Goal: Information Seeking & Learning: Compare options

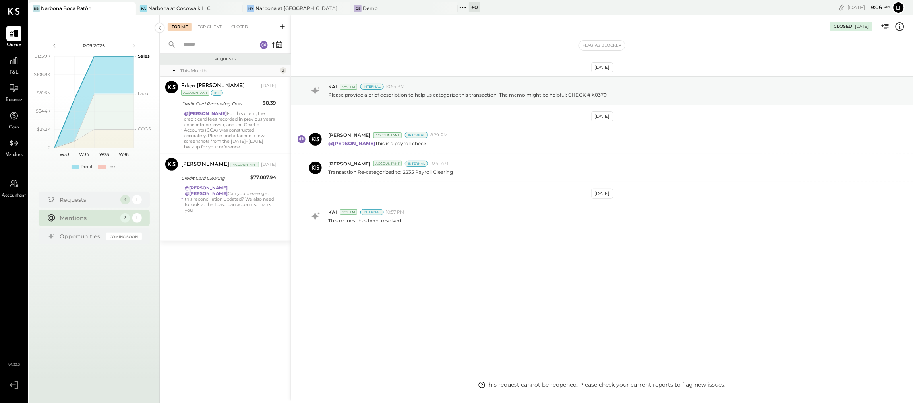
click at [419, 291] on div "[DATE] KAI System Internal 10:54 PM Please provide a brief description to help …" at bounding box center [602, 208] width 622 height 344
click at [177, 8] on div "Narbona at Cocowalk LLC" at bounding box center [179, 8] width 62 height 7
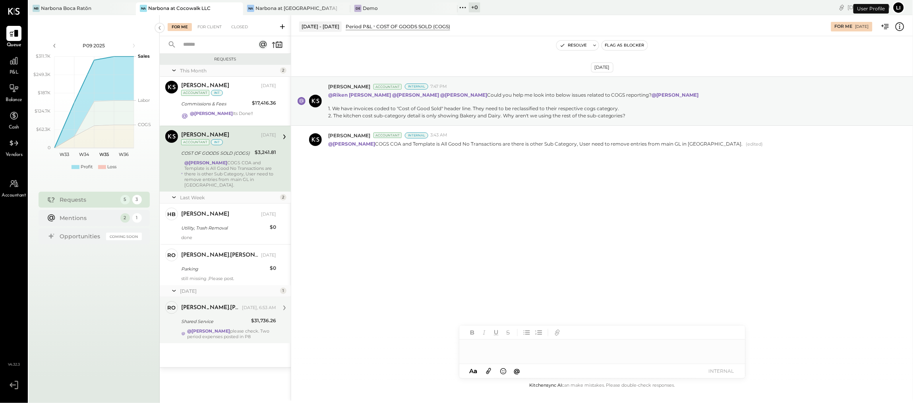
click at [226, 337] on div "[PERSON_NAME].[PERSON_NAME] Owner [PERSON_NAME].[PERSON_NAME] [DATE], 6:53 AM S…" at bounding box center [225, 320] width 131 height 46
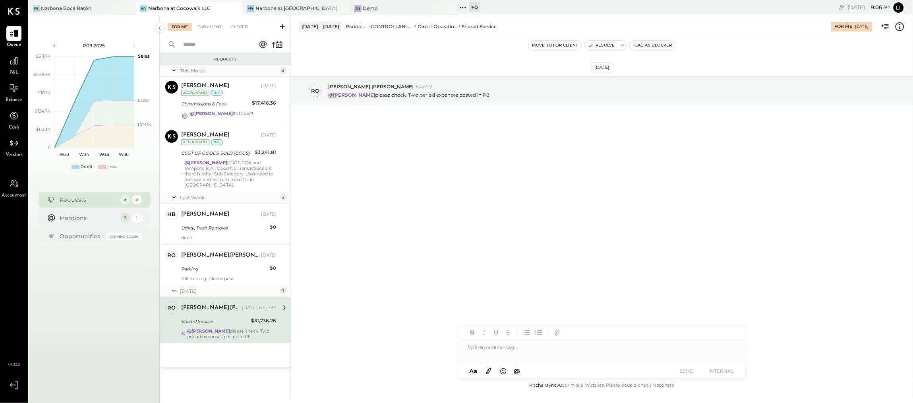
click at [201, 317] on div "Shared Service" at bounding box center [215, 321] width 68 height 8
drag, startPoint x: 414, startPoint y: 192, endPoint x: 406, endPoint y: 179, distance: 15.7
click at [403, 191] on div "[DATE] ro [PERSON_NAME].[PERSON_NAME] 6:53 AM @[PERSON_NAME] please check. Two …" at bounding box center [602, 208] width 622 height 344
click at [392, 322] on div "[DATE] ro [PERSON_NAME].[PERSON_NAME] 6:53 AM @[PERSON_NAME] please check. Two …" at bounding box center [602, 208] width 622 height 344
click at [64, 8] on div "Narbona Boca Ratōn" at bounding box center [66, 8] width 50 height 7
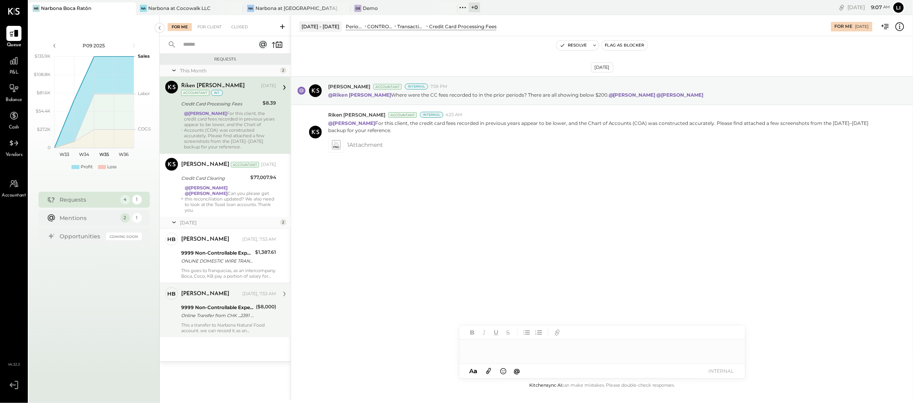
click at [231, 324] on div "This a transfer to Narbona Natural Food account. we can record it as an interco…" at bounding box center [228, 327] width 95 height 11
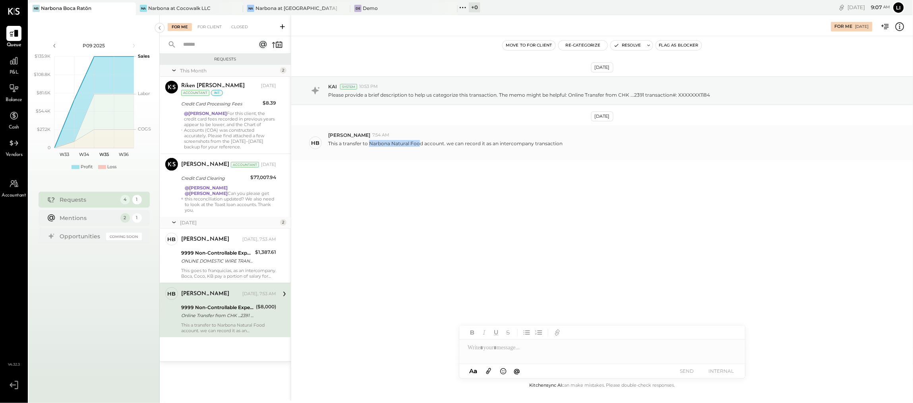
drag, startPoint x: 370, startPoint y: 144, endPoint x: 420, endPoint y: 145, distance: 50.1
click at [420, 145] on p "This a transfer to Narbona Natural Food account. we can record it as an interco…" at bounding box center [445, 147] width 234 height 14
drag, startPoint x: 621, startPoint y: 95, endPoint x: 646, endPoint y: 95, distance: 25.4
click at [646, 95] on p "Please provide a brief description to help us categorize this transaction. The …" at bounding box center [519, 94] width 382 height 7
click at [404, 148] on div at bounding box center [445, 150] width 234 height 7
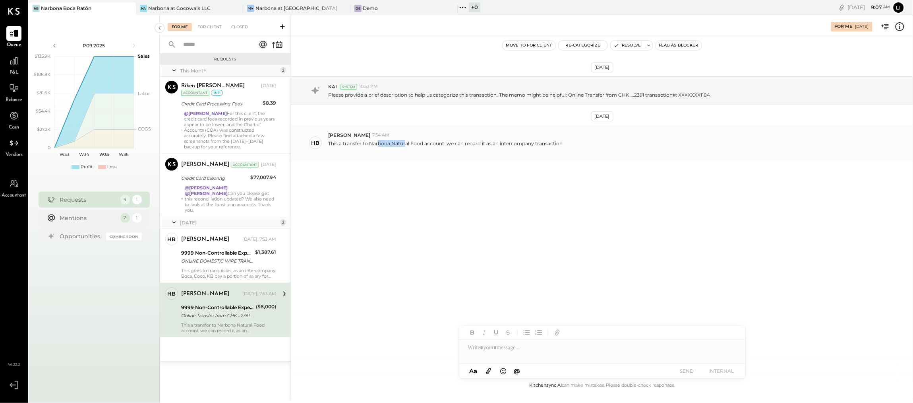
drag, startPoint x: 379, startPoint y: 145, endPoint x: 450, endPoint y: 153, distance: 72.0
click at [406, 147] on p "This a transfer to Narbona Natural Food account. we can record it as an interco…" at bounding box center [445, 147] width 234 height 14
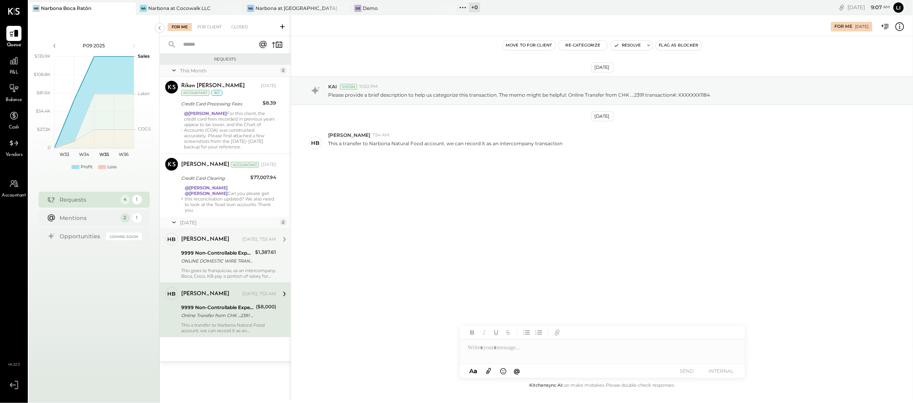
click at [245, 273] on div "This goes to franquicias, as an intercompany. Boca, Coco, KB pay a portion of s…" at bounding box center [228, 272] width 95 height 11
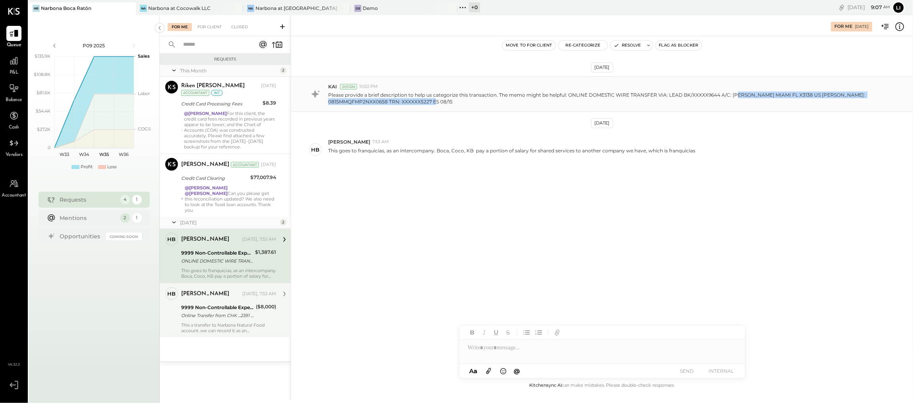
drag, startPoint x: 738, startPoint y: 95, endPoint x: 754, endPoint y: 99, distance: 16.4
click at [754, 99] on p "Please provide a brief description to help us categorize this transaction. The …" at bounding box center [603, 98] width 550 height 14
click at [401, 178] on div "[DATE] KAI System 10:53 PM Please provide a brief description to help us catego…" at bounding box center [602, 141] width 622 height 170
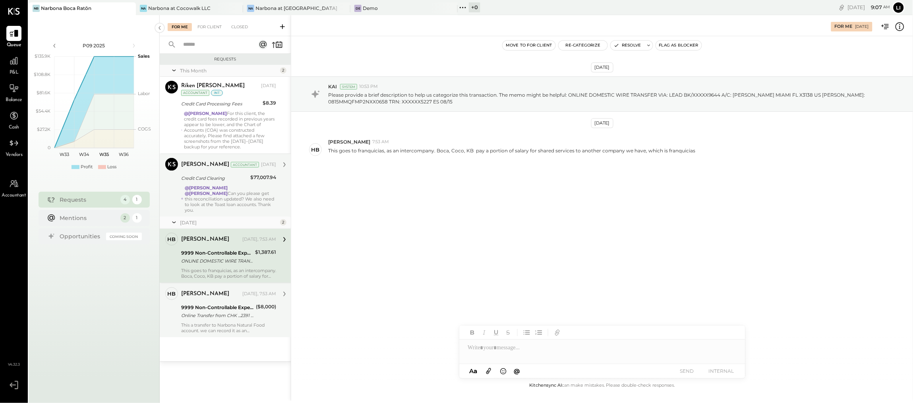
click at [228, 188] on strong "@[PERSON_NAME]" at bounding box center [206, 188] width 43 height 6
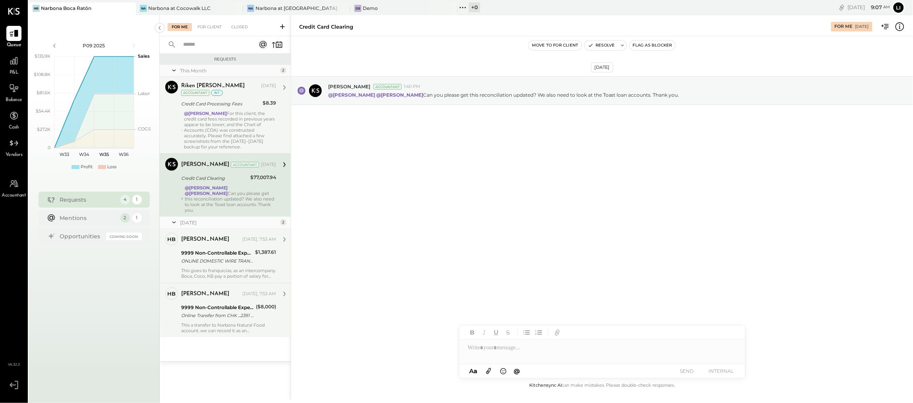
click at [216, 104] on div "Credit Card Processing Fees" at bounding box center [220, 104] width 79 height 8
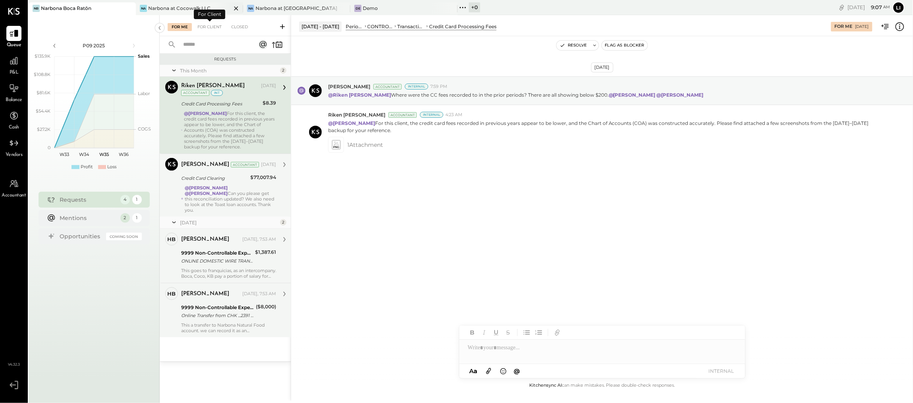
click at [153, 13] on div "Na Narbona at Cocowalk LLC" at bounding box center [189, 8] width 107 height 13
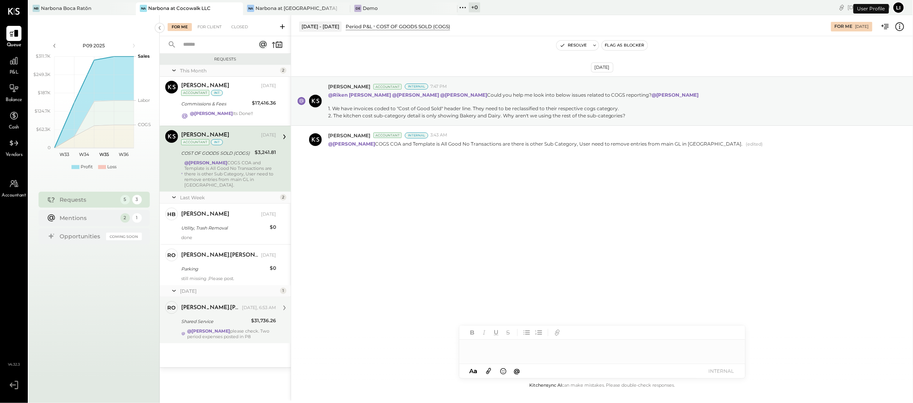
click at [244, 318] on div "Shared Service" at bounding box center [215, 321] width 68 height 8
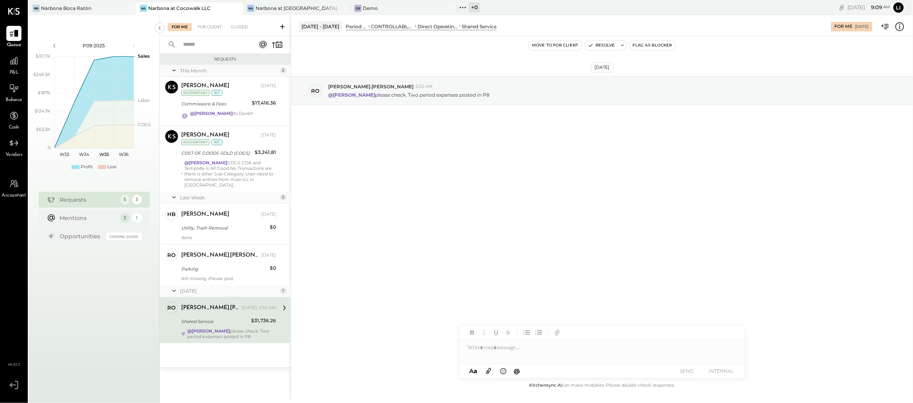
click at [12, 69] on span "P&L" at bounding box center [14, 72] width 9 height 7
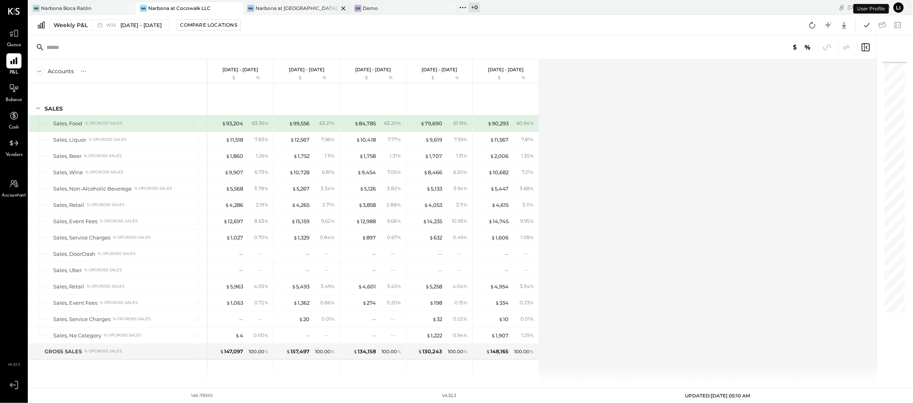
click at [304, 11] on div "Narbona at [GEOGRAPHIC_DATA] LLC" at bounding box center [297, 8] width 83 height 7
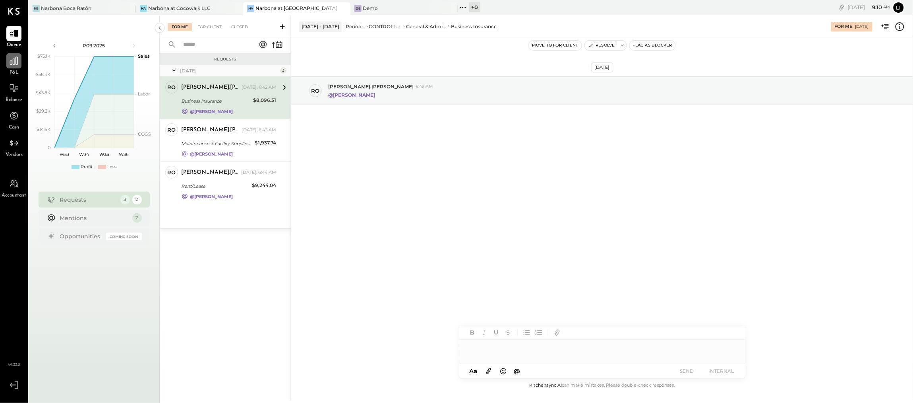
click at [13, 60] on icon at bounding box center [14, 61] width 8 height 8
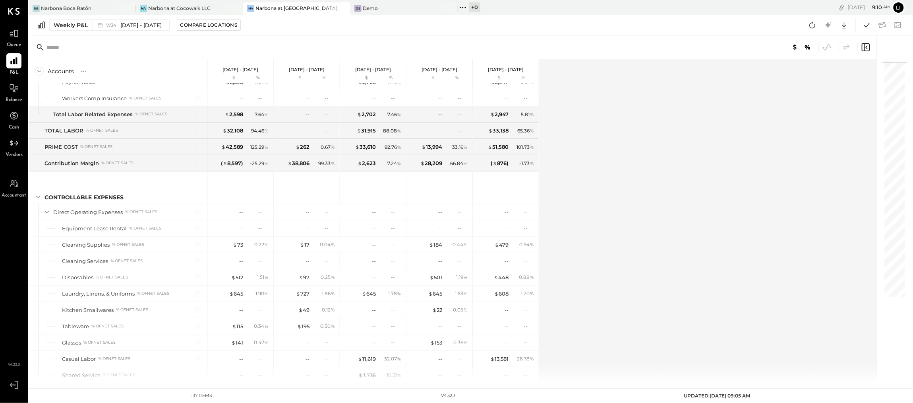
scroll to position [1641, 0]
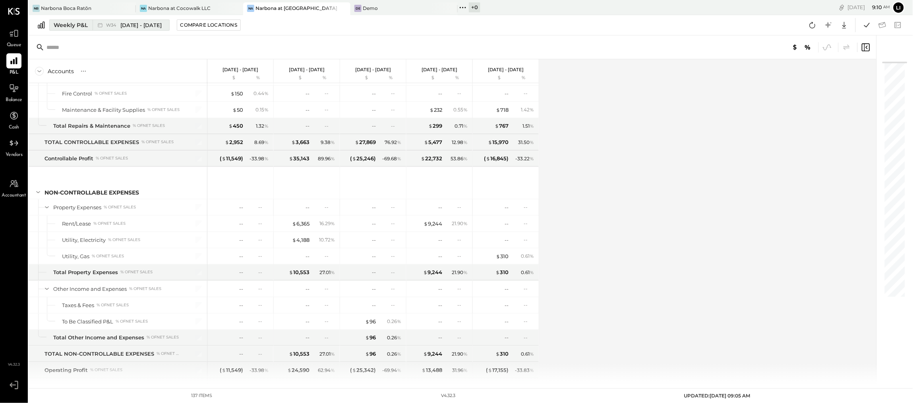
click at [168, 29] on button "Weekly P&L W34 [DATE] - [DATE]" at bounding box center [109, 24] width 120 height 11
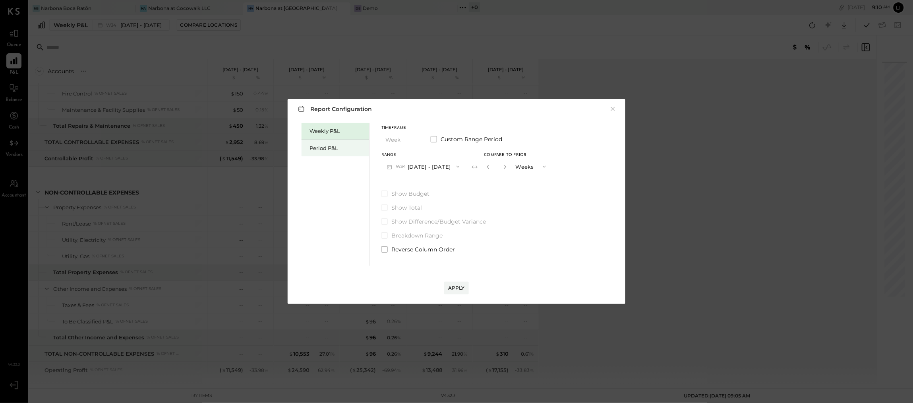
click at [325, 143] on div "Period P&L" at bounding box center [336, 147] width 68 height 17
click at [489, 165] on div "Compare" at bounding box center [486, 166] width 26 height 7
click at [506, 168] on icon "button" at bounding box center [503, 166] width 5 height 5
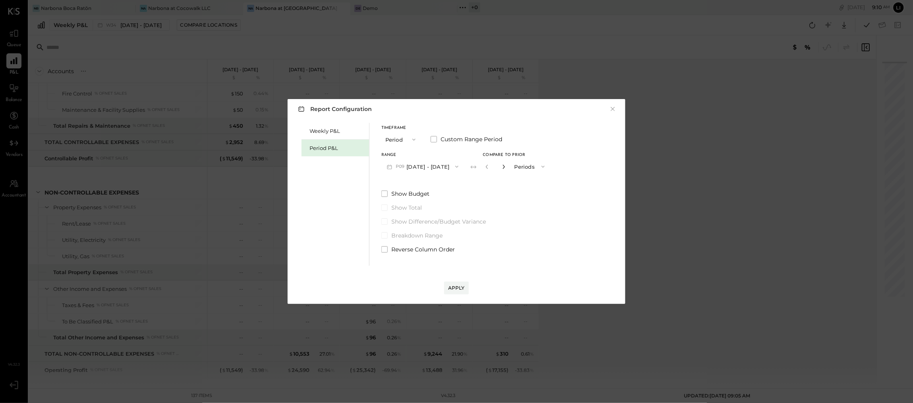
type input "*"
click at [463, 288] on div "Apply" at bounding box center [456, 287] width 17 height 7
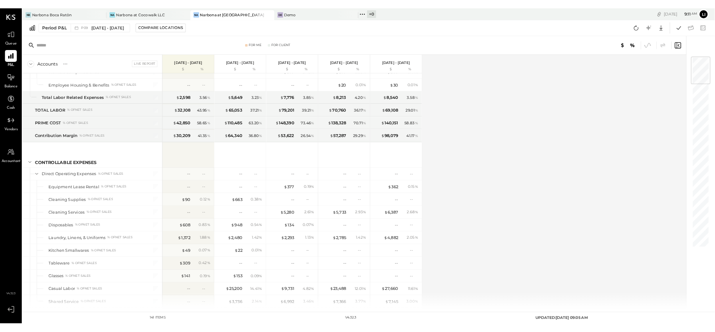
scroll to position [1690, 0]
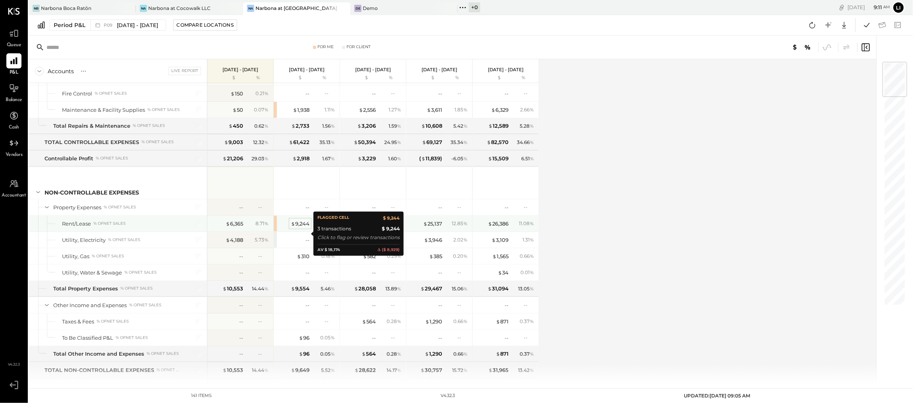
click at [302, 227] on div "$ 9,244" at bounding box center [300, 224] width 19 height 8
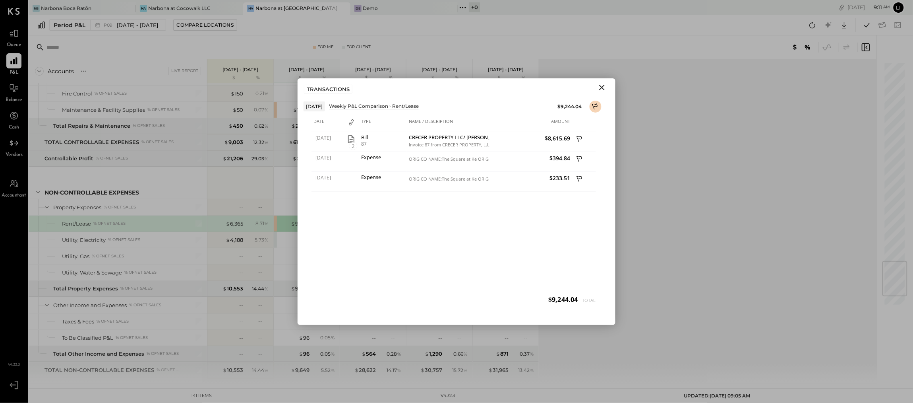
click at [607, 87] on icon "Close" at bounding box center [602, 88] width 10 height 10
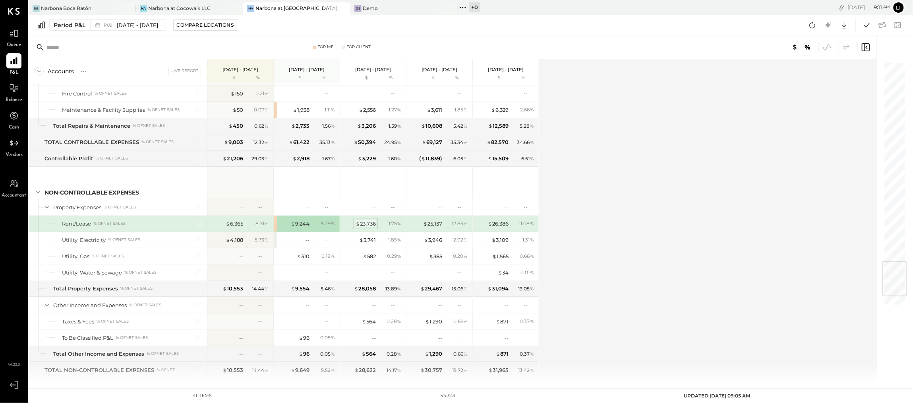
click at [371, 227] on div "$ 23,736" at bounding box center [366, 224] width 20 height 8
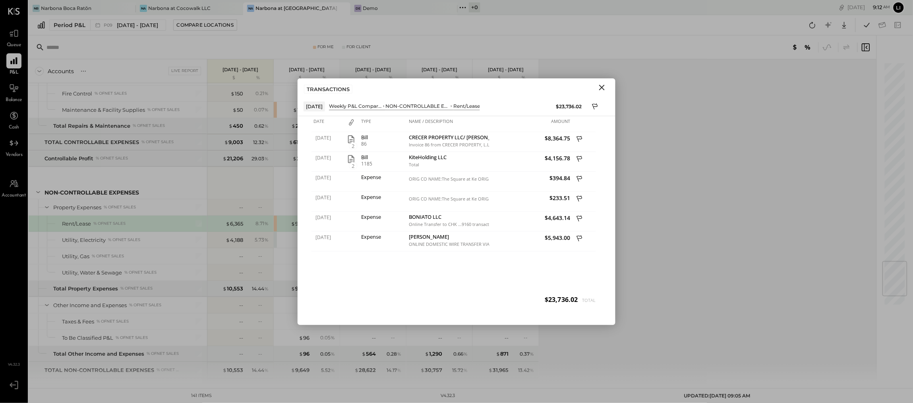
click at [604, 87] on icon "Close" at bounding box center [602, 88] width 10 height 10
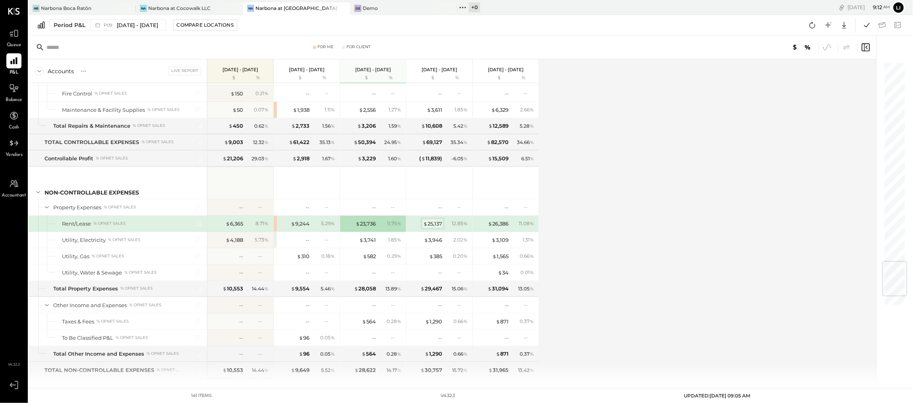
click at [440, 227] on div "$ 25,137" at bounding box center [432, 224] width 19 height 8
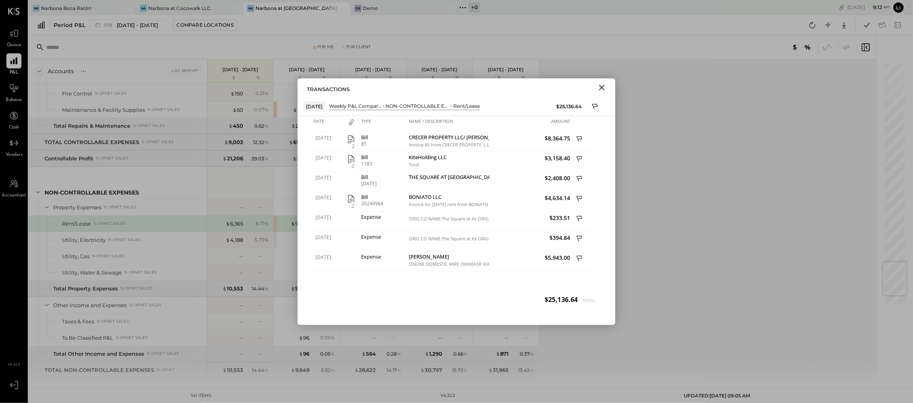
click at [452, 299] on div "$25,136.64 Total" at bounding box center [457, 299] width 290 height 9
click at [602, 85] on icon "Close" at bounding box center [602, 88] width 10 height 10
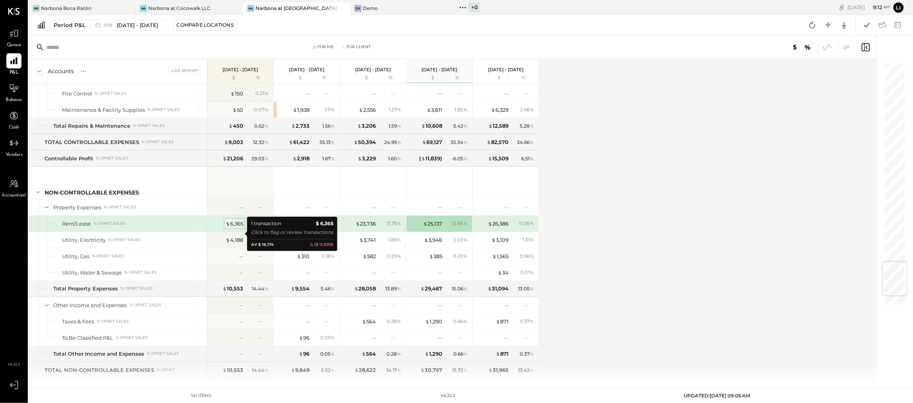
click at [237, 227] on div "$ 6,365" at bounding box center [234, 224] width 17 height 8
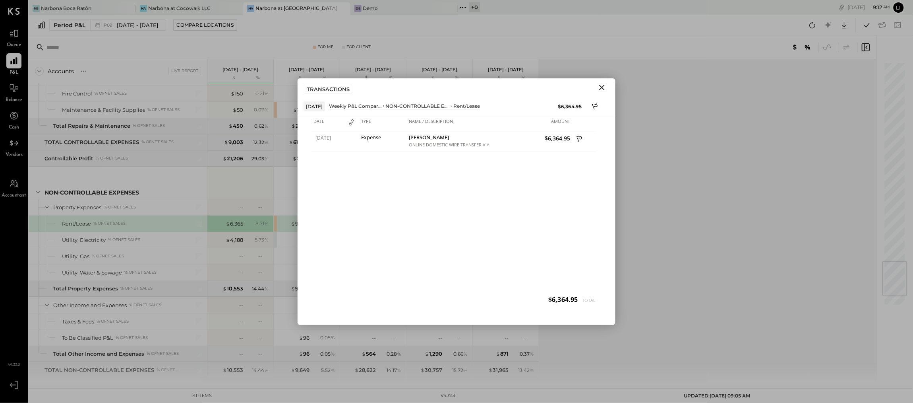
click at [603, 92] on button "Close" at bounding box center [602, 87] width 14 height 10
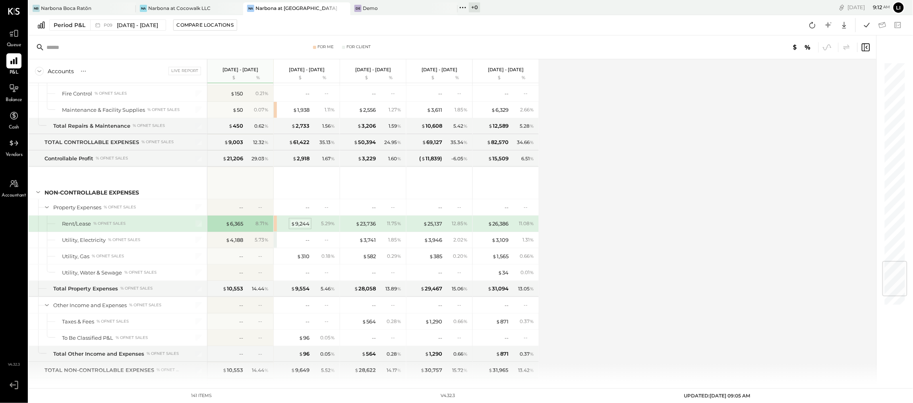
click at [299, 227] on div "$ 9,244" at bounding box center [300, 224] width 19 height 8
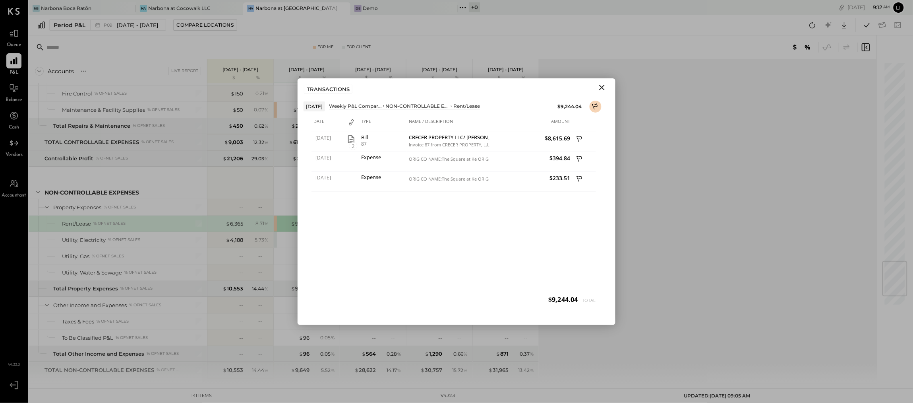
click at [604, 87] on icon "Close" at bounding box center [602, 88] width 10 height 10
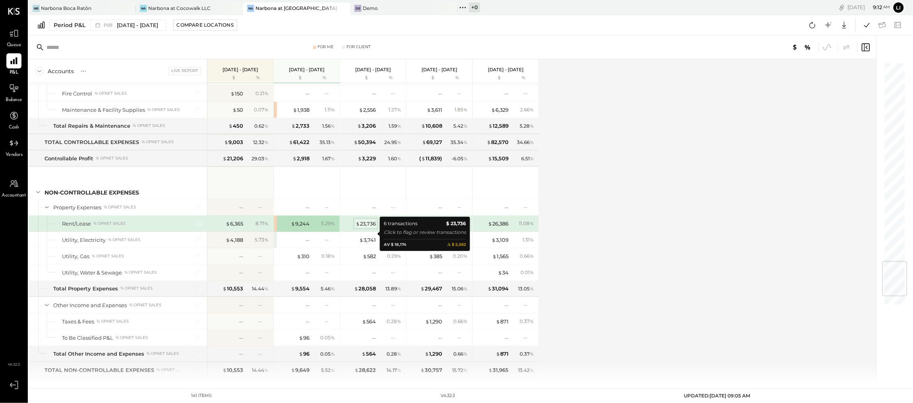
click at [371, 227] on div "$ 23,736" at bounding box center [366, 224] width 20 height 8
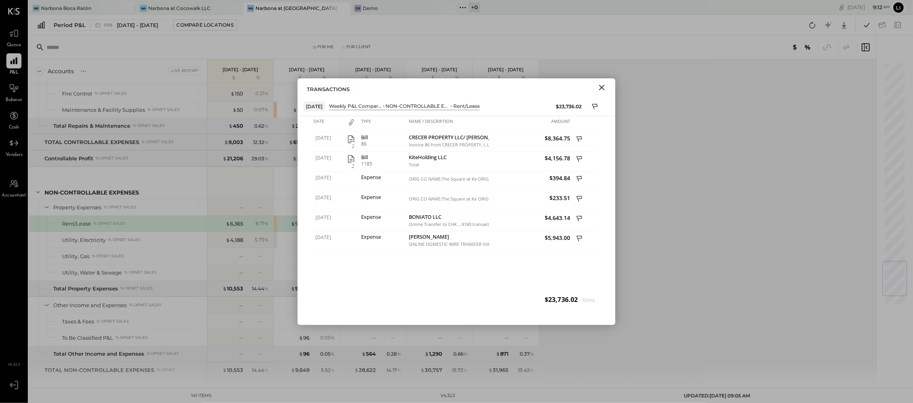
click at [455, 307] on div "Date Type Name / Description Amount 07/01/2025 2 Bill 86 CRECER PROPERTY LLC/ J…" at bounding box center [457, 220] width 318 height 209
click at [600, 87] on icon "Close" at bounding box center [602, 88] width 10 height 10
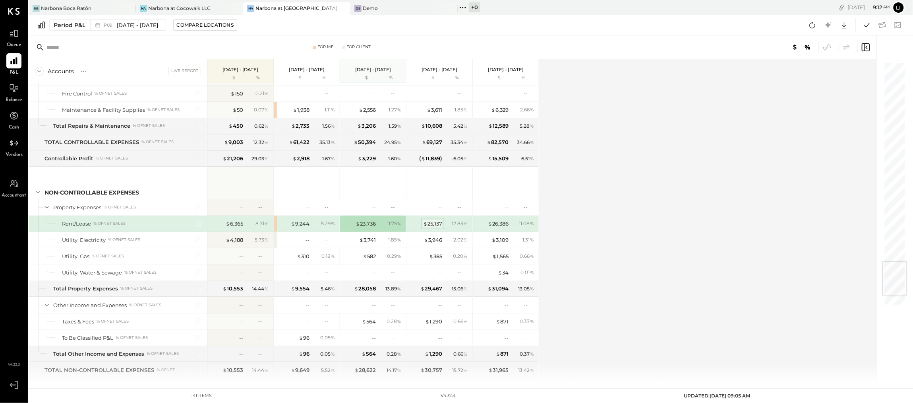
click at [432, 227] on div "$ 25,137" at bounding box center [432, 224] width 19 height 8
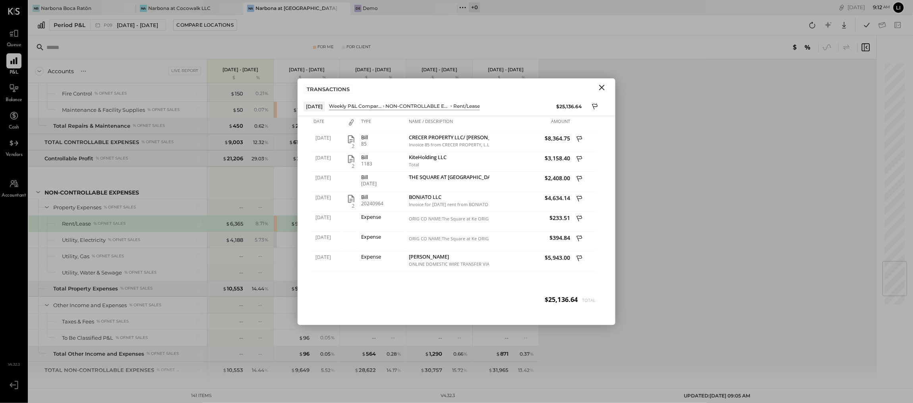
click at [604, 87] on icon "Close" at bounding box center [602, 88] width 10 height 10
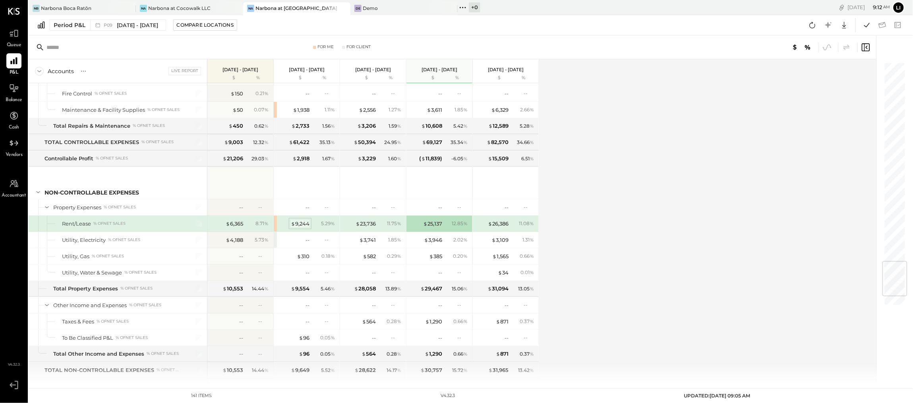
click at [306, 227] on div "$ 9,244" at bounding box center [300, 224] width 19 height 8
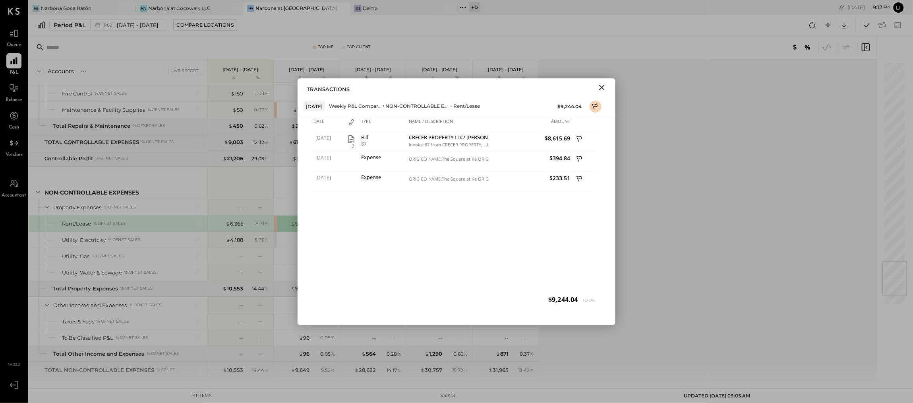
click at [604, 87] on icon "Close" at bounding box center [602, 88] width 10 height 10
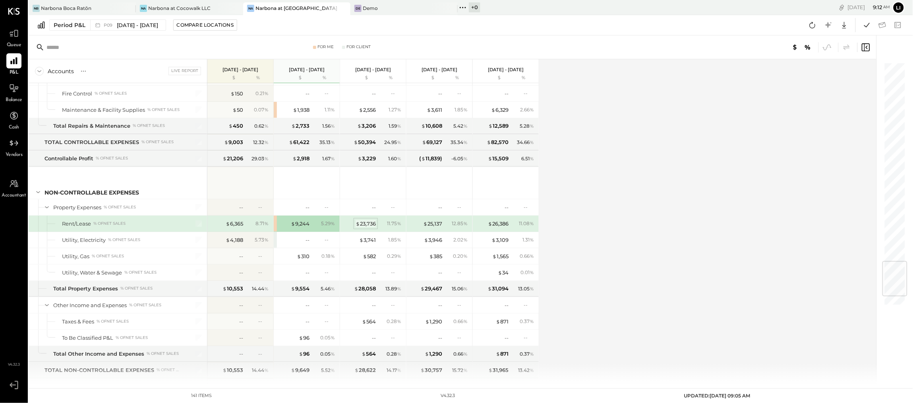
click at [368, 227] on div "$ 23,736" at bounding box center [366, 224] width 20 height 8
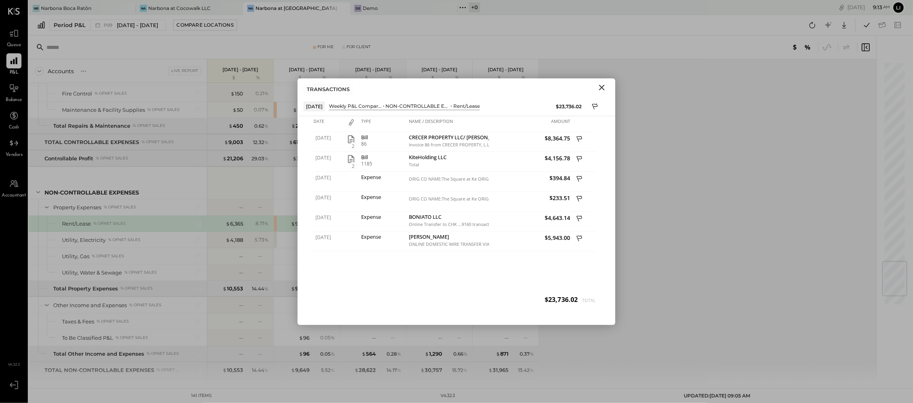
click at [603, 89] on icon "Close" at bounding box center [602, 88] width 6 height 6
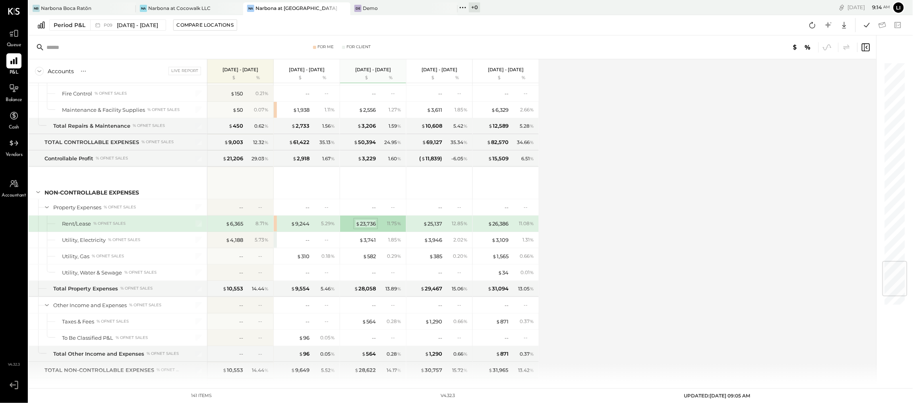
click at [367, 227] on div "$ 23,736" at bounding box center [366, 224] width 20 height 8
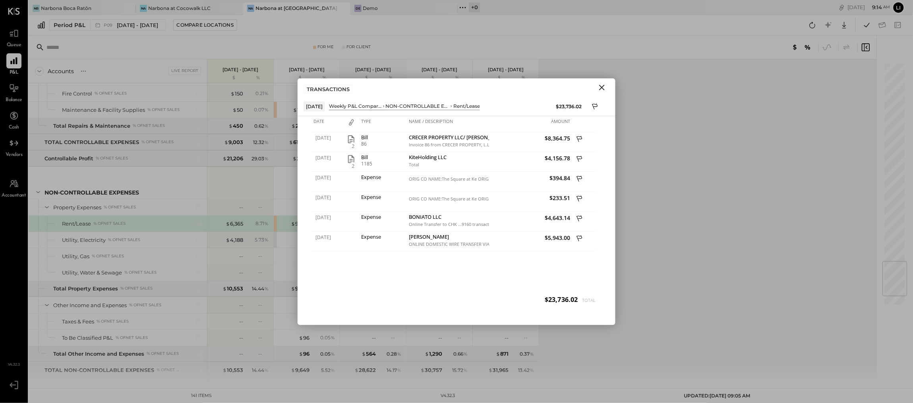
click at [607, 87] on icon "Close" at bounding box center [602, 88] width 10 height 10
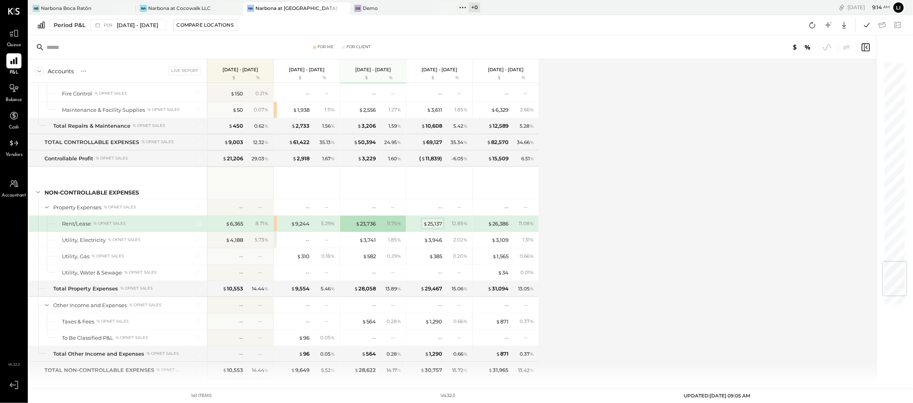
click at [436, 227] on div "$ 25,137" at bounding box center [432, 224] width 19 height 8
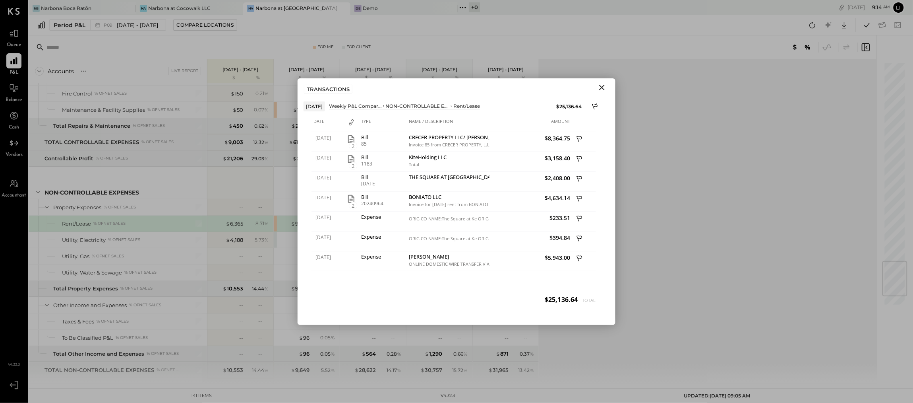
click at [603, 88] on icon "Close" at bounding box center [602, 88] width 10 height 10
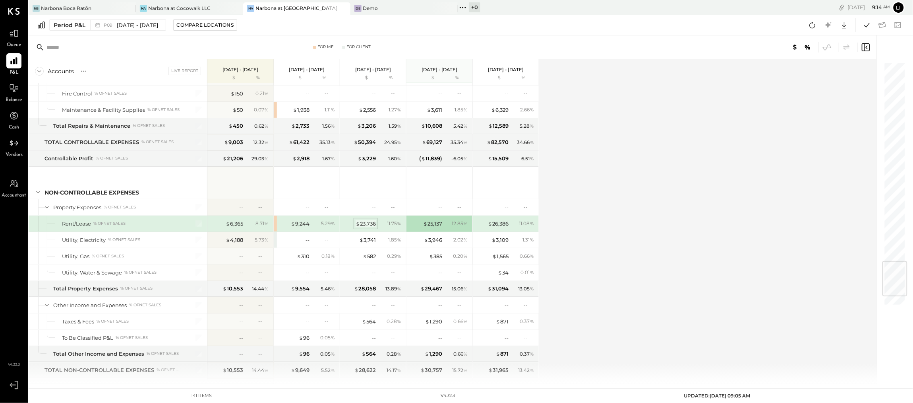
click at [360, 227] on div "$ 23,736" at bounding box center [366, 224] width 20 height 8
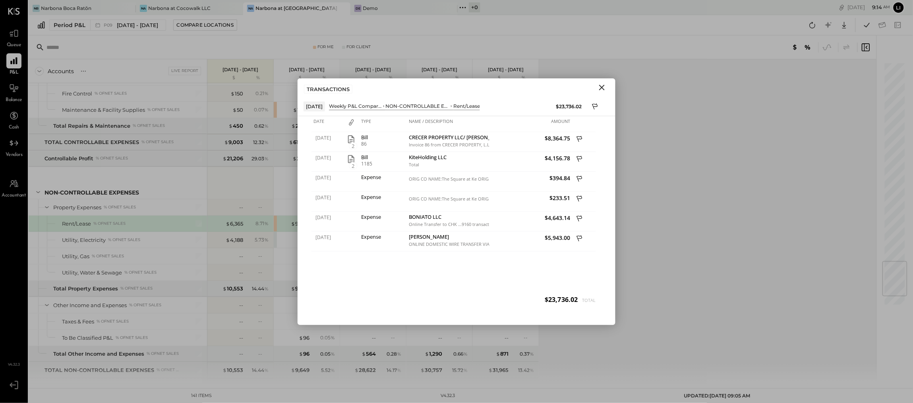
click at [607, 89] on icon "Close" at bounding box center [602, 88] width 10 height 10
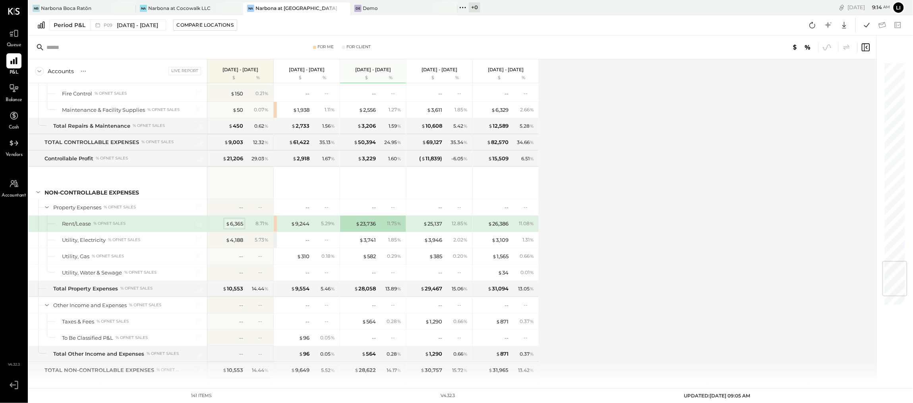
click at [232, 227] on div "$ 6,365" at bounding box center [234, 224] width 17 height 8
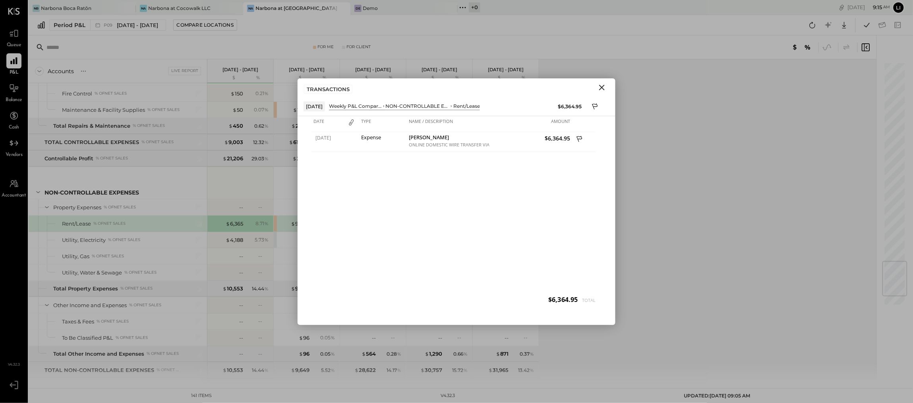
click at [602, 90] on icon "Close" at bounding box center [602, 88] width 10 height 10
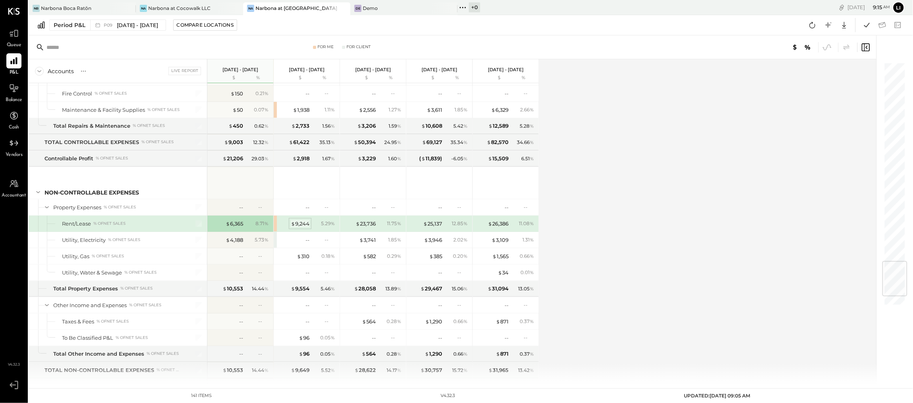
click at [308, 227] on div "$ 9,244" at bounding box center [300, 224] width 19 height 8
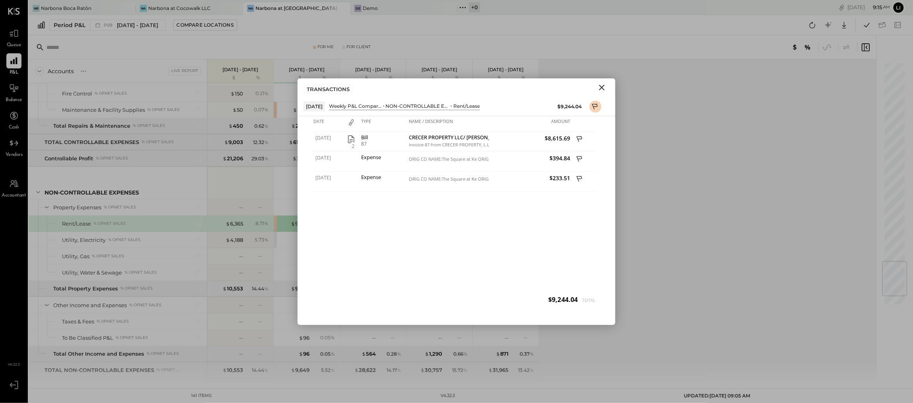
click at [603, 88] on icon "Close" at bounding box center [602, 88] width 6 height 6
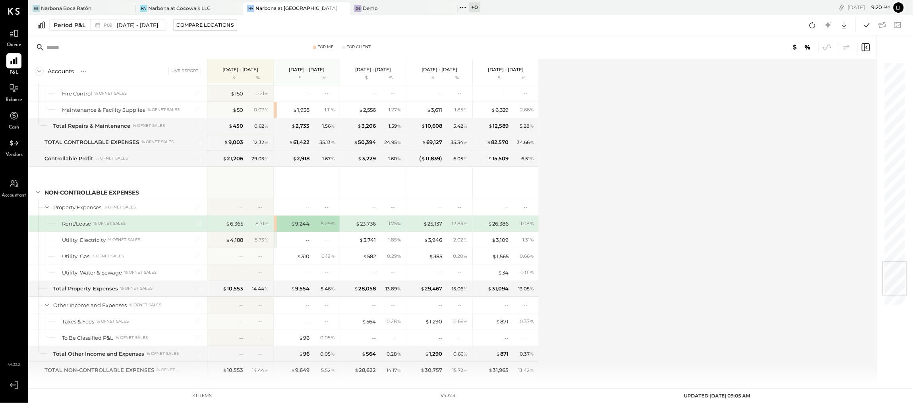
click at [9, 45] on span "Queue" at bounding box center [14, 45] width 15 height 7
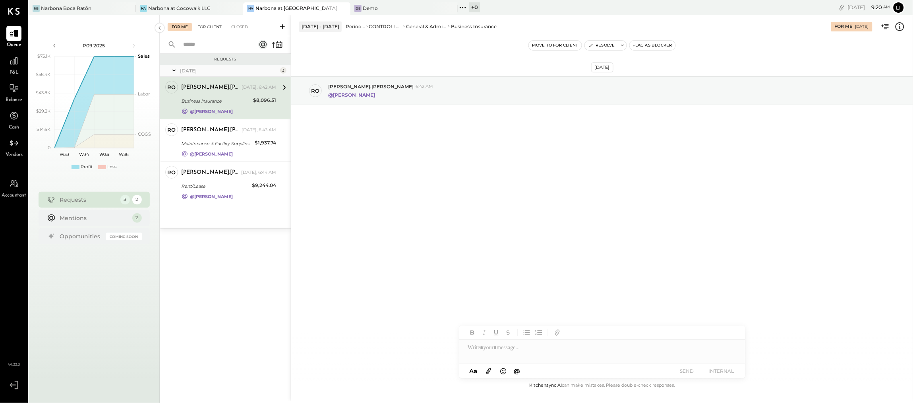
click at [204, 29] on div "For Client" at bounding box center [210, 27] width 32 height 8
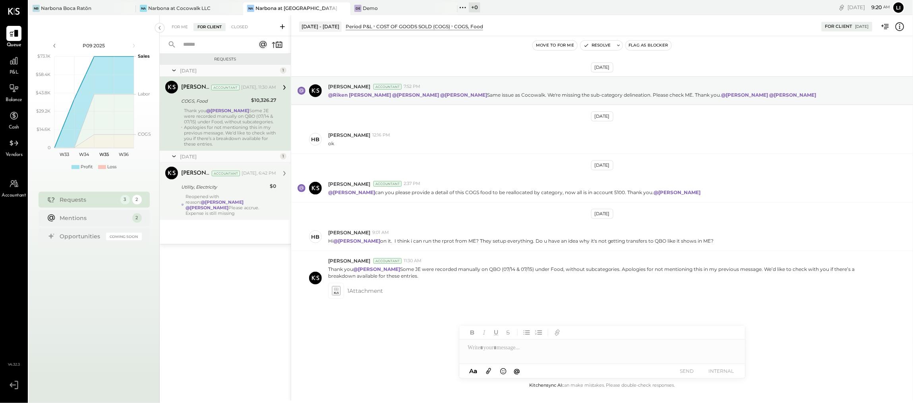
click at [233, 206] on div "Reopened with reason: @Lilia Martinez Nogueda @Noemi Balmaceda Please accrue. E…" at bounding box center [231, 205] width 91 height 22
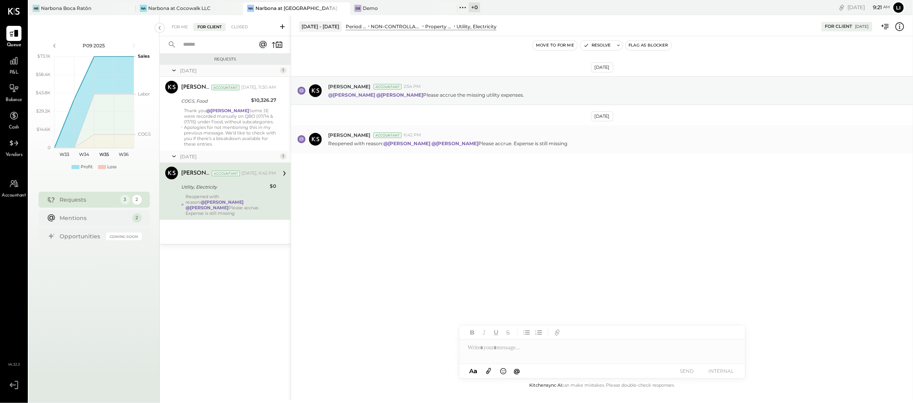
click at [451, 150] on div "Joseph Shin Accountant 6:42 PM Reopened with reason: @Lilia Martinez Nogueda @N…" at bounding box center [602, 139] width 622 height 28
click at [453, 189] on div "Aug 18th, 2025 Joseph Shin Accountant 2:54 PM @Lilia Martinez Nogueda @Noemi Ba…" at bounding box center [602, 134] width 622 height 157
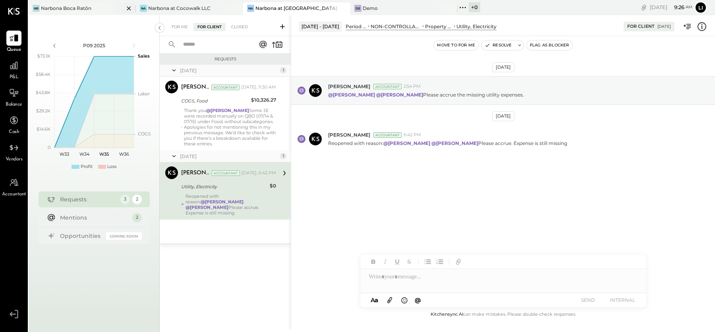
click at [91, 7] on div "NB Narbona Boca Ratōn" at bounding box center [76, 8] width 95 height 7
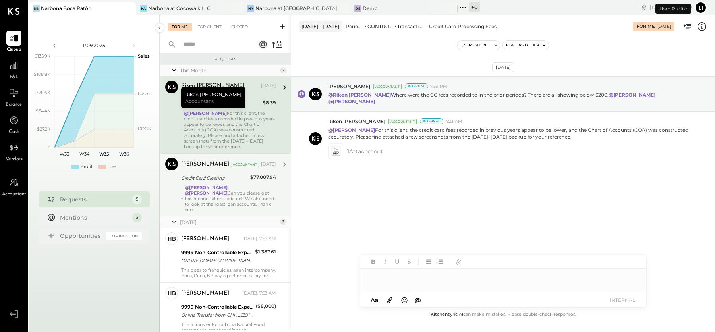
scroll to position [74, 0]
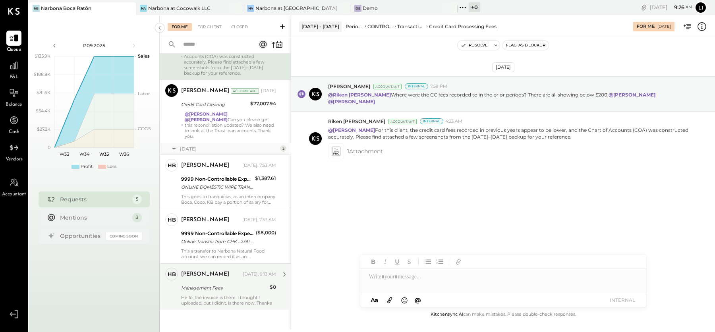
click at [216, 279] on div "Heidy Balart Today, 9:13 AM" at bounding box center [228, 275] width 95 height 14
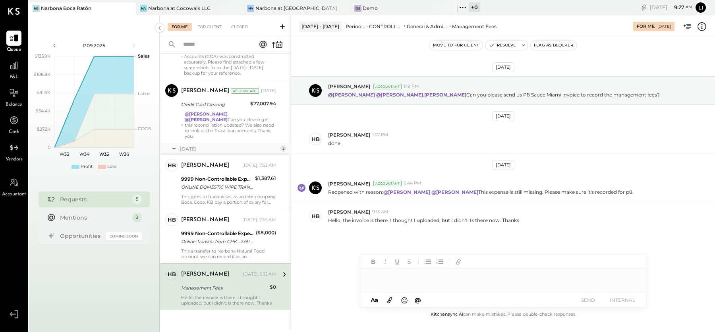
click at [396, 282] on div at bounding box center [503, 277] width 286 height 16
click at [439, 278] on div at bounding box center [503, 277] width 286 height 16
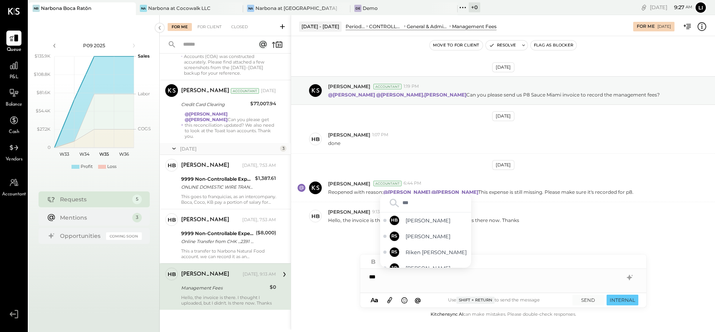
type input "****"
click at [443, 259] on span "[PERSON_NAME]" at bounding box center [437, 260] width 62 height 8
click at [480, 281] on div "**********" at bounding box center [503, 277] width 286 height 16
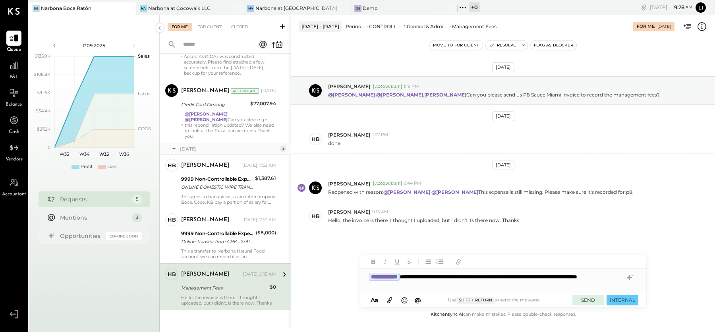
click at [592, 303] on button "SEND" at bounding box center [589, 300] width 32 height 11
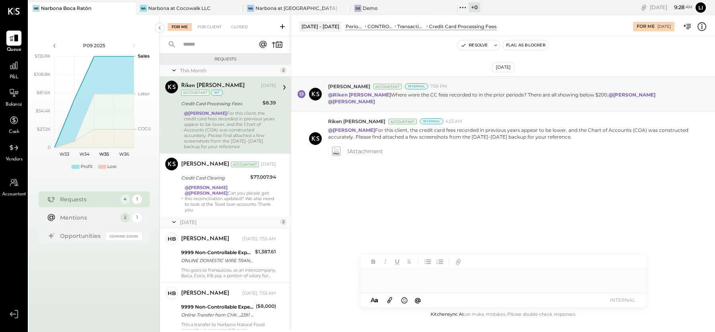
click at [397, 198] on div "Aug 10th, 2025 Joseph Shin Accountant Internal 7:59 PM @Riken Shethiya Where we…" at bounding box center [503, 140] width 424 height 169
click at [422, 203] on div "Aug 10th, 2025 Joseph Shin Accountant Internal 7:59 PM @Riken Shethiya Where we…" at bounding box center [503, 140] width 424 height 169
click at [206, 24] on div "For Client" at bounding box center [210, 27] width 32 height 8
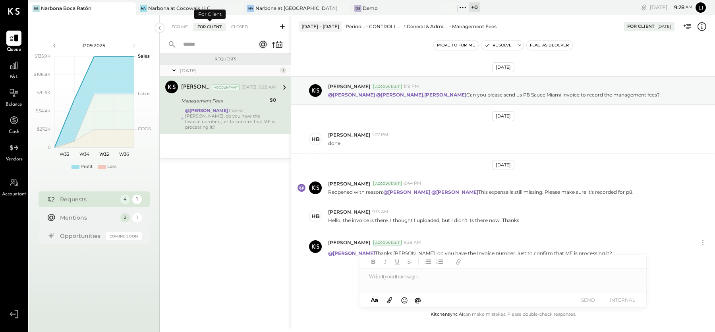
scroll to position [11, 0]
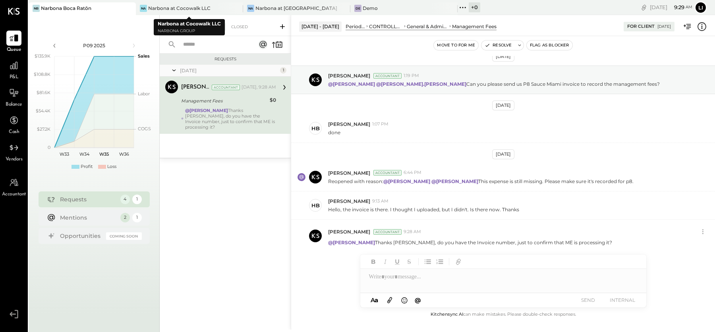
click at [195, 197] on div "Requests Today 1 Lilia Martinez Nogueda Accountant Lilia Martinez Nogueda Accou…" at bounding box center [225, 183] width 131 height 258
click at [187, 24] on div "For Me" at bounding box center [180, 27] width 24 height 8
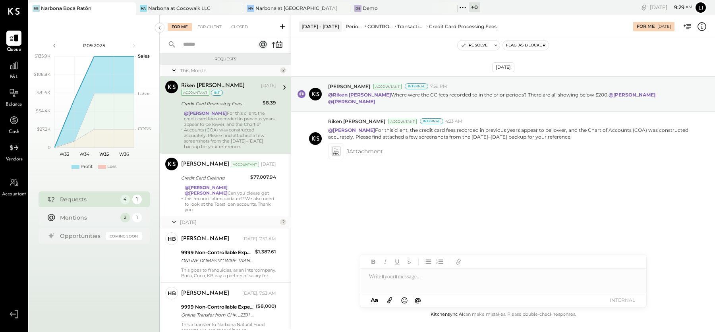
scroll to position [27, 0]
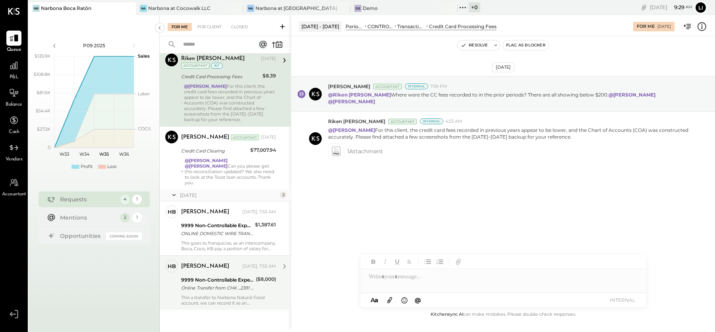
click at [226, 296] on div "This a transfer to Narbona Natural Food account. we can record it as an interco…" at bounding box center [228, 300] width 95 height 11
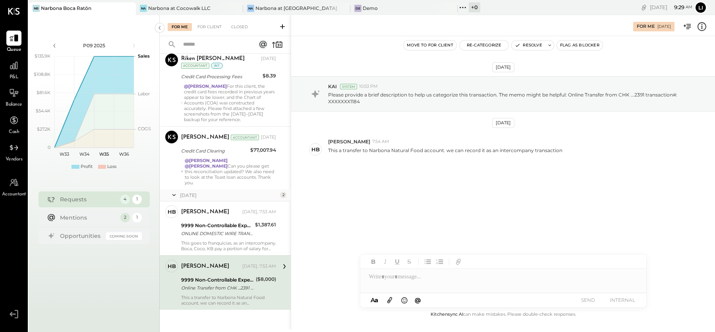
click at [482, 197] on div "Aug 22nd, 2025 KAI System 10:53 PM Please provide a brief description to help u…" at bounding box center [503, 141] width 424 height 170
click at [493, 46] on button "Re-Categorize" at bounding box center [484, 46] width 49 height 10
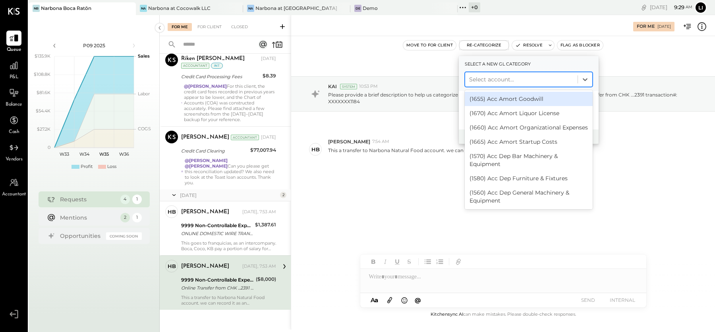
click at [501, 79] on div at bounding box center [521, 80] width 105 height 10
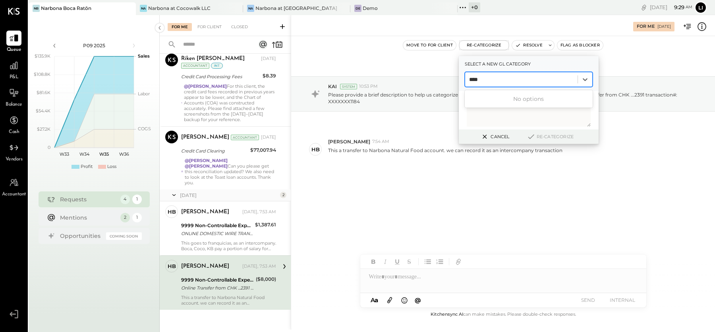
type input "***"
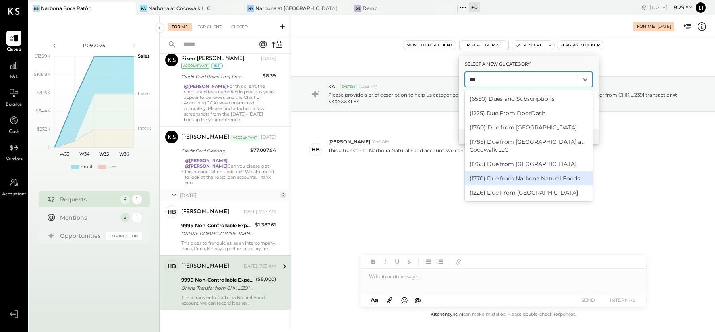
click at [550, 171] on div "(1770) Due from Narbona Natural Foods" at bounding box center [529, 178] width 128 height 14
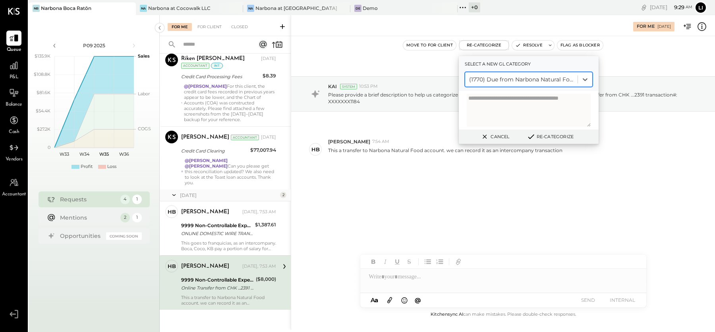
click at [554, 135] on button "Re-Categorize" at bounding box center [550, 137] width 52 height 10
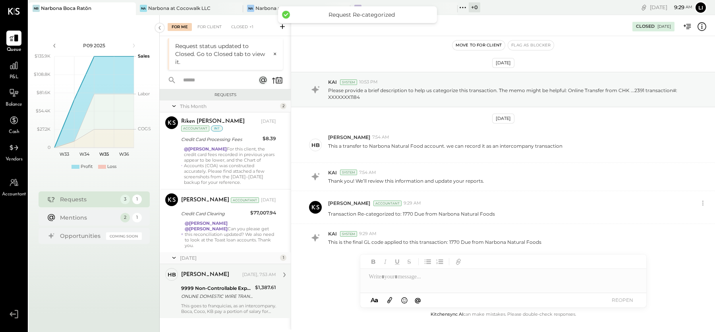
click at [225, 304] on div "This goes to franquicias, as an intercompany. Boca, Coco, KB pay a portion of s…" at bounding box center [228, 308] width 95 height 11
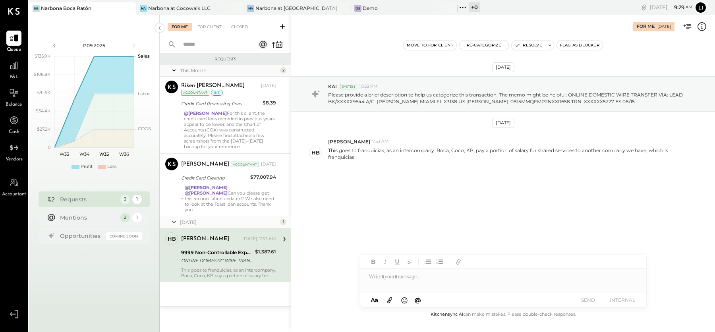
click at [399, 176] on div "Aug 22nd, 2025 KAI System 10:53 PM Please provide a brief description to help u…" at bounding box center [503, 144] width 424 height 177
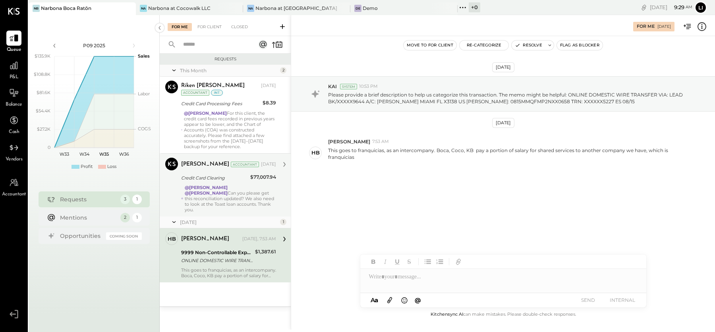
click at [191, 192] on strong "@[PERSON_NAME]" at bounding box center [206, 193] width 43 height 6
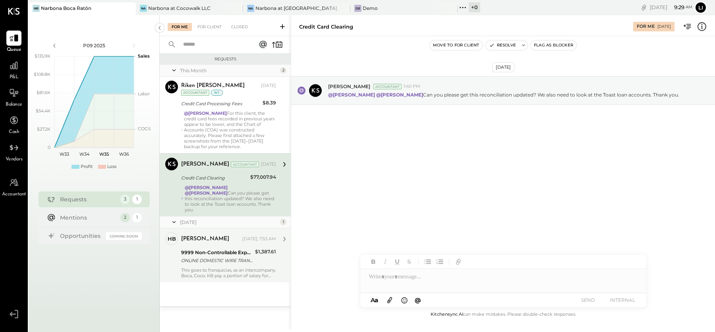
click at [417, 180] on div "Aug 18th, 2025 Joseph Shin Accountant 1:40 PM @Lilia Martinez Nogueda @Noemi Ba…" at bounding box center [503, 173] width 424 height 274
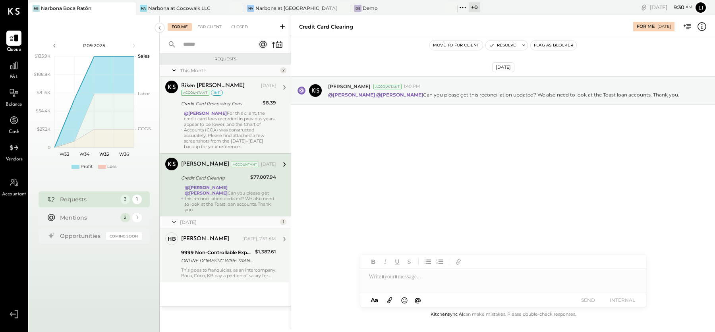
click at [216, 125] on div "@Joseph Shin For this client, the credit card fees recorded in previous years a…" at bounding box center [230, 129] width 92 height 39
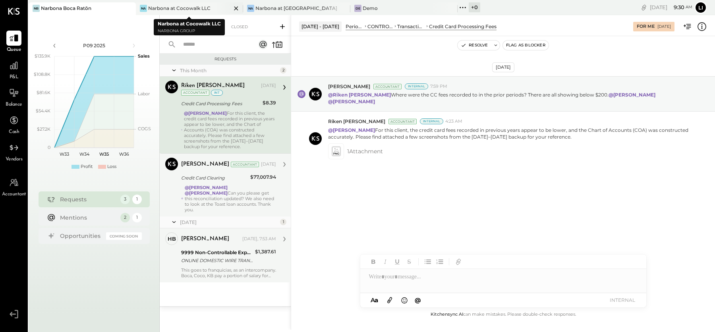
click at [190, 7] on div "Narbona at Cocowalk LLC" at bounding box center [179, 8] width 62 height 7
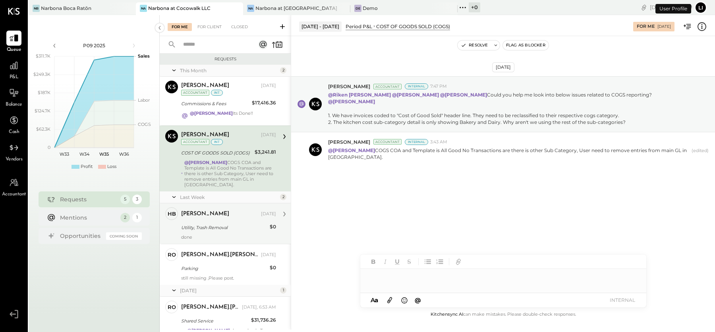
scroll to position [27, 0]
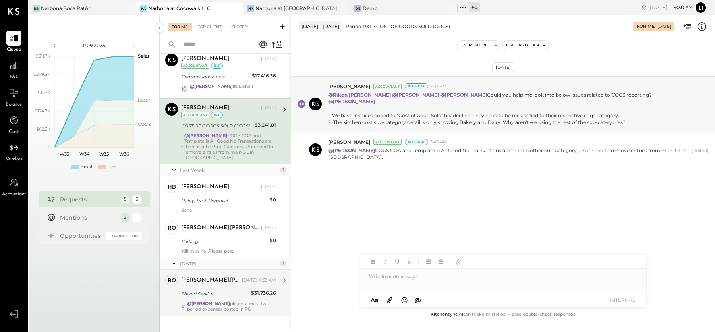
click at [258, 291] on div "$31,736.26" at bounding box center [263, 294] width 25 height 10
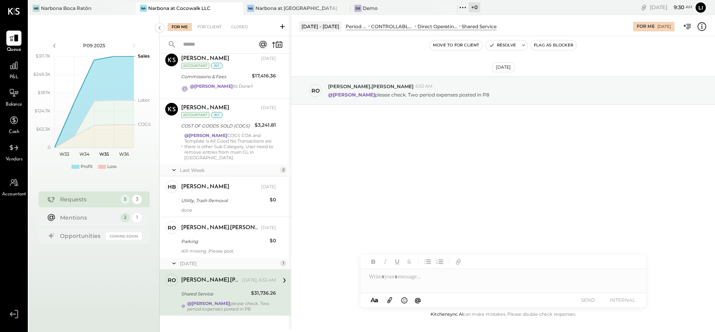
click at [389, 211] on div "Aug 27th, 2025 ro rodrigo.calabrese 6:53 AM @Noemi Balmaceda please check. Two …" at bounding box center [503, 173] width 424 height 274
click at [413, 184] on div "Aug 27th, 2025 ro rodrigo.calabrese 6:53 AM @Noemi Balmaceda please check. Two …" at bounding box center [503, 173] width 424 height 274
click at [388, 170] on div "Aug 27th, 2025 ro rodrigo.calabrese 6:53 AM @Noemi Balmaceda please check. Two …" at bounding box center [503, 173] width 424 height 274
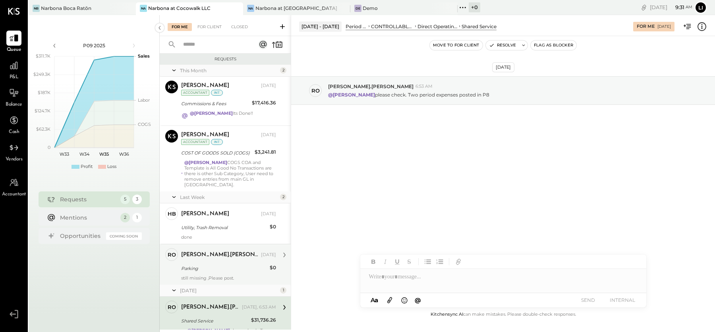
click at [219, 254] on div "rodrigo.calabrese Aug 20, 2025" at bounding box center [228, 255] width 95 height 11
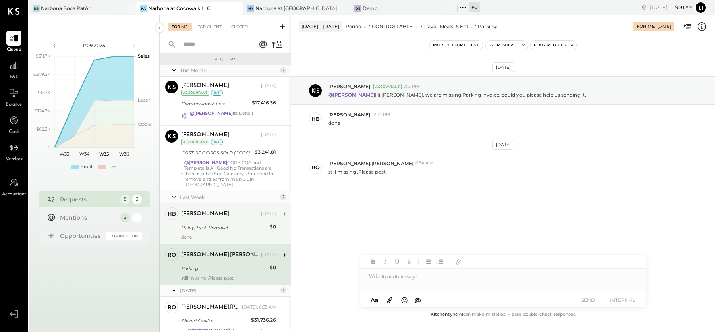
click at [229, 215] on div "Heidy Balart Aug 20, 2025 Utility, Trash Removal $0 done" at bounding box center [228, 223] width 95 height 33
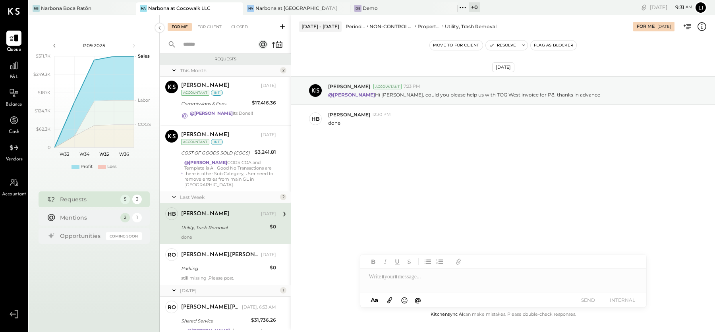
click at [379, 147] on div "Aug 19th, 2025 Lilia Martinez Nogueda Accountant 7:23 PM @Heidy Balart Hi Heidy…" at bounding box center [503, 124] width 424 height 137
click at [381, 122] on div "done" at bounding box center [518, 122] width 381 height 8
click at [361, 204] on div "Aug 19th, 2025 Lilia Martinez Nogueda Accountant 7:23 PM @Heidy Balart Hi Heidy…" at bounding box center [503, 173] width 424 height 274
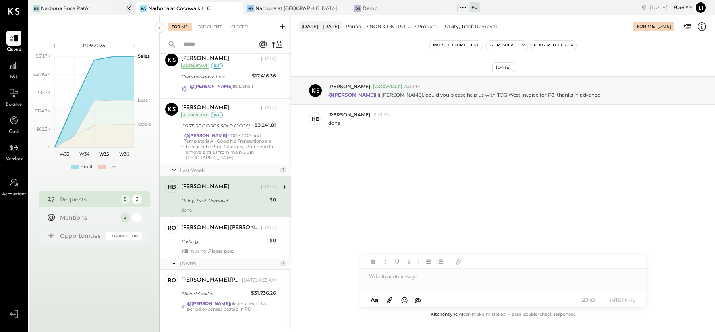
click at [81, 10] on div "Narbona Boca Ratōn" at bounding box center [66, 8] width 50 height 7
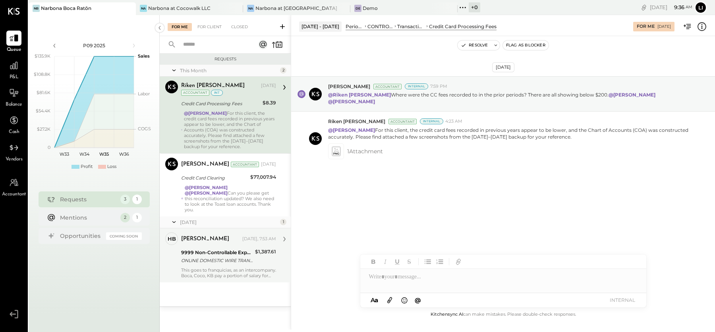
click at [229, 261] on div "ONLINE DOMESTIC WIRE TRANSFER VIA: LEAD BK/XXXXX9644 A/C: SEBASTIAN PEREZ MIAMI…" at bounding box center [217, 261] width 72 height 8
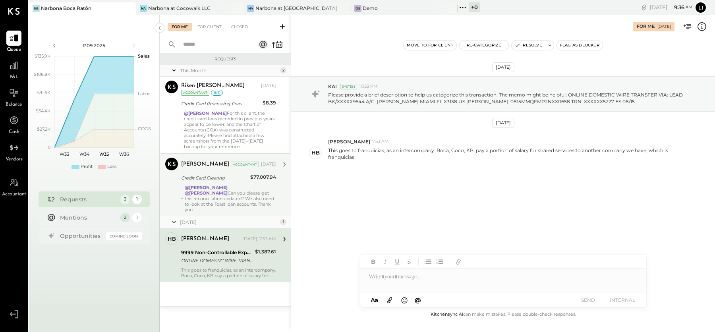
click at [244, 192] on div "@Lilia Martinez Nogueda @Noemi Balmaceda Can you please get this reconciliation…" at bounding box center [230, 199] width 91 height 28
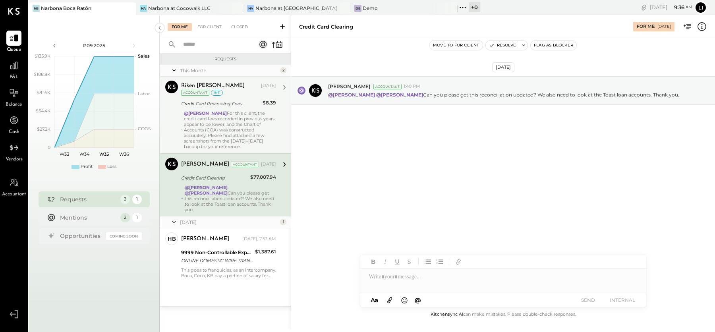
click at [254, 108] on div "Riken Shethiya Aug 11, 2025 Accountant int Credit Card Processing Fees $8.39 @J…" at bounding box center [228, 115] width 95 height 69
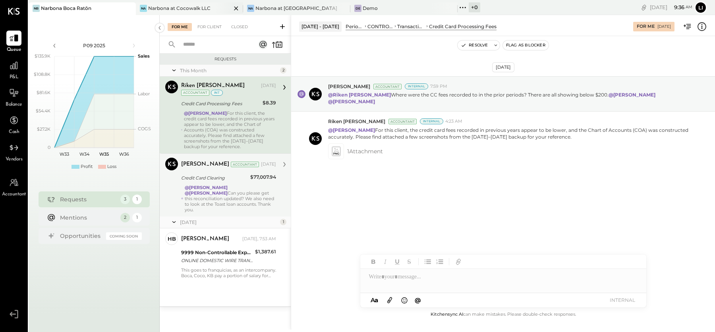
click at [169, 8] on div "Narbona at Cocowalk LLC" at bounding box center [179, 8] width 62 height 7
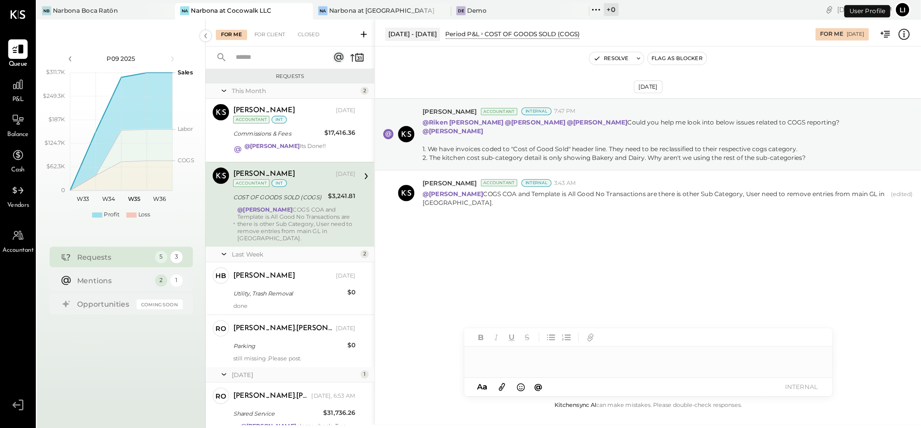
scroll to position [27, 0]
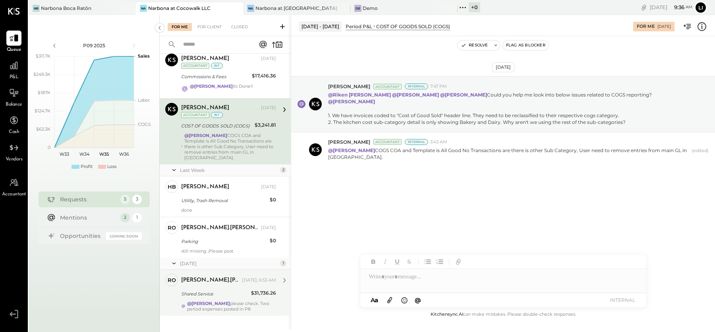
click at [205, 301] on strong "@[PERSON_NAME]" at bounding box center [208, 304] width 43 height 6
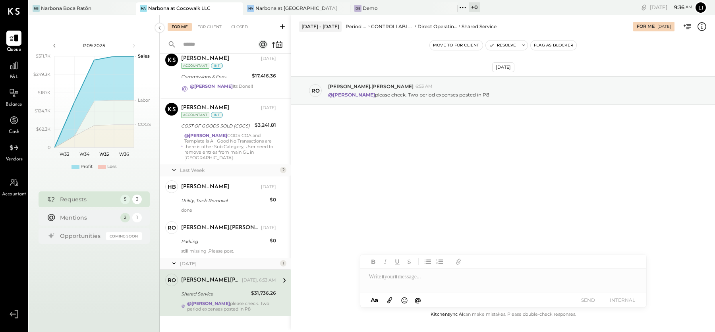
click at [428, 139] on div "Aug 27th, 2025 ro rodrigo.calabrese 6:53 AM @Noemi Balmaceda please check. Two …" at bounding box center [503, 110] width 424 height 108
click at [422, 112] on div "Aug 27th, 2025 ro rodrigo.calabrese 6:53 AM @Noemi Balmaceda please check. Two …" at bounding box center [503, 110] width 424 height 108
click at [426, 90] on div "@Noemi Balmaceda please check. Two period expenses posted in P8" at bounding box center [518, 94] width 381 height 8
click at [423, 133] on div "Aug 27th, 2025 ro rodrigo.calabrese 6:53 AM @Noemi Balmaceda please check. Two …" at bounding box center [503, 110] width 424 height 108
click at [364, 152] on div "Aug 27th, 2025 ro rodrigo.calabrese 6:53 AM @Noemi Balmaceda please check. Two …" at bounding box center [503, 110] width 424 height 108
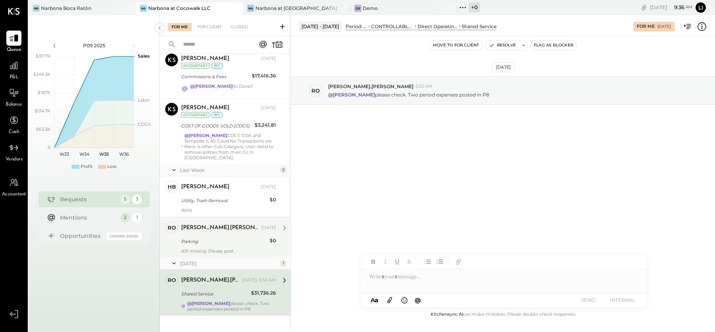
click at [205, 237] on div "Parking" at bounding box center [224, 242] width 86 height 10
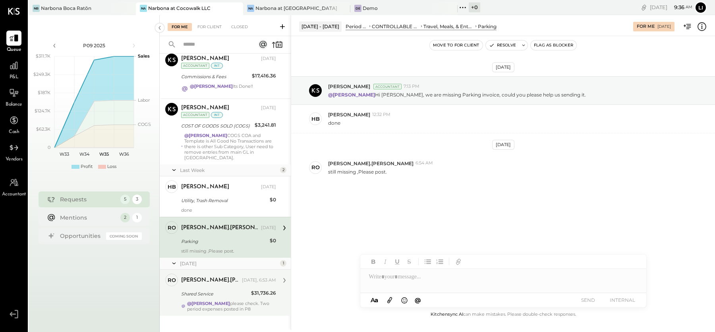
click at [384, 205] on div "Aug 19th, 2025 Lilia Martinez Nogueda Accountant 7:13 PM @Heidy Balart Hi Heidy…" at bounding box center [503, 148] width 424 height 185
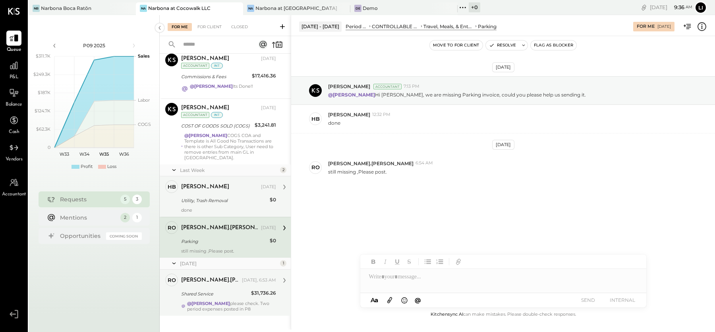
click at [194, 197] on div "Utility, Trash Removal" at bounding box center [224, 201] width 86 height 8
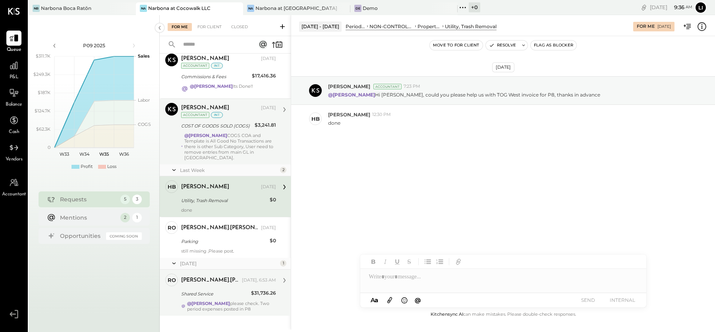
click at [222, 133] on div "@Joseph Shin COGS COA and Template is All Good No Transactions are there is oth…" at bounding box center [230, 147] width 92 height 28
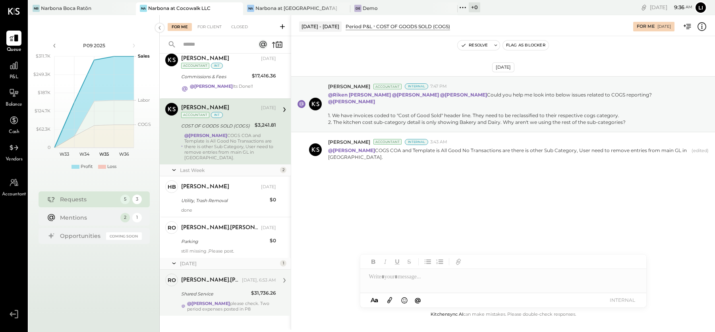
click at [399, 178] on div "Aug 10th, 2025 Joseph Shin Accountant Internal 7:47 PM @Riken Shethiya @Navin J…" at bounding box center [503, 141] width 424 height 170
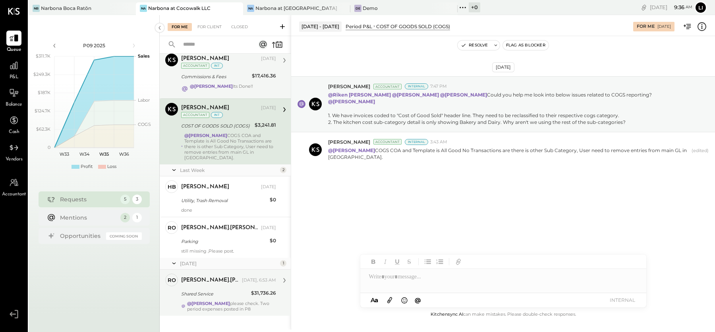
click at [229, 78] on div "Commissions & Fees" at bounding box center [215, 77] width 68 height 8
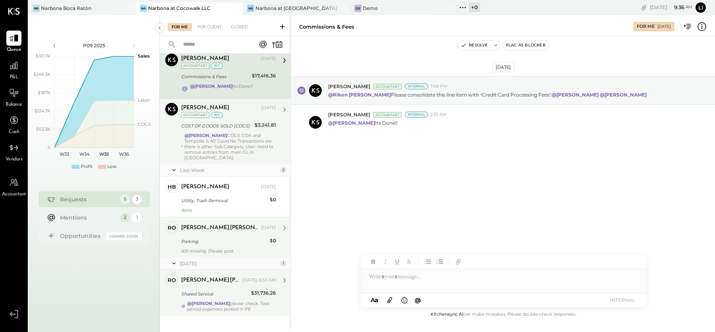
click at [230, 238] on div "Parking" at bounding box center [224, 242] width 86 height 8
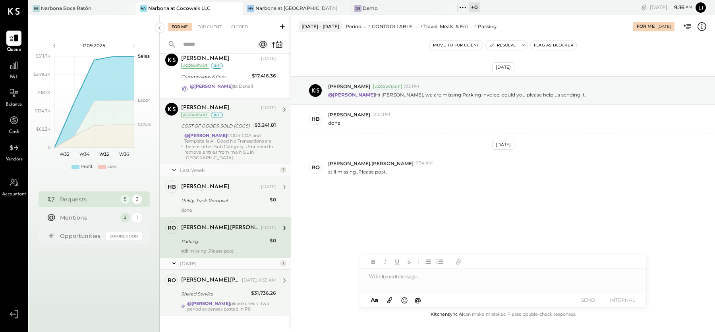
click at [217, 187] on div "Heidy Balart Aug 20, 2025 Utility, Trash Removal $0 done" at bounding box center [228, 196] width 95 height 33
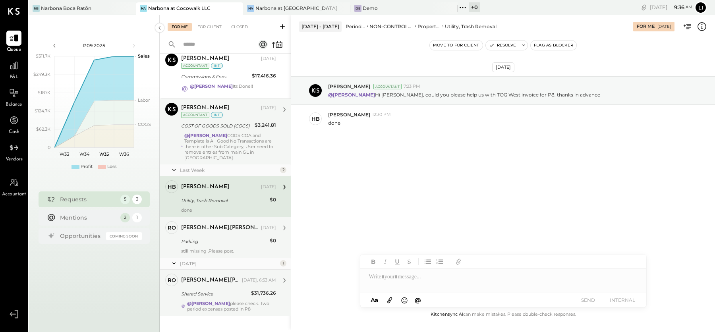
click at [222, 249] on div "ro rodrigo.calabrese Owner rodrigo.calabrese Aug 20, 2025 Parking $0 still miss…" at bounding box center [225, 237] width 131 height 41
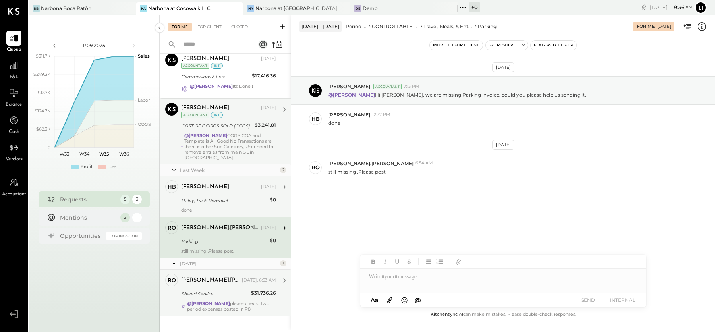
click at [235, 185] on div "Heidy Balart Aug 20, 2025" at bounding box center [228, 187] width 95 height 11
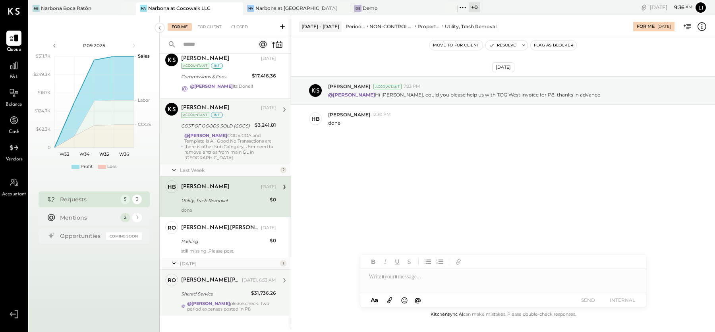
click at [238, 137] on div "@Joseph Shin COGS COA and Template is All Good No Transactions are there is oth…" at bounding box center [230, 147] width 92 height 28
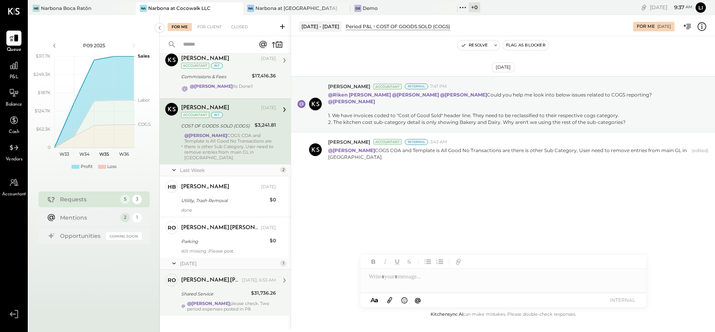
click at [225, 76] on div "Commissions & Fees" at bounding box center [215, 77] width 68 height 8
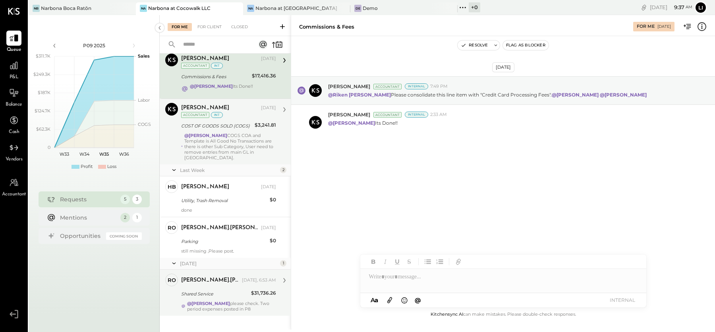
click at [225, 122] on div "COST OF GOODS SOLD (COGS)" at bounding box center [216, 126] width 71 height 8
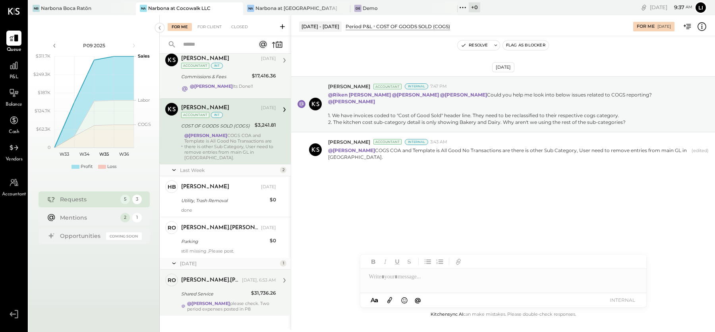
click at [198, 80] on div "Commissions & Fees" at bounding box center [215, 77] width 68 height 10
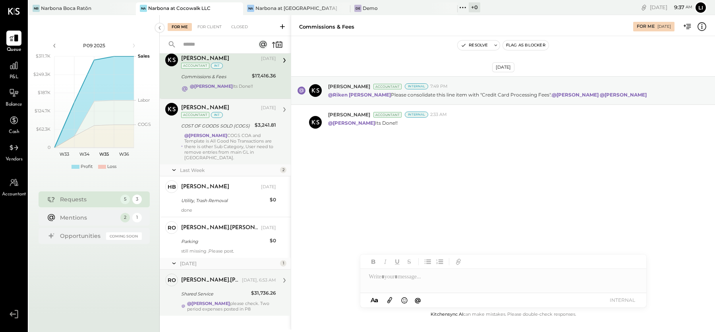
click at [230, 136] on div "@Joseph Shin COGS COA and Template is All Good No Transactions are there is oth…" at bounding box center [230, 147] width 92 height 28
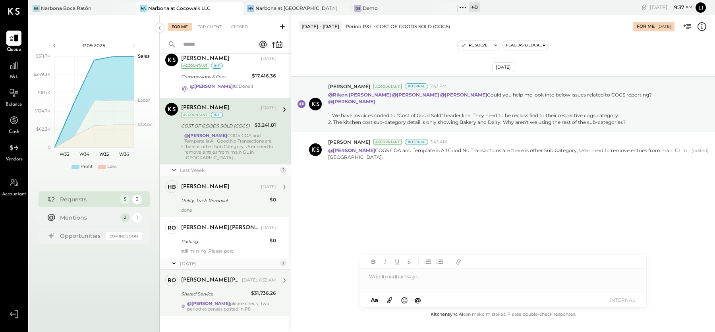
click at [239, 185] on div "Heidy Balart Aug 20, 2025" at bounding box center [228, 187] width 95 height 11
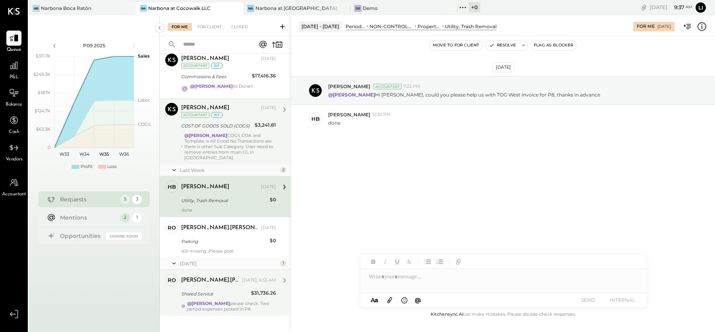
click at [436, 135] on div "Aug 19th, 2025 Lilia Martinez Nogueda Accountant 7:23 PM @Heidy Balart Hi Heidy…" at bounding box center [503, 124] width 424 height 137
click at [242, 133] on div "@Joseph Shin COGS COA and Template is All Good No Transactions are there is oth…" at bounding box center [230, 147] width 92 height 28
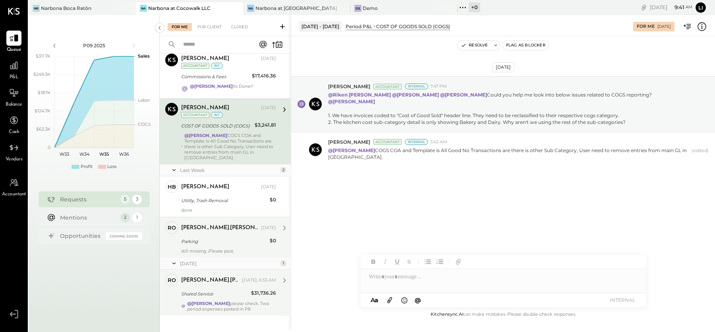
click at [215, 224] on div "[PERSON_NAME].[PERSON_NAME]" at bounding box center [220, 228] width 78 height 8
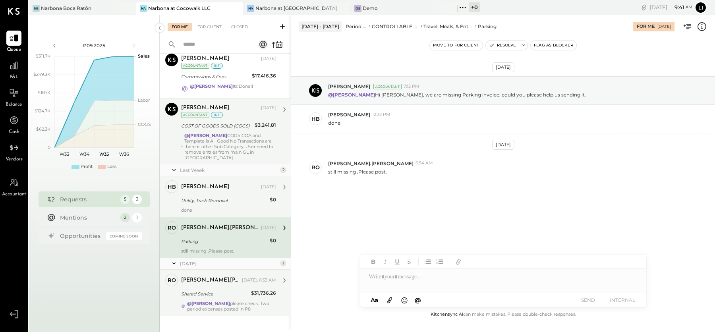
click at [215, 197] on div "Utility, Trash Removal" at bounding box center [224, 201] width 86 height 8
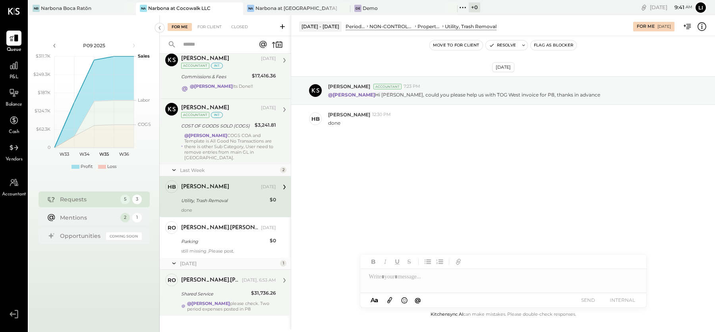
click at [235, 70] on div "Navin Jain Aug 11, 2025 Accountant int Commissions & Fees $17,416.36 @Joseph Sh…" at bounding box center [228, 74] width 95 height 41
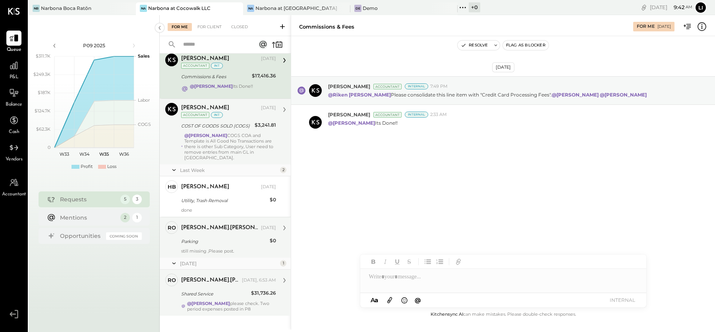
click at [241, 238] on div "Parking" at bounding box center [224, 242] width 86 height 8
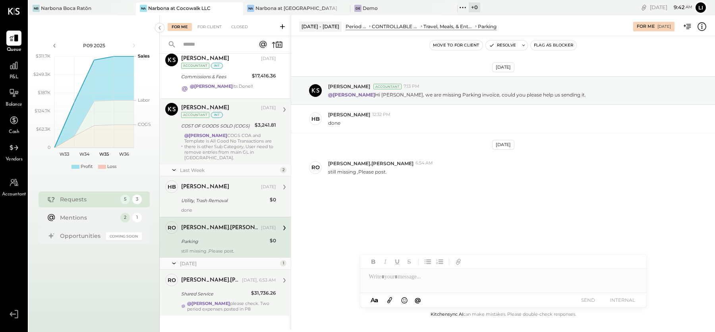
click at [235, 197] on div "Utility, Trash Removal" at bounding box center [224, 201] width 86 height 8
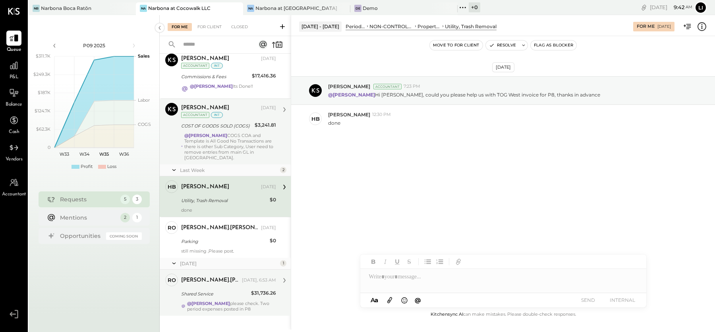
click at [351, 147] on div "Aug 19th, 2025 Lilia Martinez Nogueda Accountant 7:23 PM @Heidy Balart Hi Heidy…" at bounding box center [503, 124] width 424 height 137
click at [228, 124] on div "COST OF GOODS SOLD (COGS)" at bounding box center [216, 126] width 71 height 8
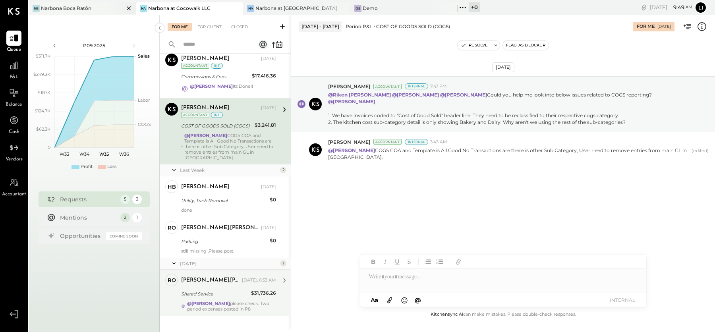
click at [57, 5] on div "NB Narbona Boca Ratōn" at bounding box center [76, 8] width 95 height 7
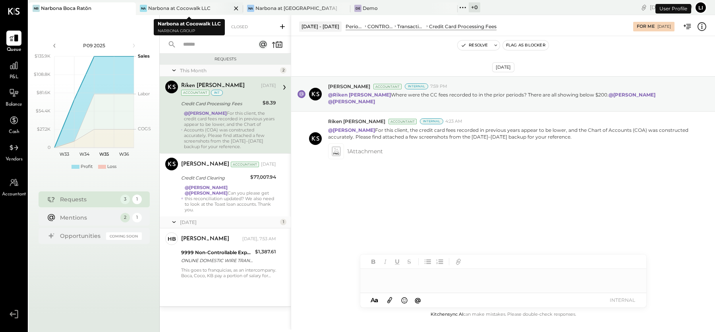
click at [170, 5] on div "Narbona at Cocowalk LLC" at bounding box center [179, 8] width 62 height 7
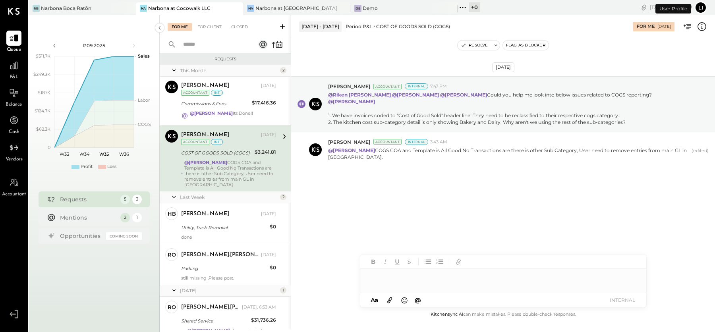
click at [387, 246] on div "Aug 10th, 2025 Joseph Shin Accountant Internal 7:47 PM @Riken Shethiya @Navin J…" at bounding box center [503, 173] width 424 height 274
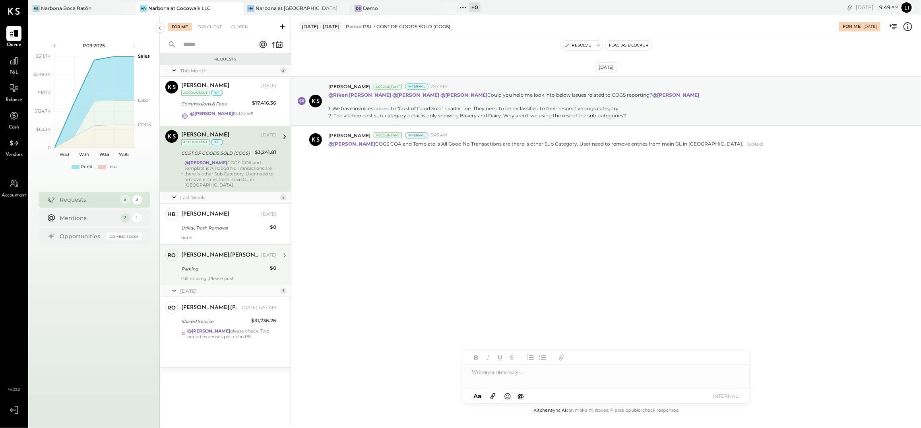
click at [257, 258] on div "rodrigo.calabrese Aug 20, 2025 Parking $0 still missing ,Please post." at bounding box center [228, 264] width 95 height 33
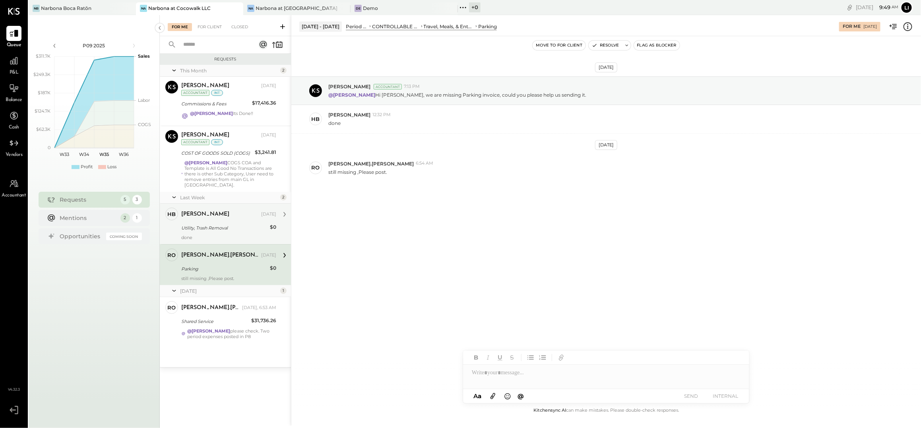
click at [247, 224] on div "Utility, Trash Removal" at bounding box center [224, 228] width 86 height 8
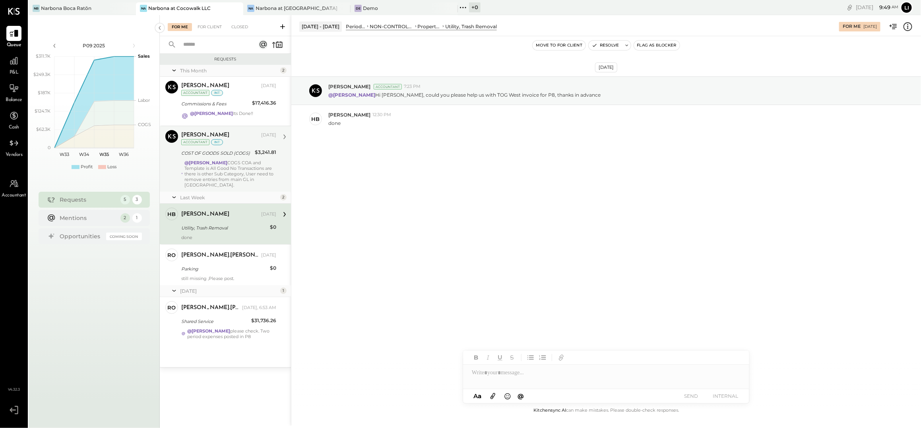
click at [250, 165] on div "@Joseph Shin COGS COA and Template is All Good No Transactions are there is oth…" at bounding box center [230, 174] width 92 height 28
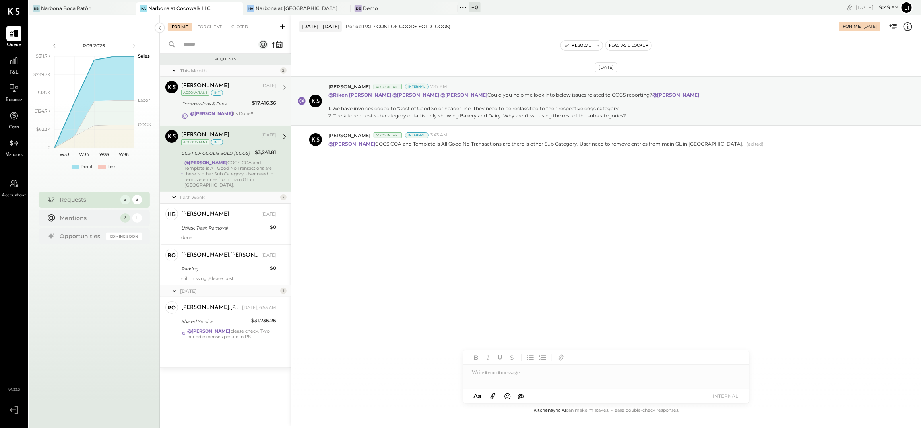
click at [234, 95] on div "Navin Jain Aug 11, 2025 Accountant int" at bounding box center [228, 89] width 95 height 16
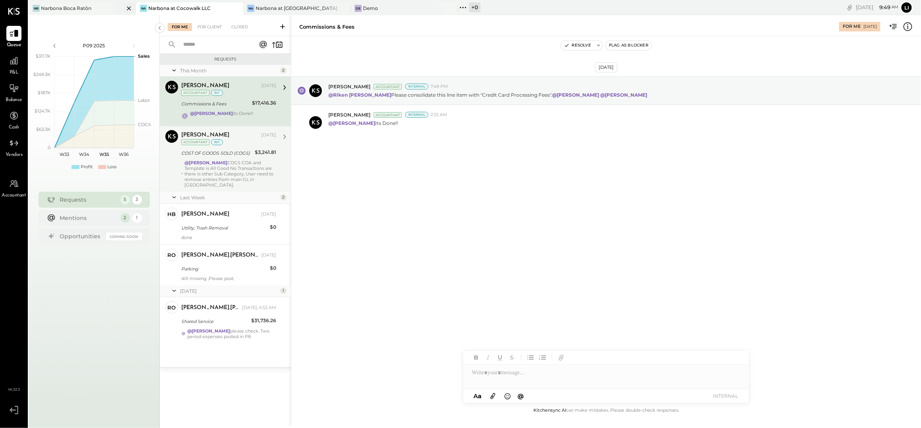
click at [83, 8] on div "Narbona Boca Ratōn" at bounding box center [66, 8] width 50 height 7
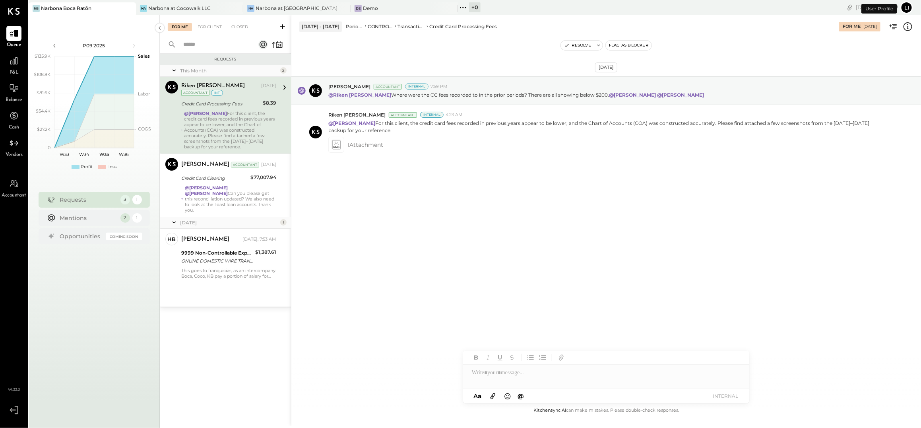
click at [165, 12] on div "Na Narbona at Cocowalk LLC" at bounding box center [189, 8] width 107 height 13
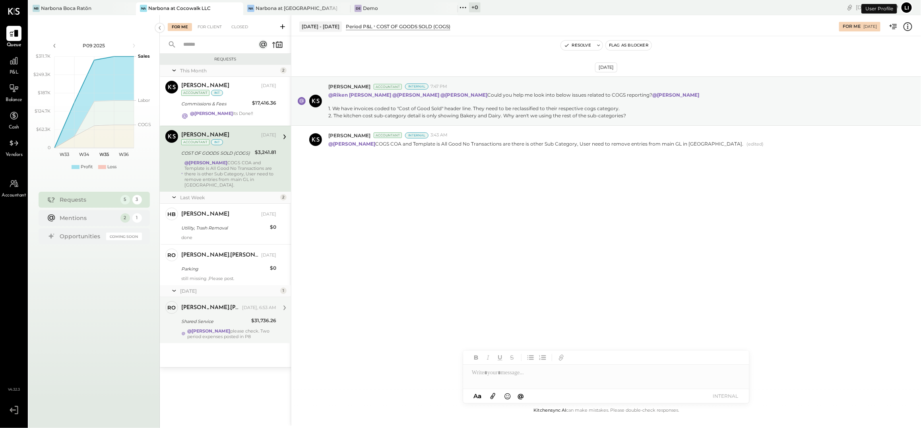
click at [236, 319] on div "Shared Service" at bounding box center [215, 321] width 68 height 8
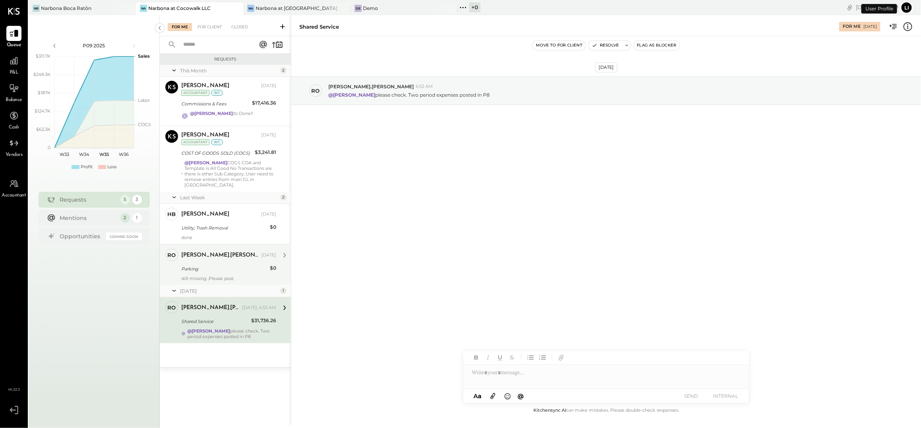
click at [226, 251] on div "[PERSON_NAME].[PERSON_NAME]" at bounding box center [220, 255] width 78 height 8
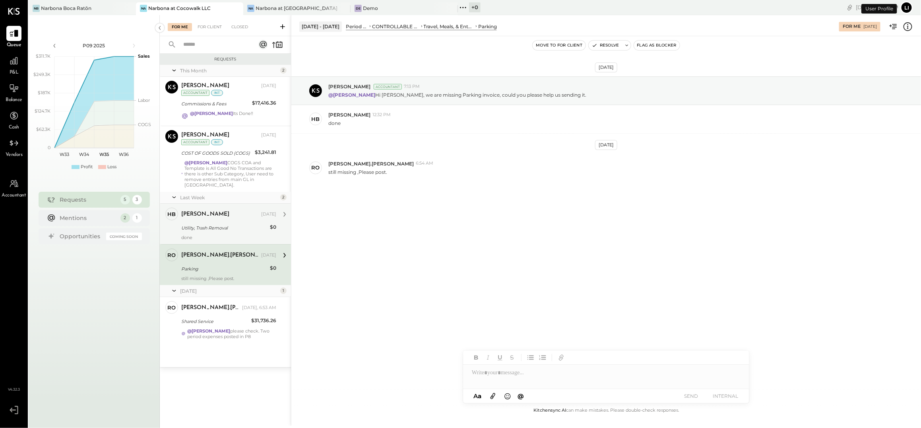
click at [219, 214] on div "Heidy Balart Aug 20, 2025" at bounding box center [228, 214] width 95 height 11
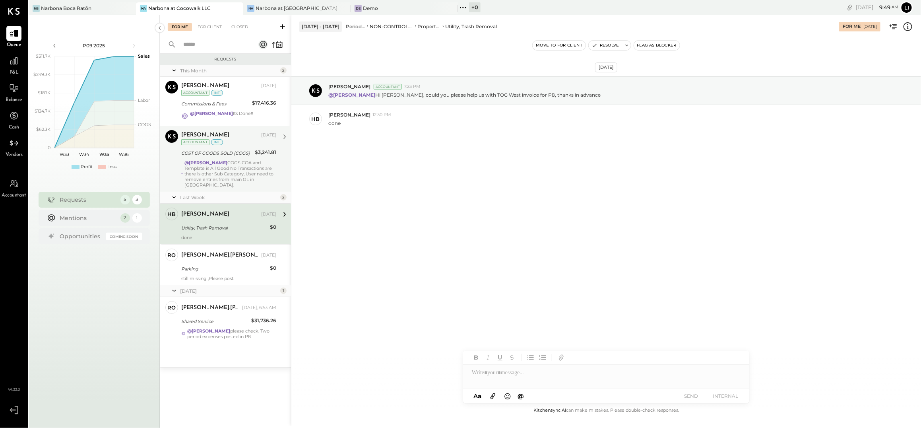
click at [219, 162] on div "@Joseph Shin COGS COA and Template is All Good No Transactions are there is oth…" at bounding box center [230, 174] width 92 height 28
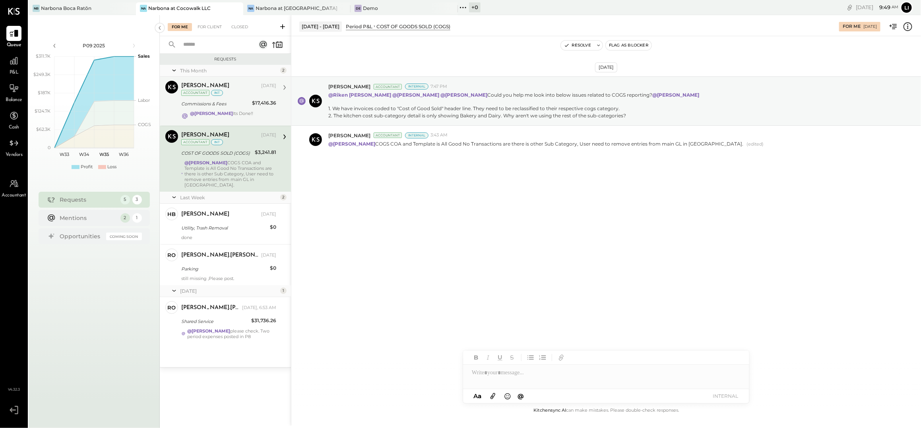
click at [221, 108] on div "Navin Jain Aug 11, 2025 Accountant int Commissions & Fees $17,416.36 @Joseph Sh…" at bounding box center [228, 101] width 95 height 41
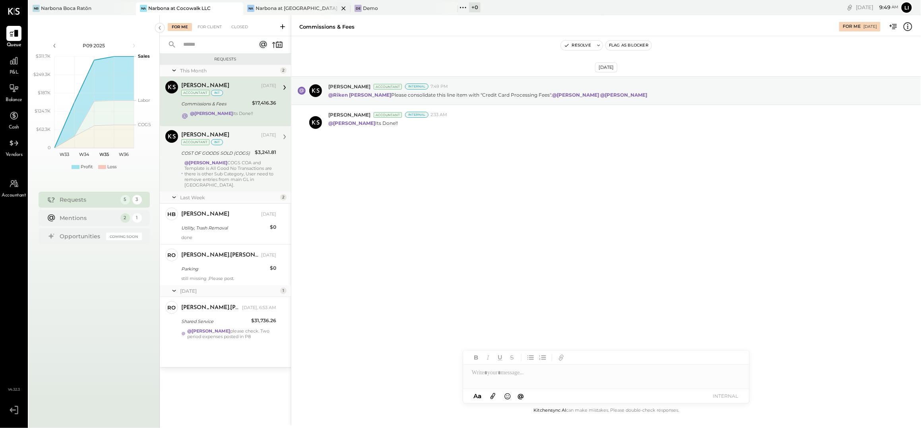
click at [274, 7] on div "Narbona at [GEOGRAPHIC_DATA] LLC" at bounding box center [297, 8] width 83 height 7
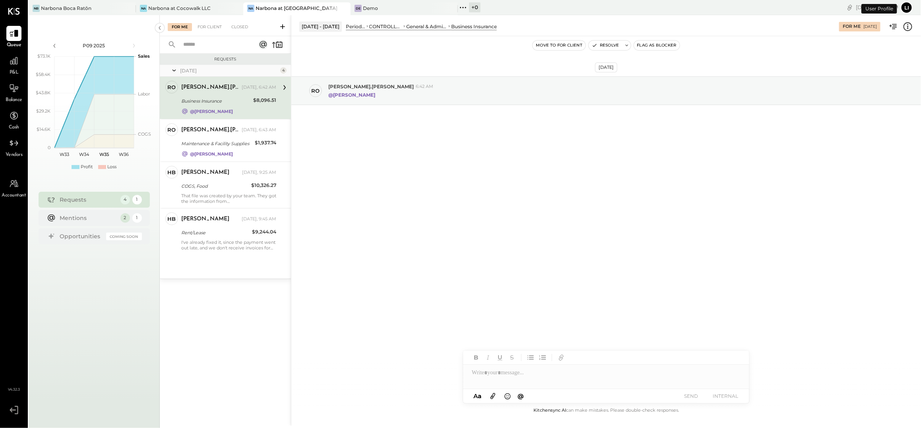
click at [403, 166] on div "Aug 27th, 2025 ro rodrigo.calabrese 6:42 AM @Noemi Balmaceda" at bounding box center [605, 220] width 629 height 369
click at [472, 180] on div "Aug 27th, 2025 ro rodrigo.calabrese 6:42 AM @Noemi Balmaceda" at bounding box center [605, 220] width 629 height 369
click at [228, 232] on div "Rent/Lease" at bounding box center [215, 232] width 68 height 8
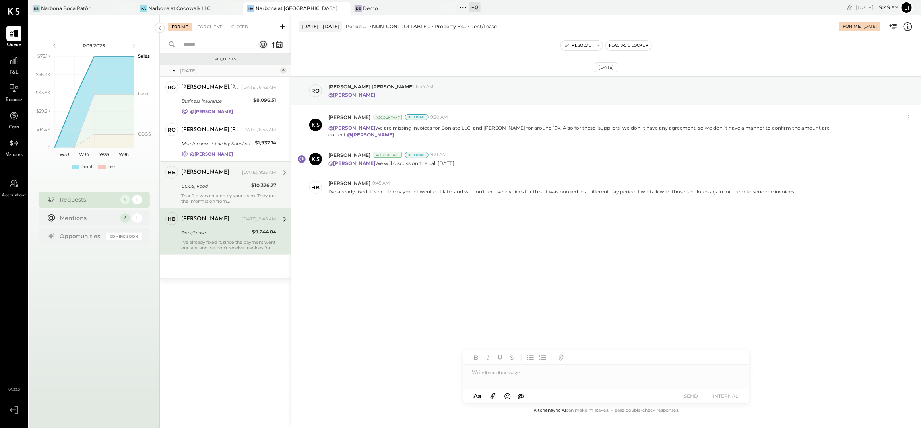
click at [211, 196] on div "That file was created by your team. They got the information from [GEOGRAPHIC_D…" at bounding box center [228, 198] width 95 height 11
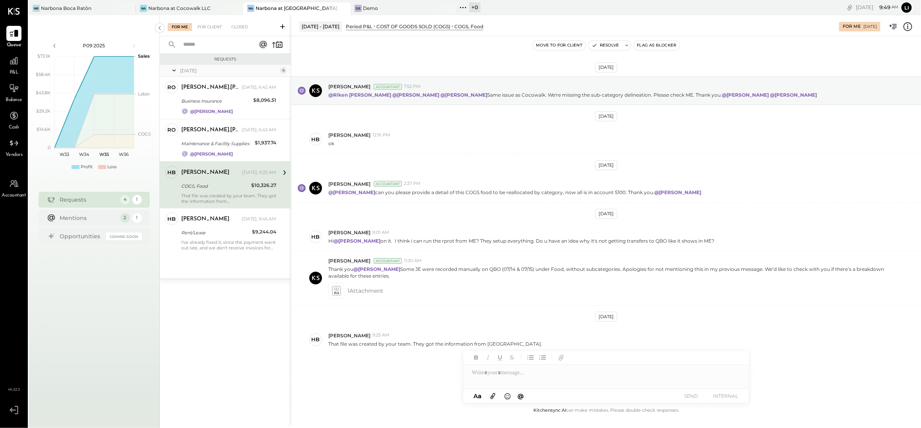
scroll to position [9, 0]
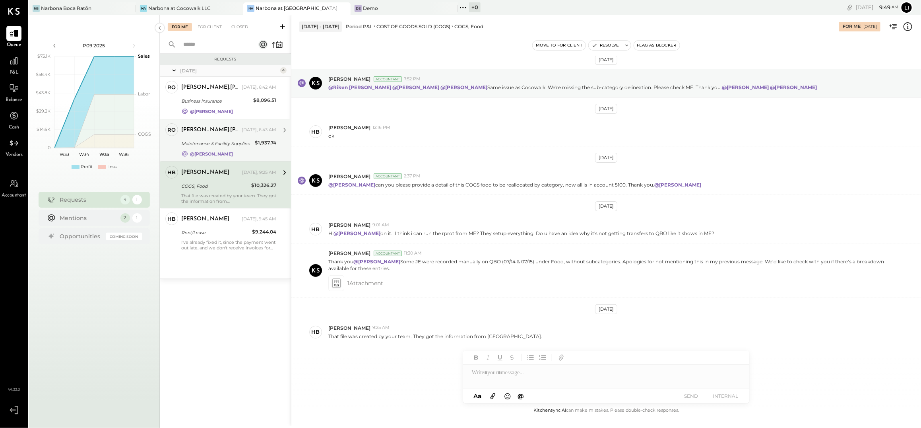
click at [247, 138] on div "rodrigo.calabrese Today, 6:43 AM Maintenance & Facility Supplies $1,937.74 @Noe…" at bounding box center [228, 140] width 95 height 34
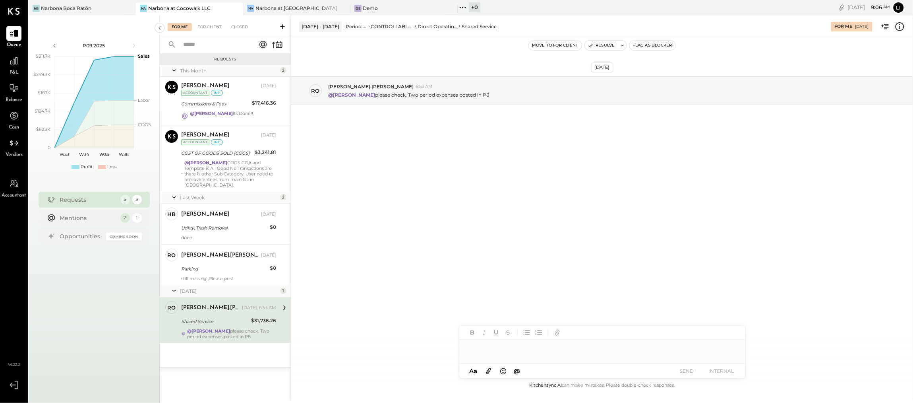
click at [7, 69] on div "P&L" at bounding box center [13, 64] width 15 height 23
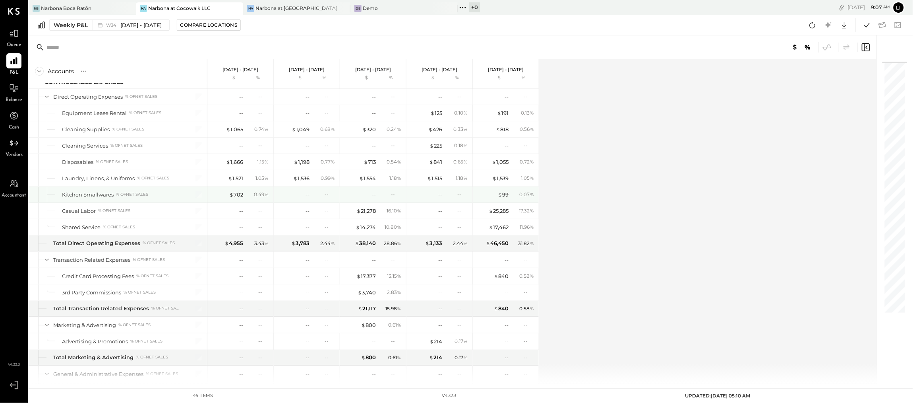
scroll to position [1047, 0]
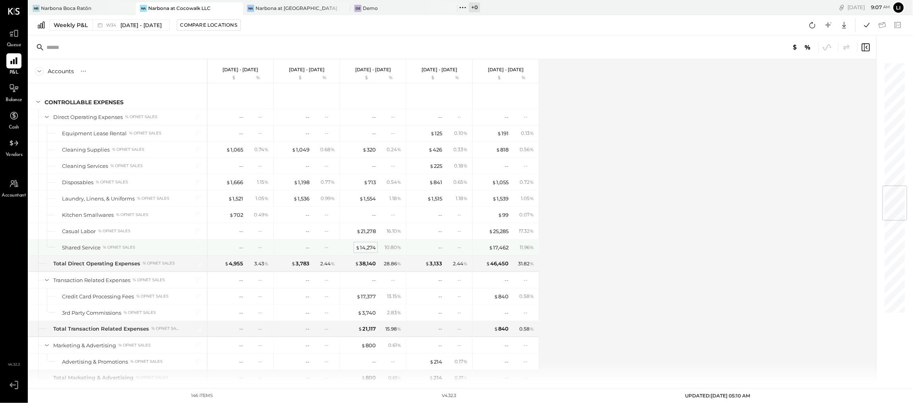
click at [370, 251] on div "$ 14,274" at bounding box center [366, 248] width 20 height 8
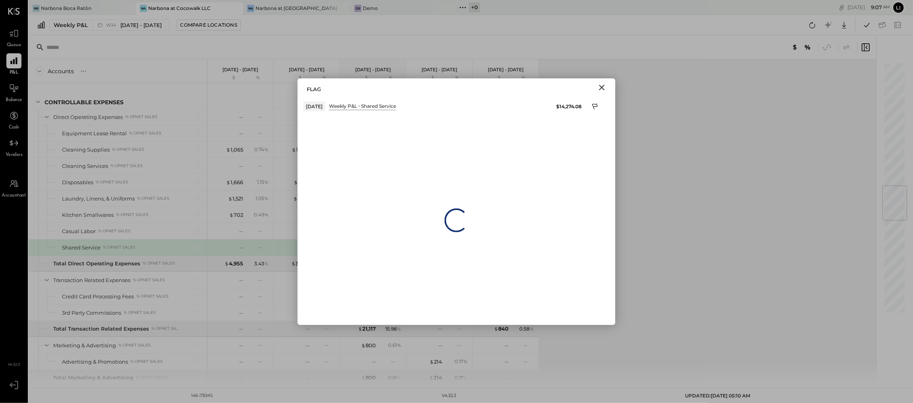
click at [604, 86] on icon "Close" at bounding box center [602, 88] width 6 height 6
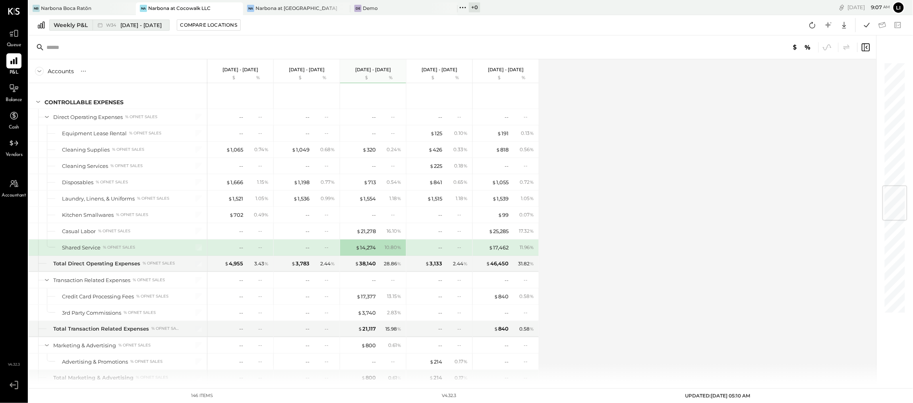
click at [85, 29] on button "Weekly P&L W34 [DATE] - [DATE]" at bounding box center [109, 24] width 120 height 11
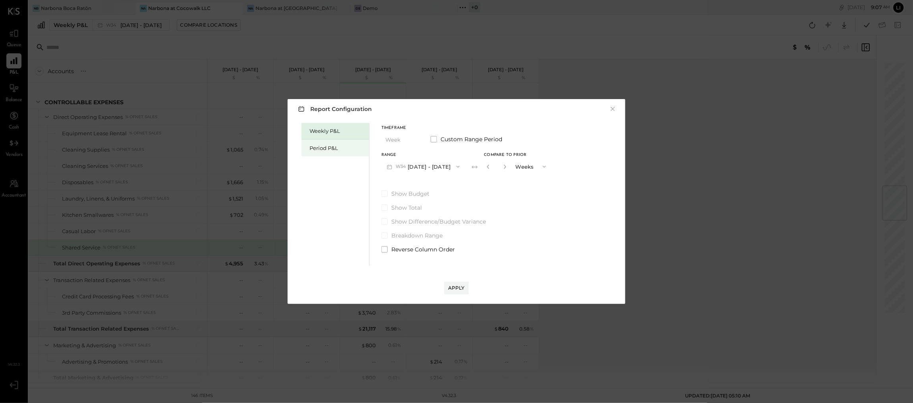
click at [334, 140] on div "Period P&L" at bounding box center [336, 147] width 68 height 17
click at [484, 164] on div "Compare" at bounding box center [486, 166] width 26 height 7
click at [507, 167] on button "button" at bounding box center [504, 166] width 6 height 9
click at [508, 167] on div "*" at bounding box center [495, 166] width 25 height 15
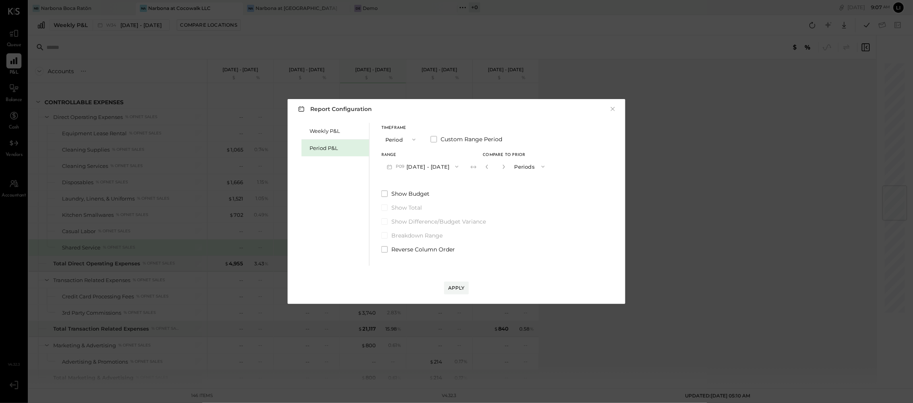
click at [507, 167] on button "button" at bounding box center [504, 166] width 6 height 9
type input "*"
click at [455, 289] on div "Apply" at bounding box center [456, 287] width 17 height 7
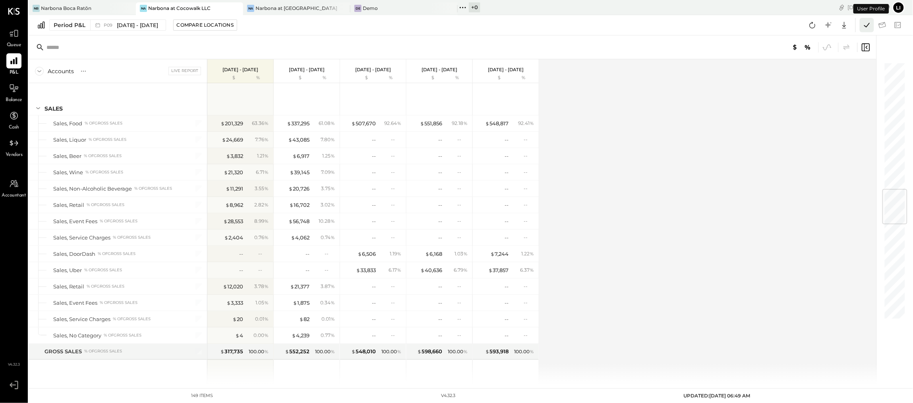
scroll to position [1077, 0]
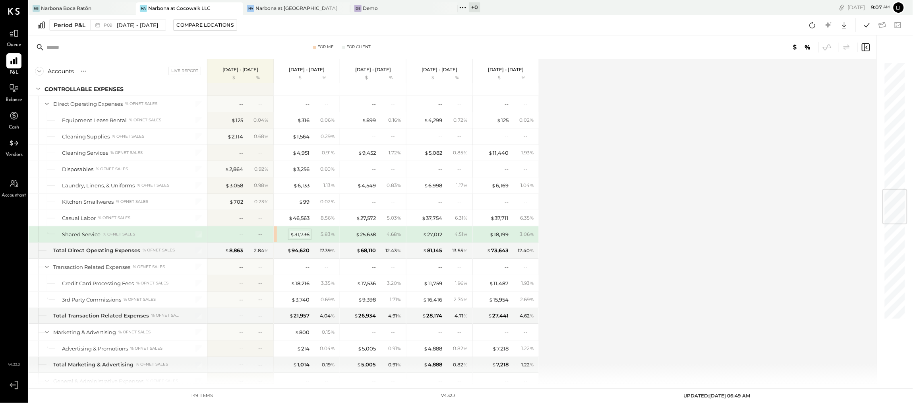
click at [308, 238] on div "$ 31,736" at bounding box center [299, 234] width 19 height 8
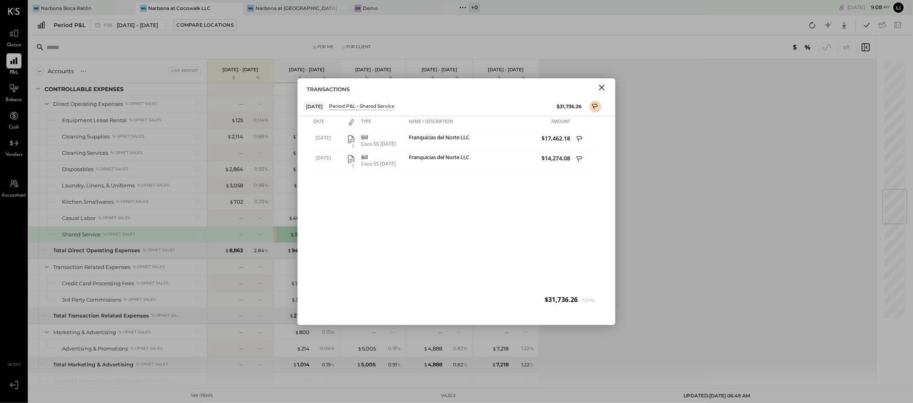
click at [602, 87] on icon "Close" at bounding box center [602, 88] width 6 height 6
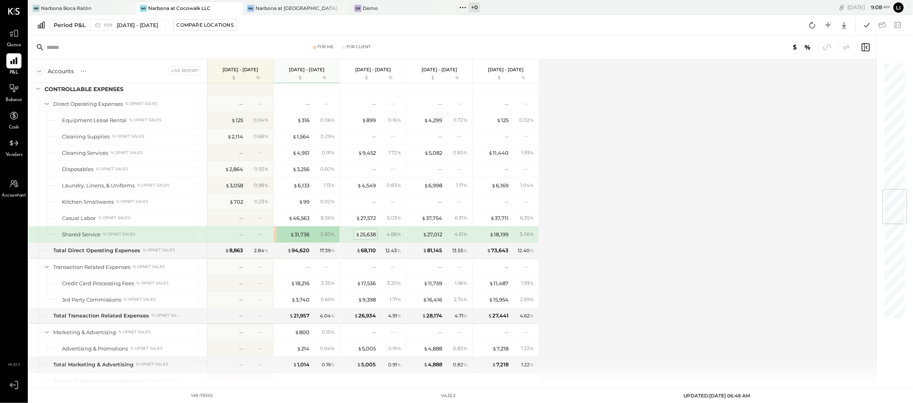
click at [369, 238] on div "$ 25,638" at bounding box center [366, 234] width 20 height 8
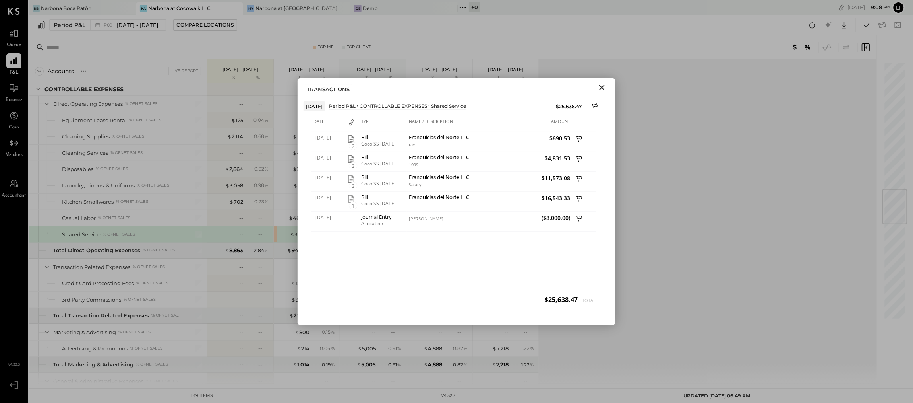
click at [603, 88] on icon "Close" at bounding box center [602, 88] width 10 height 10
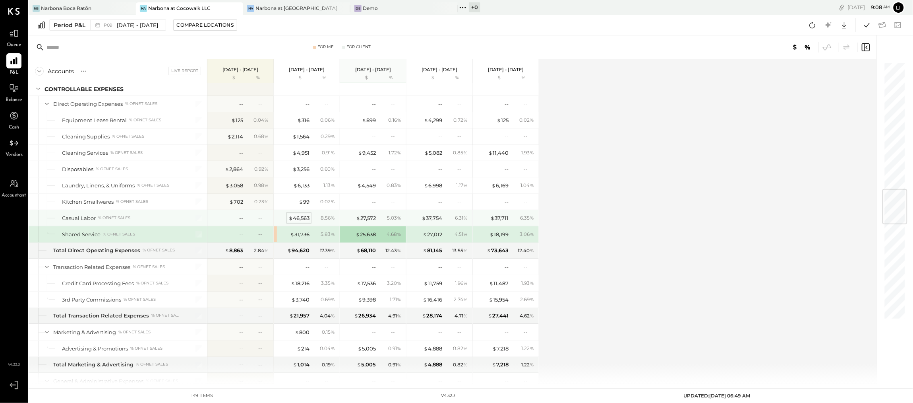
click at [302, 222] on div "$ 46,563" at bounding box center [298, 218] width 21 height 8
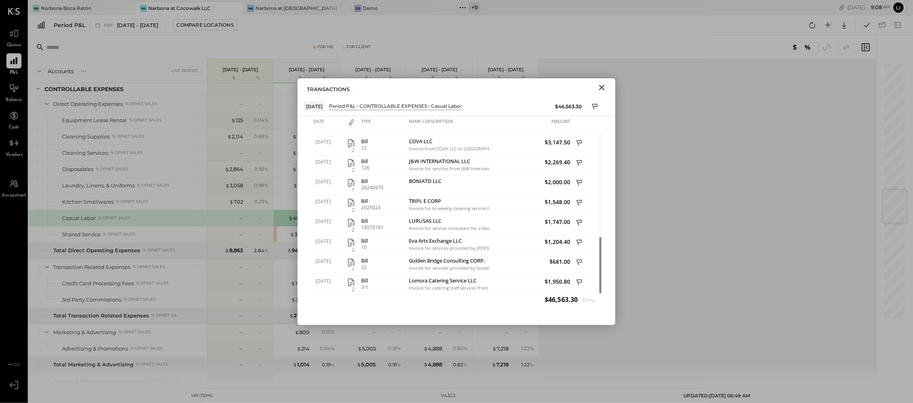
drag, startPoint x: 596, startPoint y: 150, endPoint x: 609, endPoint y: 271, distance: 122.3
click at [604, 281] on div "Date Type Name / Description Amount 07/25/2025 Expense Yesi Prado Zelle payment…" at bounding box center [457, 220] width 318 height 209
click at [603, 84] on icon "Close" at bounding box center [602, 88] width 10 height 10
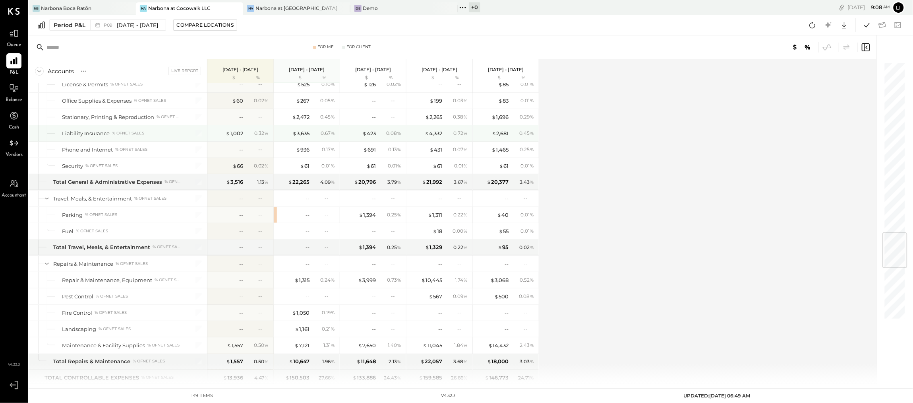
scroll to position [1447, 0]
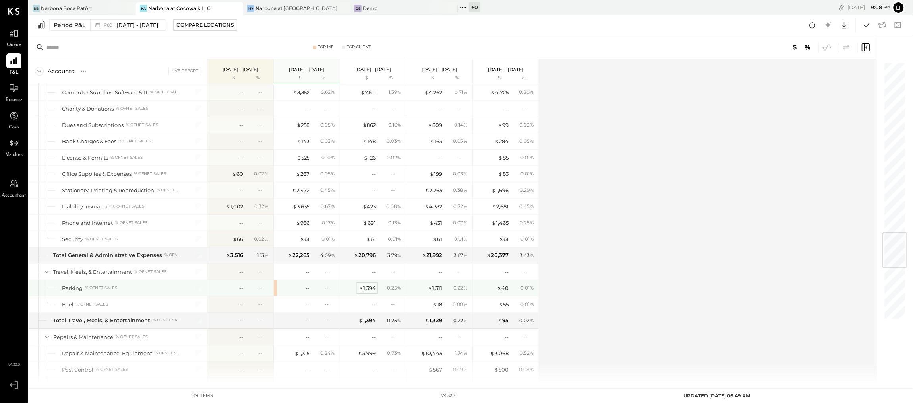
click at [373, 292] on div "$ 1,394" at bounding box center [367, 288] width 17 height 8
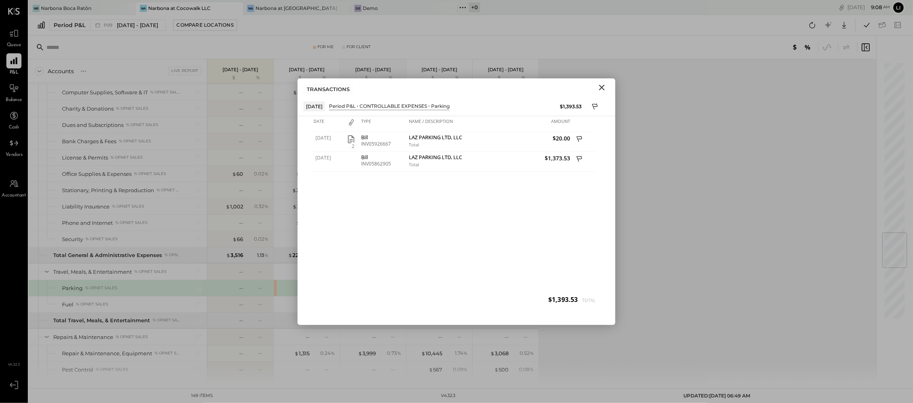
click at [600, 91] on icon "Close" at bounding box center [602, 88] width 10 height 10
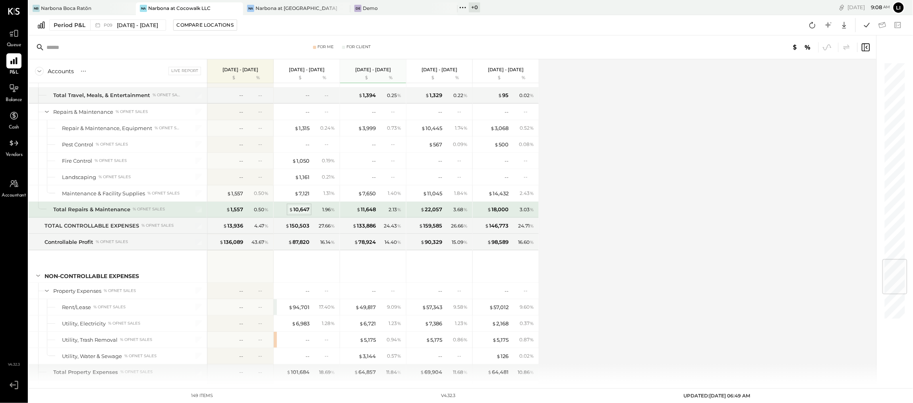
scroll to position [1792, 0]
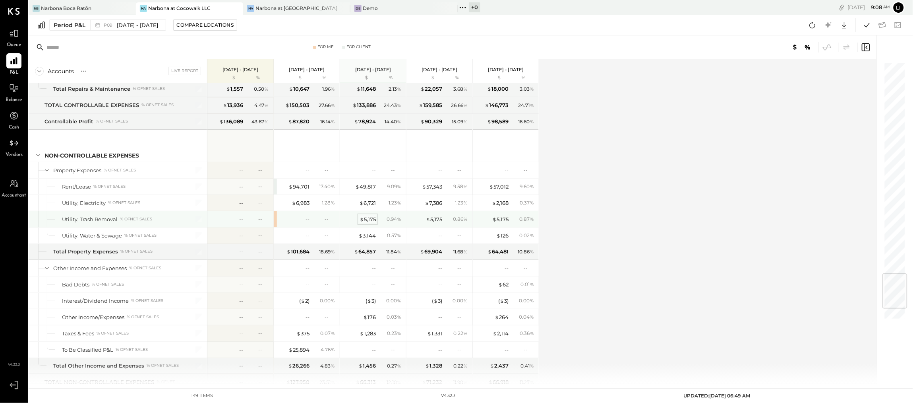
click at [370, 223] on div "$ 5,175" at bounding box center [368, 219] width 16 height 8
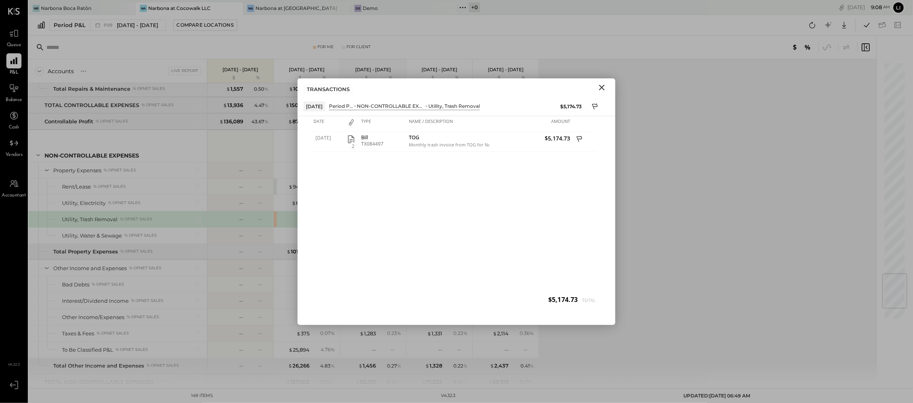
click at [602, 90] on icon "Close" at bounding box center [602, 88] width 10 height 10
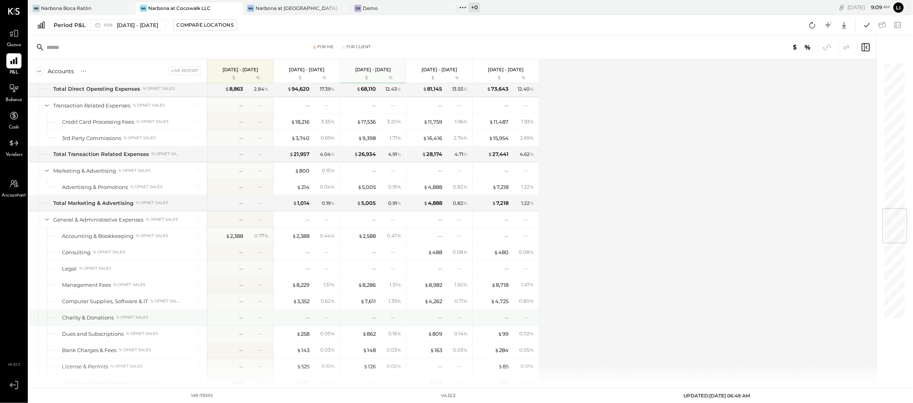
scroll to position [1114, 0]
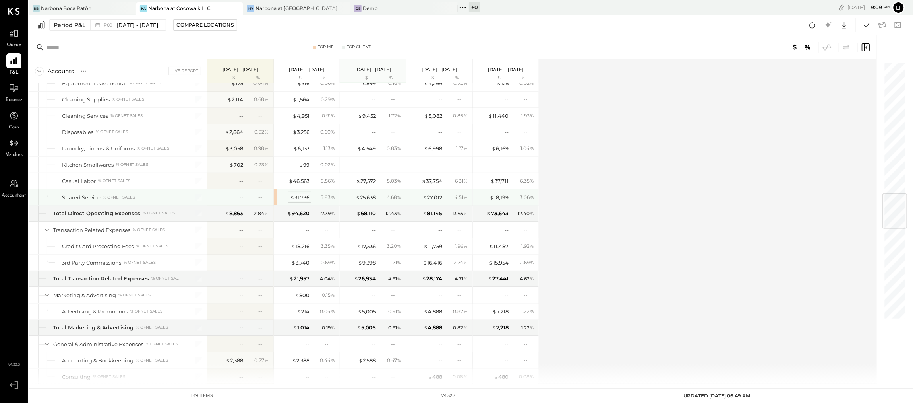
click at [305, 201] on div "$ 31,736" at bounding box center [299, 198] width 19 height 8
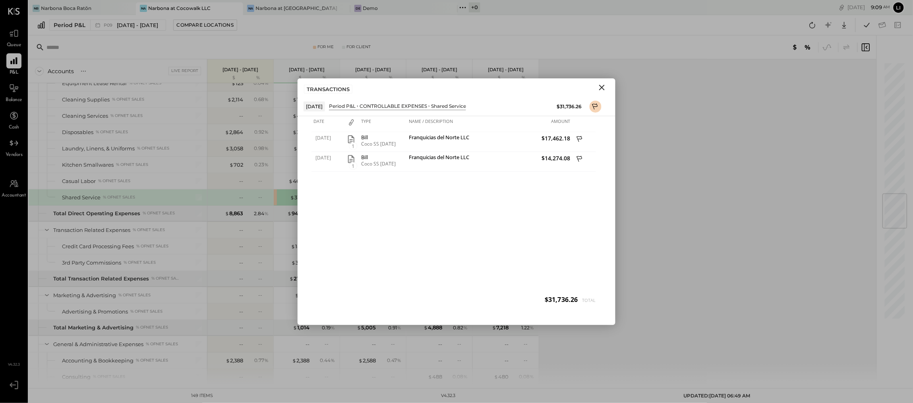
click at [603, 89] on icon "Close" at bounding box center [602, 88] width 10 height 10
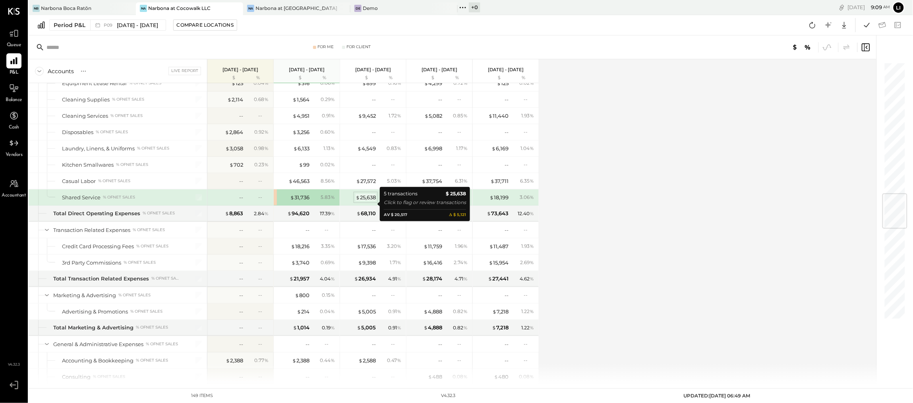
click at [372, 201] on div "$ 25,638" at bounding box center [366, 198] width 20 height 8
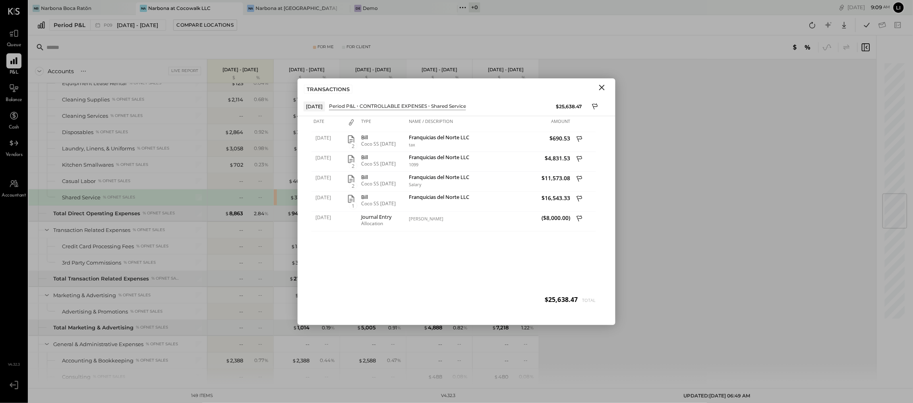
click at [605, 89] on icon "Close" at bounding box center [602, 88] width 10 height 10
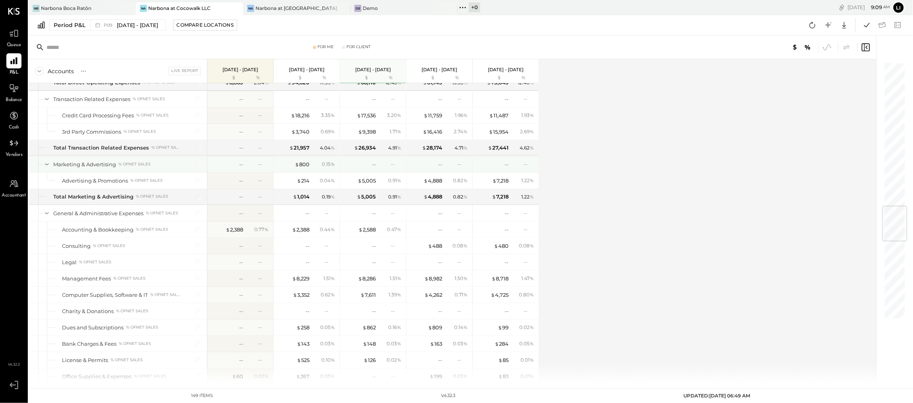
scroll to position [994, 0]
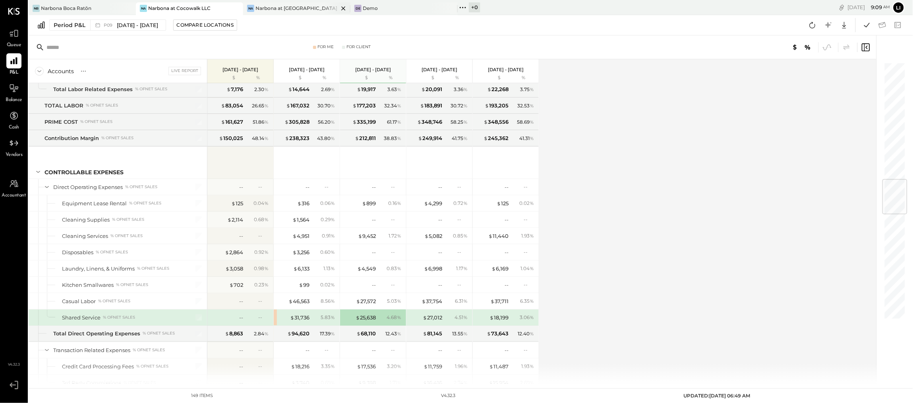
click at [280, 6] on div "Narbona at [GEOGRAPHIC_DATA] LLC" at bounding box center [297, 8] width 83 height 7
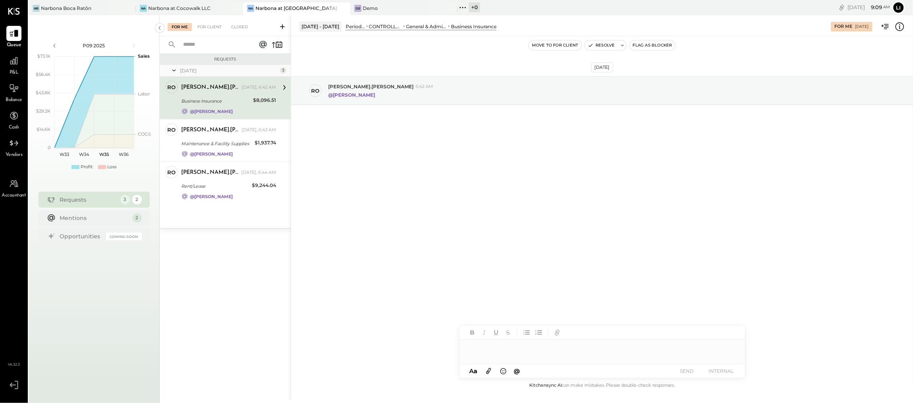
click at [207, 98] on div "Business Insurance" at bounding box center [216, 101] width 70 height 8
click at [440, 207] on div "Aug 27th, 2025 ro rodrigo.calabrese 6:42 AM @Noemi Balmaceda" at bounding box center [602, 208] width 622 height 344
click at [223, 190] on div "Rent/Lease" at bounding box center [215, 186] width 68 height 8
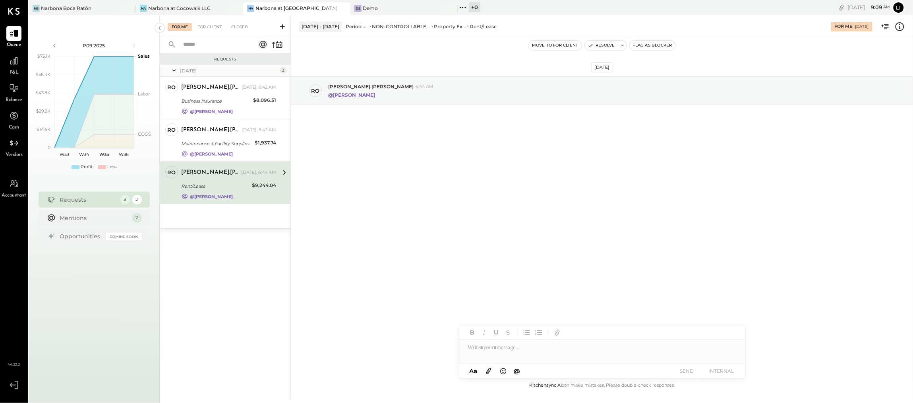
click at [396, 174] on div "Aug 27th, 2025 ro rodrigo.calabrese 6:44 AM @Noemi Balmaceda" at bounding box center [602, 208] width 622 height 344
click at [523, 222] on div "Aug 27th, 2025 ro rodrigo.calabrese 6:44 AM @Noemi Balmaceda" at bounding box center [602, 208] width 622 height 344
click at [213, 95] on div "rodrigo.calabrese Today, 6:42 AM Business Insurance $8,096.51 @Noemi Balmaceda" at bounding box center [228, 98] width 95 height 34
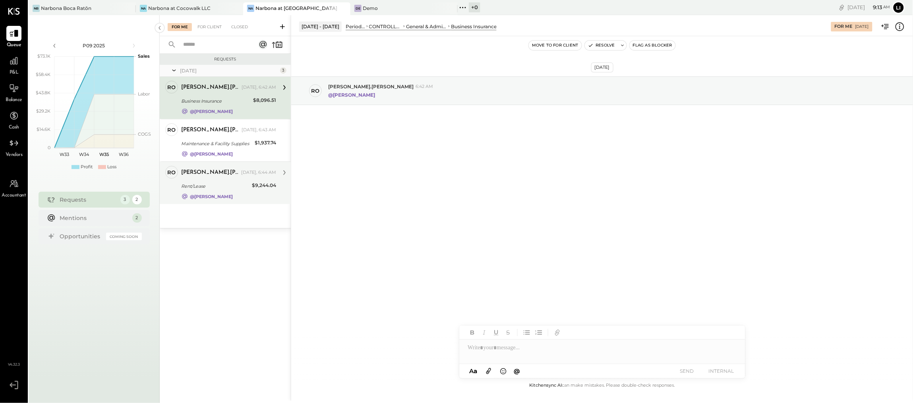
click at [217, 184] on div "Rent/Lease" at bounding box center [215, 186] width 68 height 8
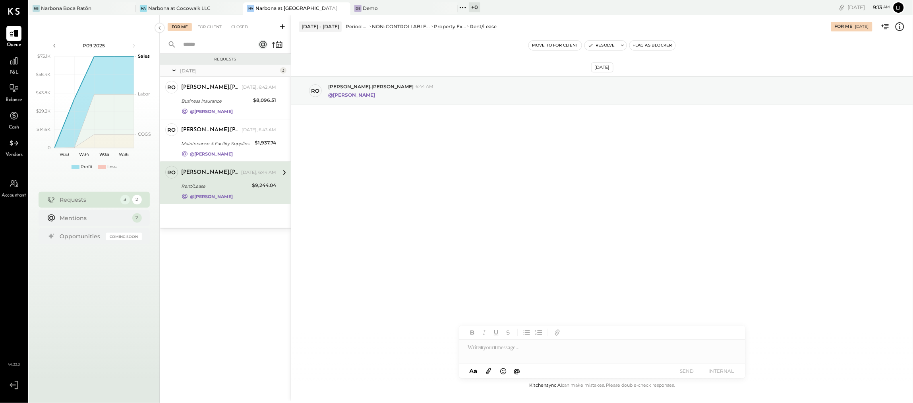
click at [482, 345] on div at bounding box center [602, 347] width 286 height 16
type input "*****"
click at [544, 325] on div "NB Noemi Balmaceda" at bounding box center [524, 330] width 91 height 16
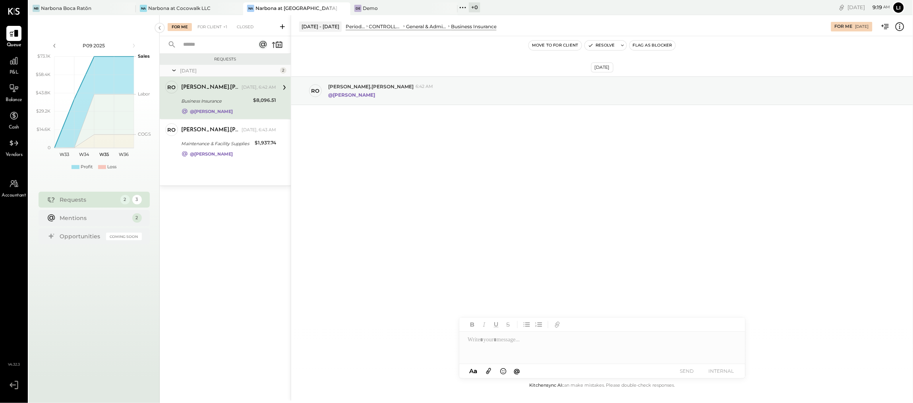
click at [492, 197] on div "Aug 27th, 2025 ro rodrigo.calabrese 6:42 AM @Noemi Balmaceda" at bounding box center [602, 208] width 622 height 344
click at [510, 206] on div "Aug 27th, 2025 ro rodrigo.calabrese 6:42 AM @Noemi Balmaceda" at bounding box center [602, 208] width 622 height 344
click at [562, 341] on div at bounding box center [602, 347] width 286 height 32
click at [550, 350] on div at bounding box center [602, 347] width 286 height 32
click at [552, 240] on div "Aug 27th, 2025 ro rodrigo.calabrese 6:42 AM @Noemi Balmaceda" at bounding box center [602, 208] width 622 height 344
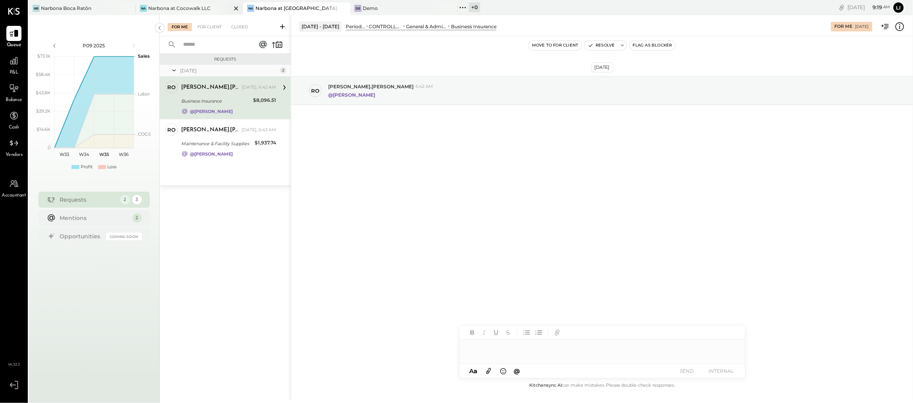
click at [205, 12] on div "Na Narbona at Cocowalk LLC" at bounding box center [189, 8] width 107 height 13
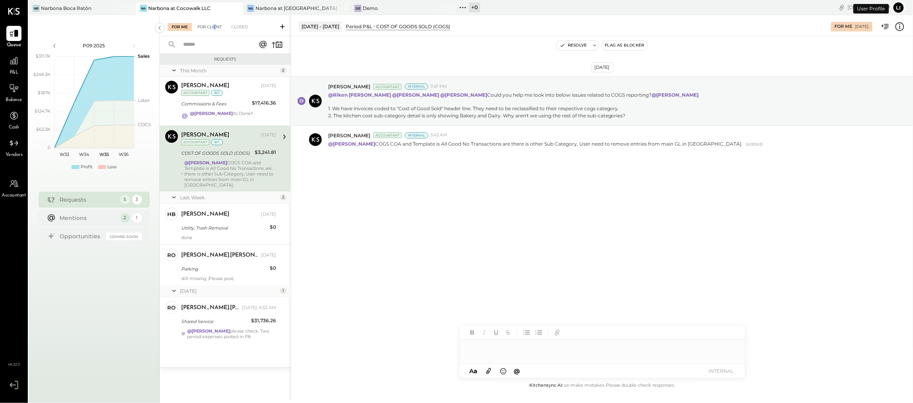
click at [215, 27] on div "For Client" at bounding box center [210, 27] width 32 height 8
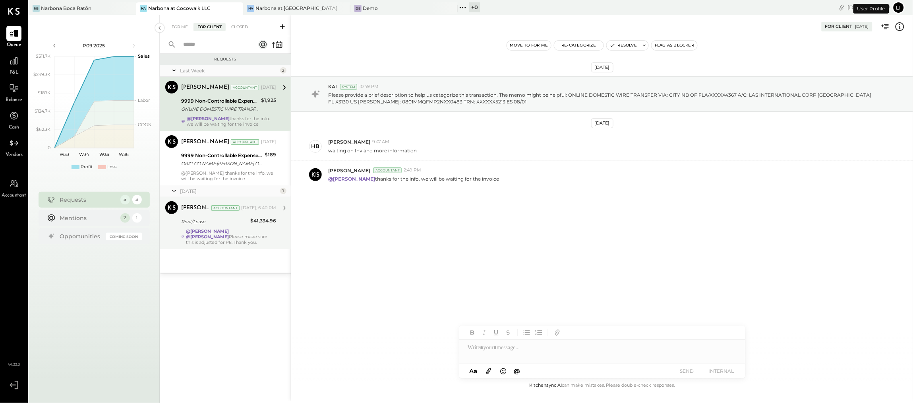
click at [243, 247] on div "Joseph Shin Accountant Joseph Shin Accountant Today, 6:40 PM Rent/Lease $41,334…" at bounding box center [225, 223] width 131 height 52
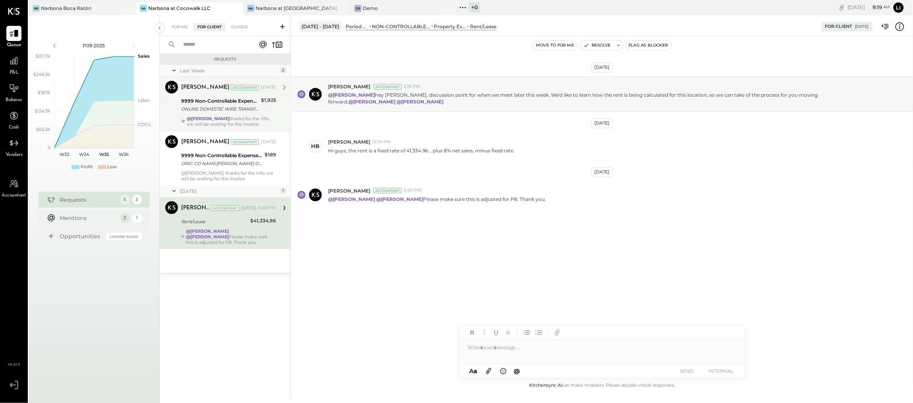
click at [241, 122] on div "@Heidy Balart thanks for the info. we will be waiting for the invoice" at bounding box center [231, 121] width 89 height 11
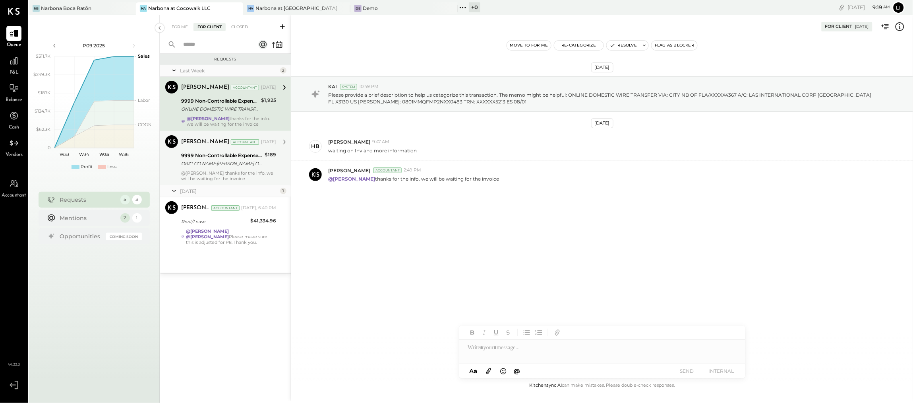
click at [242, 163] on div "ORIG CO NAME:VINCENT POUDRAS ORIG ID:XXXXXX6202 DESC DATE:250712 CO ENTRY DESCR…" at bounding box center [221, 163] width 81 height 8
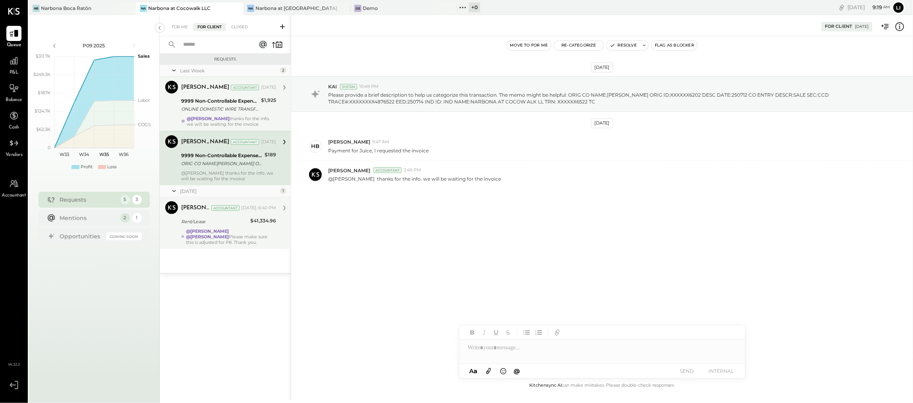
click at [233, 218] on div "Rent/Lease" at bounding box center [214, 221] width 67 height 8
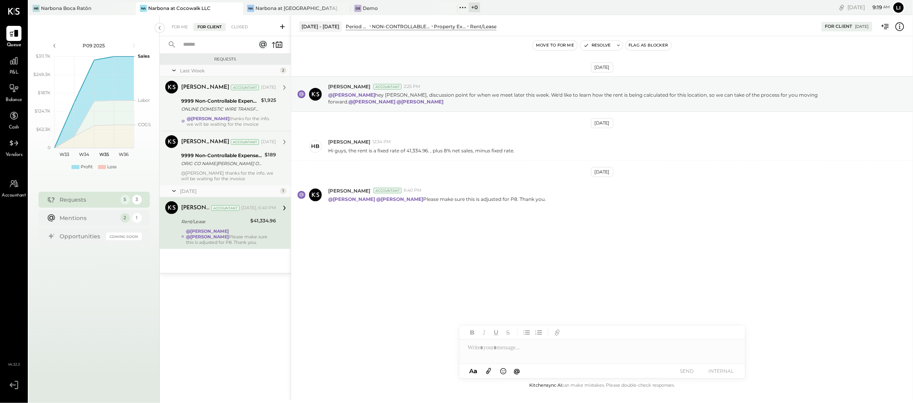
click at [229, 167] on div "9999 Non-Controllable Expenses:Other Income and Expenses:To Be Classified P&L O…" at bounding box center [221, 159] width 81 height 17
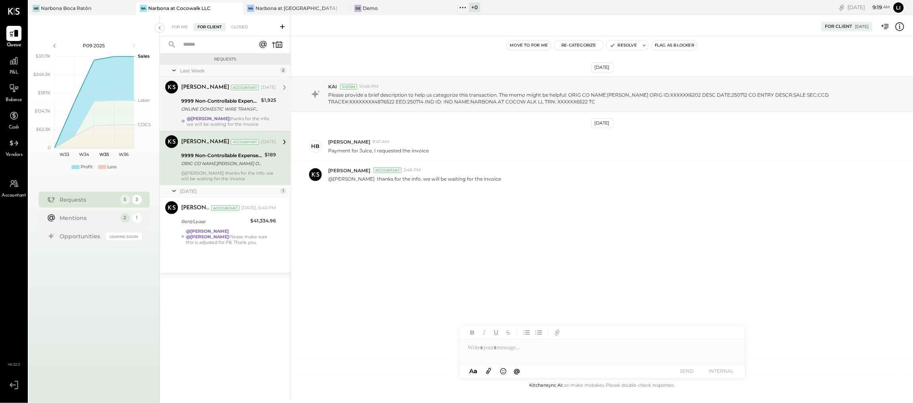
click at [223, 118] on div "@Heidy Balart thanks for the info. we will be waiting for the invoice" at bounding box center [231, 121] width 89 height 11
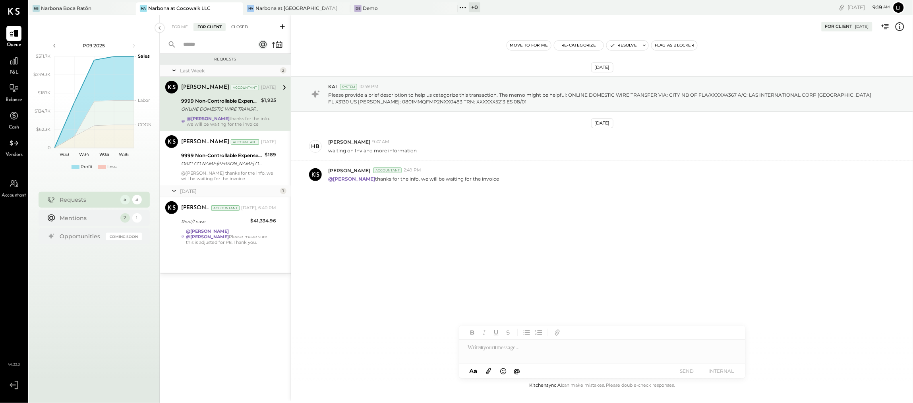
click at [242, 28] on div "Closed" at bounding box center [239, 27] width 25 height 8
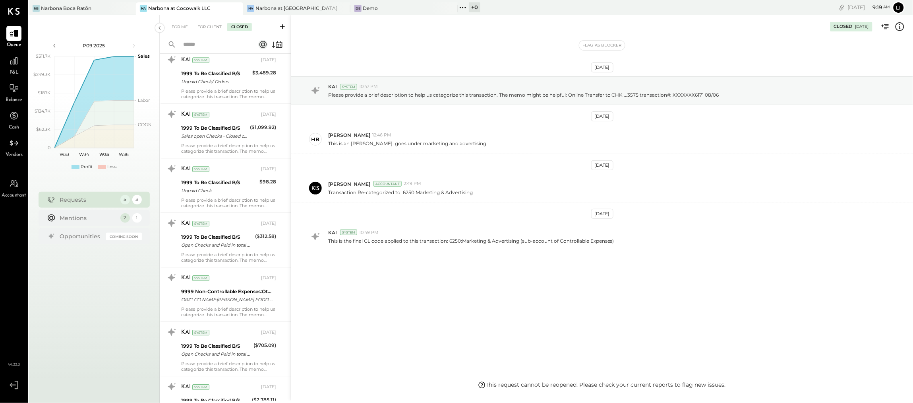
scroll to position [861, 0]
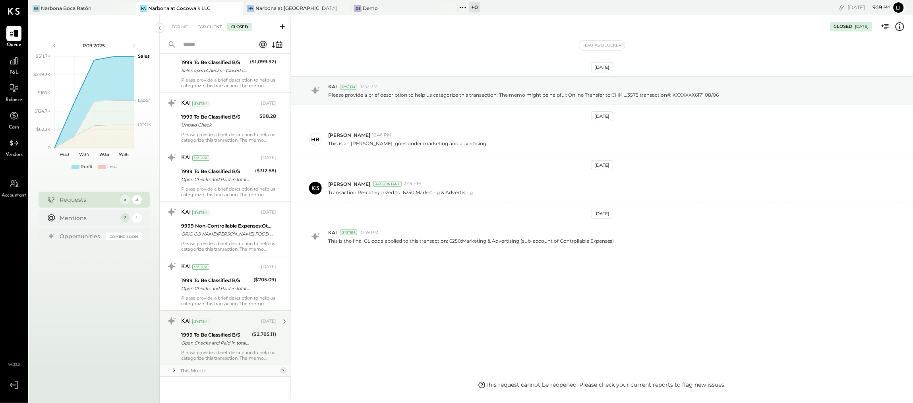
click at [244, 335] on div "1999 To Be Classified B/S" at bounding box center [215, 335] width 68 height 8
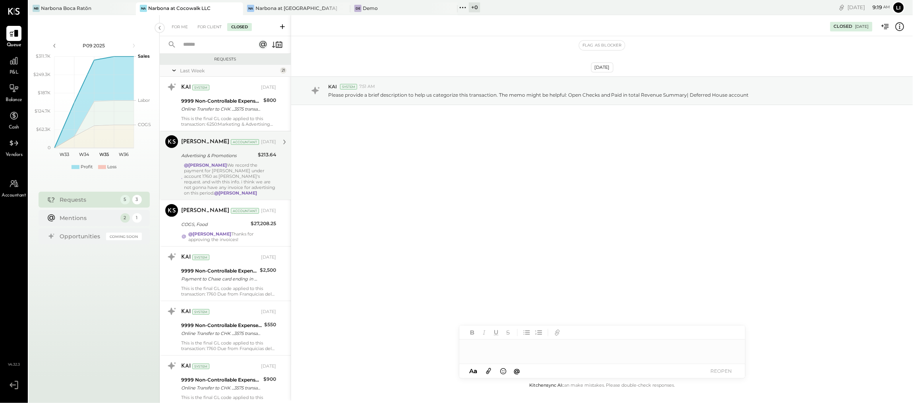
scroll to position [861, 0]
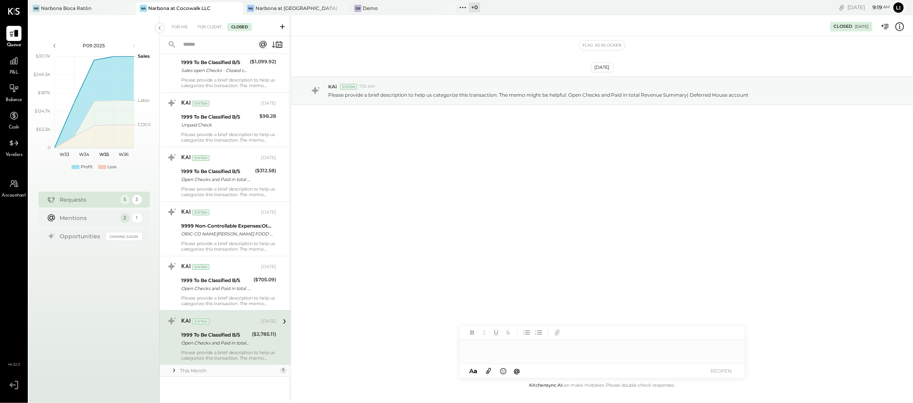
click at [180, 373] on div "This Month" at bounding box center [229, 370] width 98 height 7
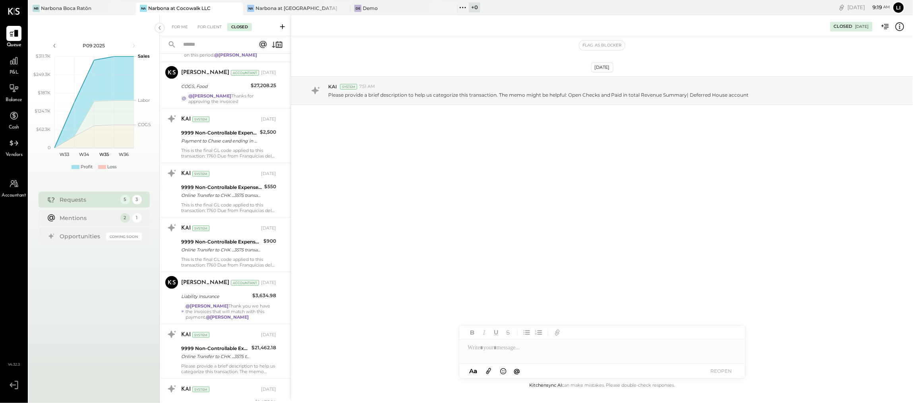
scroll to position [0, 0]
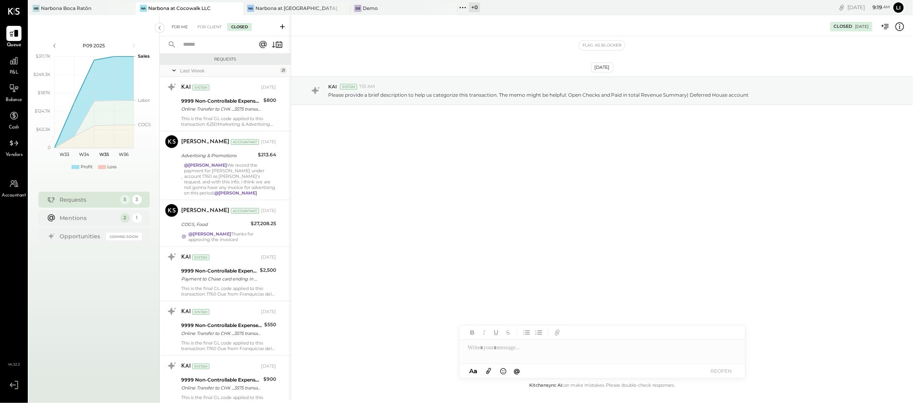
click at [187, 30] on div "For Me" at bounding box center [180, 27] width 24 height 8
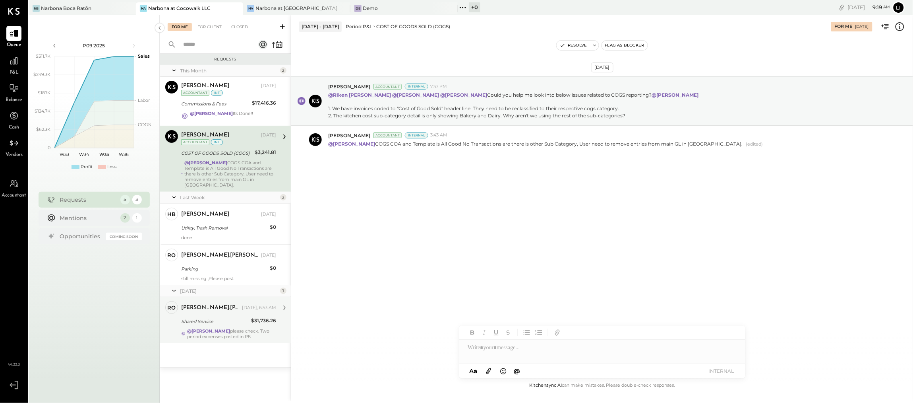
click at [200, 317] on div "Shared Service" at bounding box center [215, 321] width 68 height 8
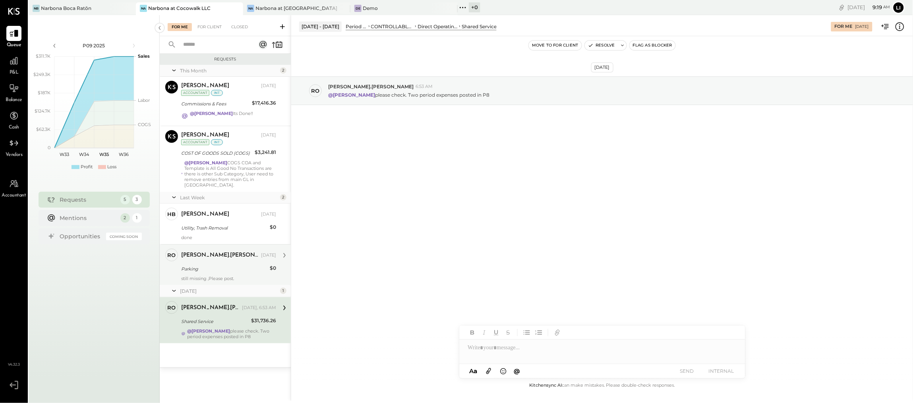
click at [208, 275] on div "still missing ,Please post." at bounding box center [228, 278] width 95 height 6
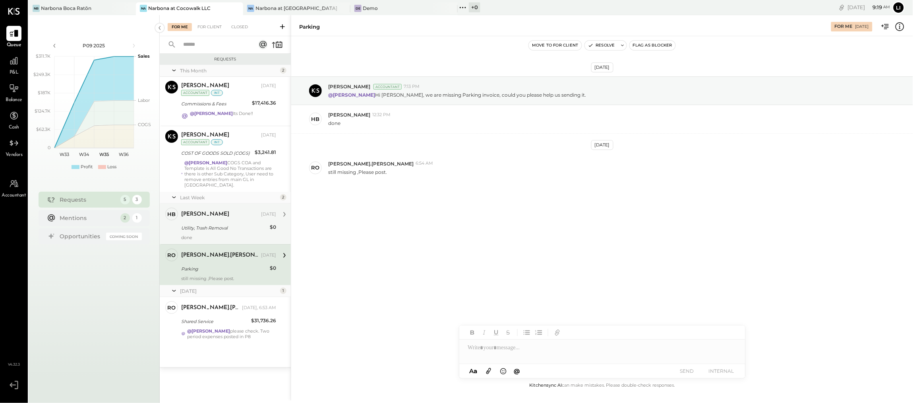
click at [209, 224] on div "Utility, Trash Removal" at bounding box center [224, 228] width 86 height 8
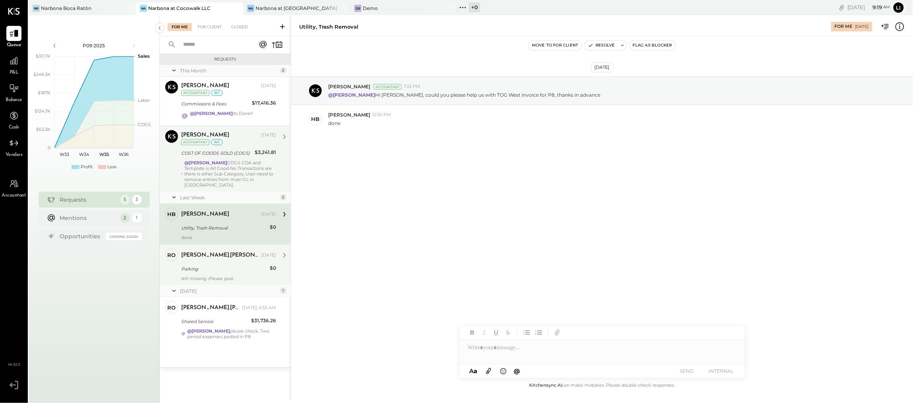
click at [249, 175] on div "@[PERSON_NAME] COGS COA and Template is All Good No Transactions are there is o…" at bounding box center [230, 174] width 92 height 28
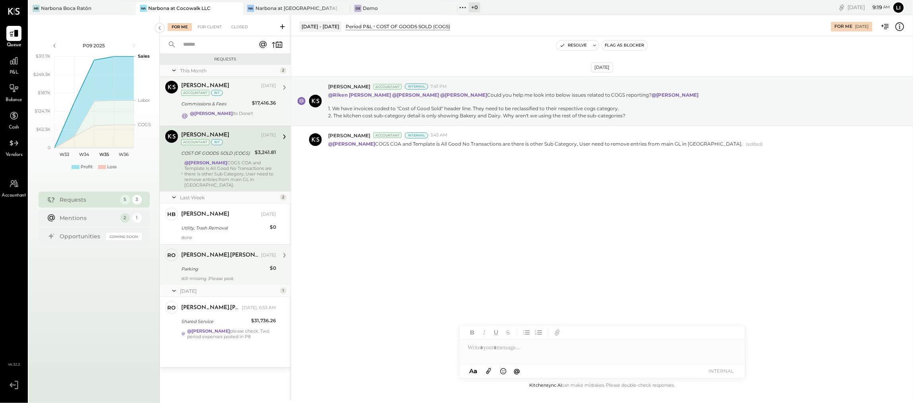
click at [235, 115] on div "@Joseph Shin Its Done!!" at bounding box center [221, 115] width 63 height 11
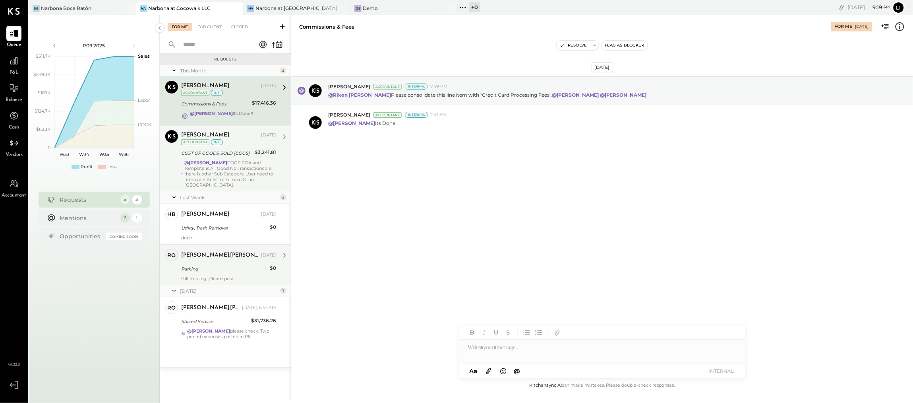
click at [320, 163] on div "Aug 10th, 2025 Joseph Shin Accountant Internal 7:49 PM @Riken Shethiya Please c…" at bounding box center [602, 127] width 622 height 143
click at [204, 28] on div "For Client" at bounding box center [210, 27] width 32 height 8
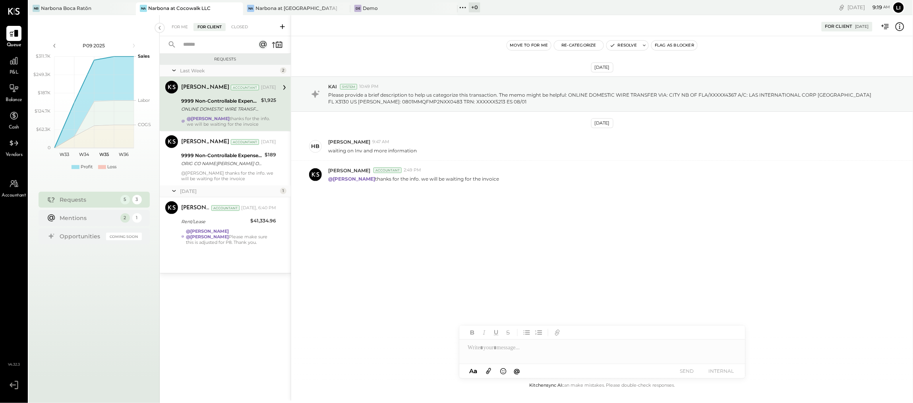
click at [255, 106] on div "ONLINE DOMESTIC WIRE TRANSFER VIA: CITY NB OF FLA/XXXXX4367 A/C: LAS INTERNATIO…" at bounding box center [219, 109] width 77 height 8
click at [238, 170] on div "@Heidy Balart thanks for the info. we will be waiting for the invoice" at bounding box center [228, 175] width 95 height 11
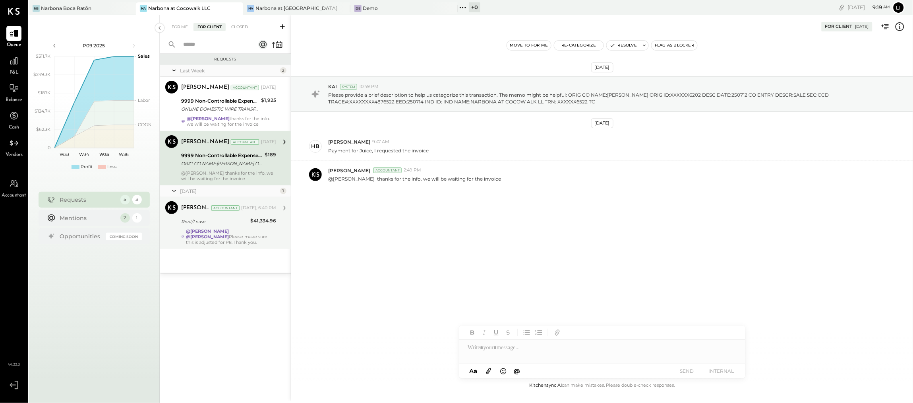
click at [230, 238] on div "@Lilia Martinez Nogueda @Noemi Balmaceda Please make sure this is adjusted for …" at bounding box center [231, 236] width 90 height 17
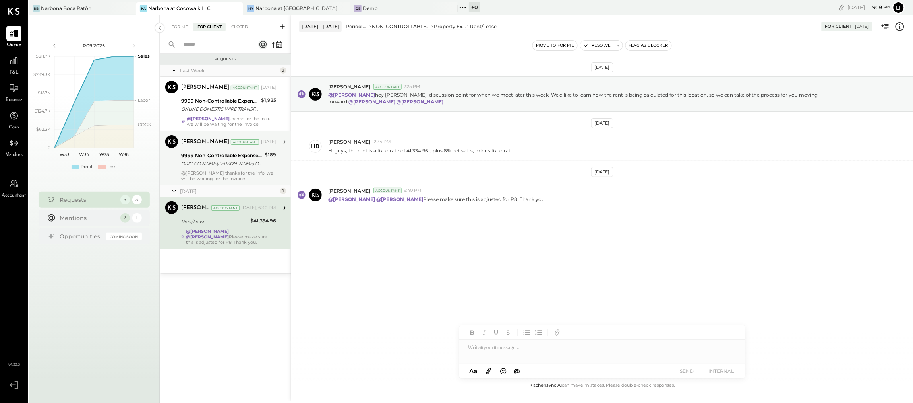
click at [670, 211] on div "Aug 18th, 2025 Joseph Shin Accountant 2:25 PM @Heidy Balart hey Heidy, discussi…" at bounding box center [602, 162] width 622 height 212
click at [274, 14] on div "Na Narbona at Key Biscayne LLC" at bounding box center [296, 8] width 107 height 13
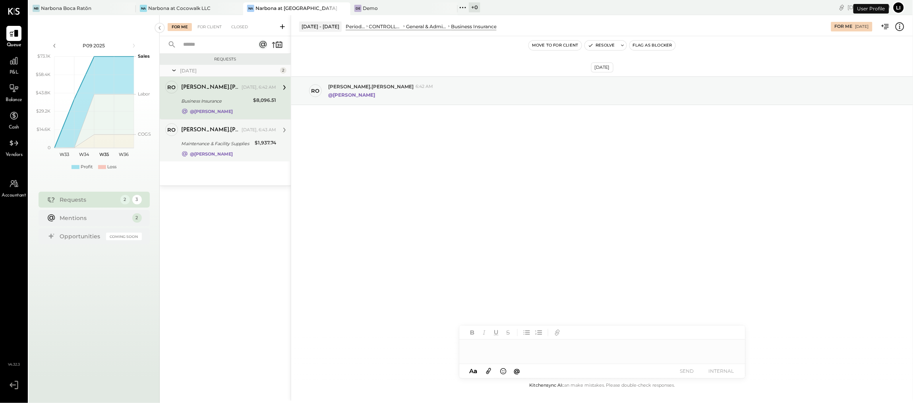
click at [251, 152] on div "@[PERSON_NAME]" at bounding box center [228, 153] width 95 height 7
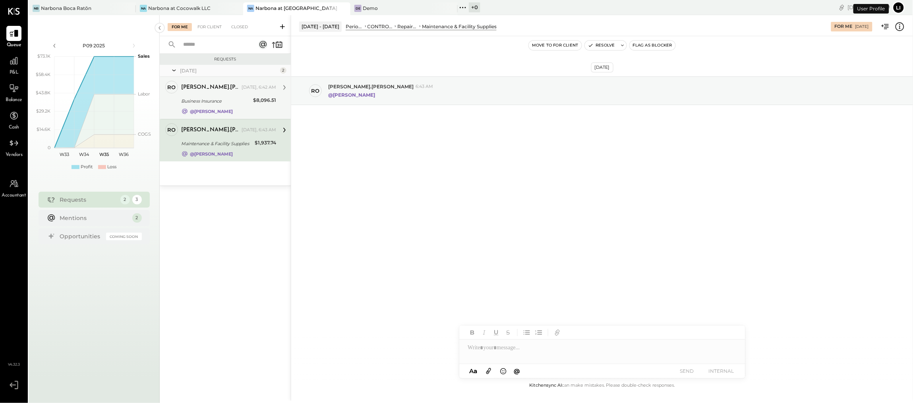
click at [252, 101] on div "Business Insurance $8,096.51" at bounding box center [228, 101] width 95 height 10
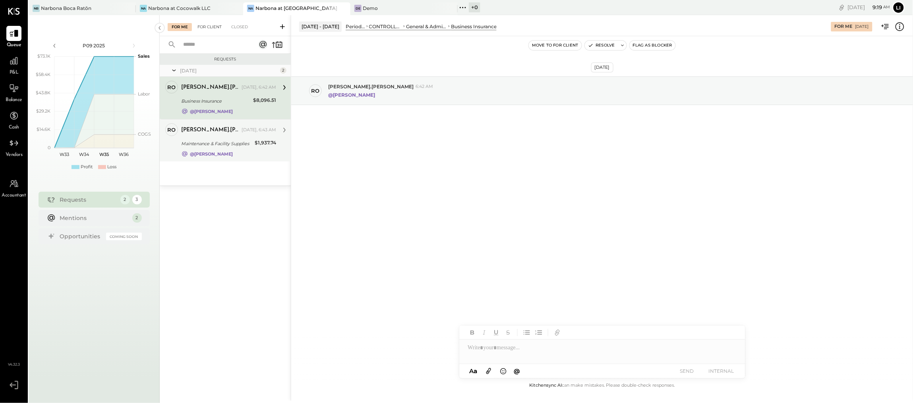
click at [214, 29] on div "For Client" at bounding box center [210, 27] width 32 height 8
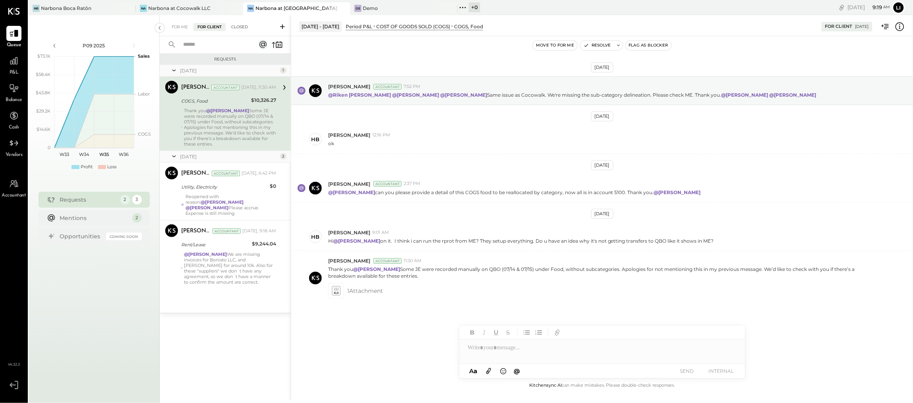
click at [234, 28] on div "Closed" at bounding box center [239, 27] width 25 height 8
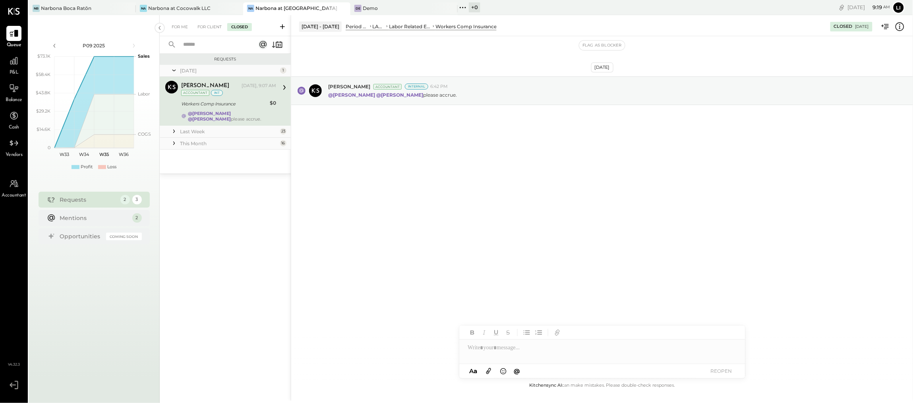
click at [181, 142] on div "This Month" at bounding box center [229, 143] width 98 height 7
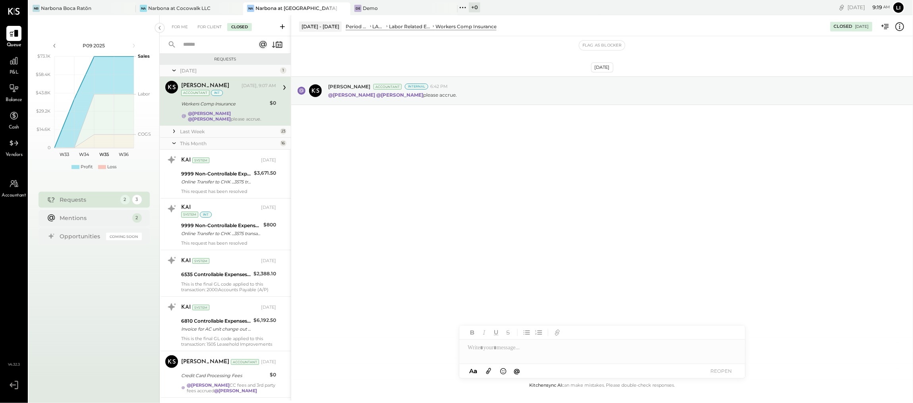
click at [178, 131] on icon at bounding box center [174, 131] width 8 height 8
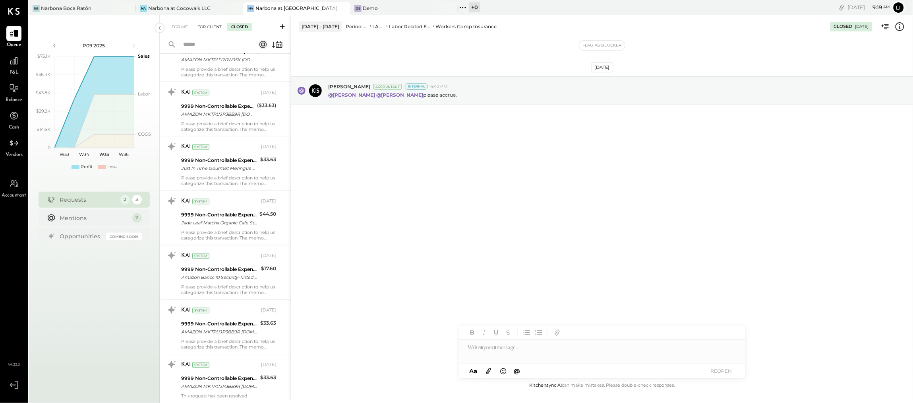
scroll to position [546, 0]
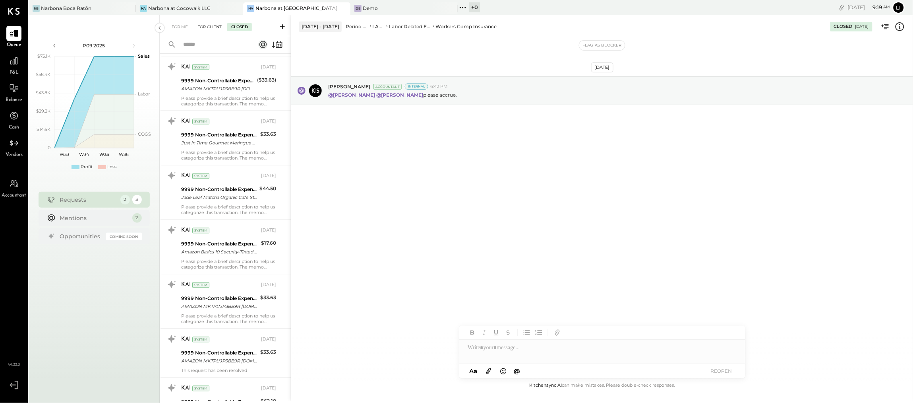
click at [211, 29] on div "For Client" at bounding box center [210, 27] width 32 height 8
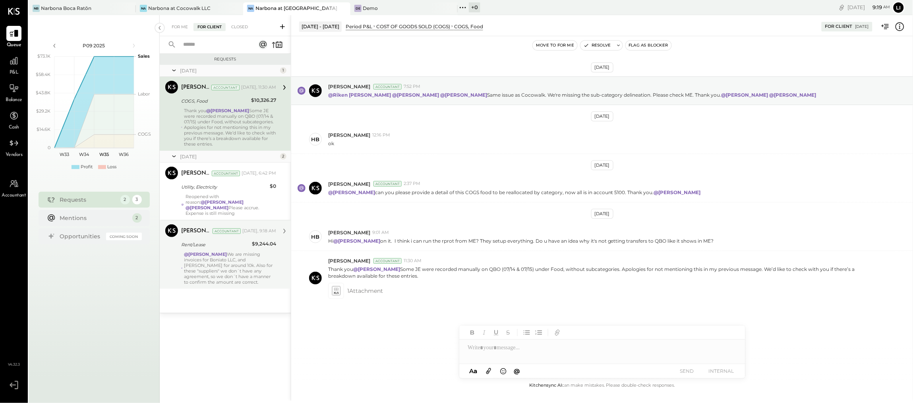
click at [228, 266] on div "@Noemi Balmaceda We are missing invoices for Boniato LLC, and Gustavo Tellez fo…" at bounding box center [230, 267] width 92 height 33
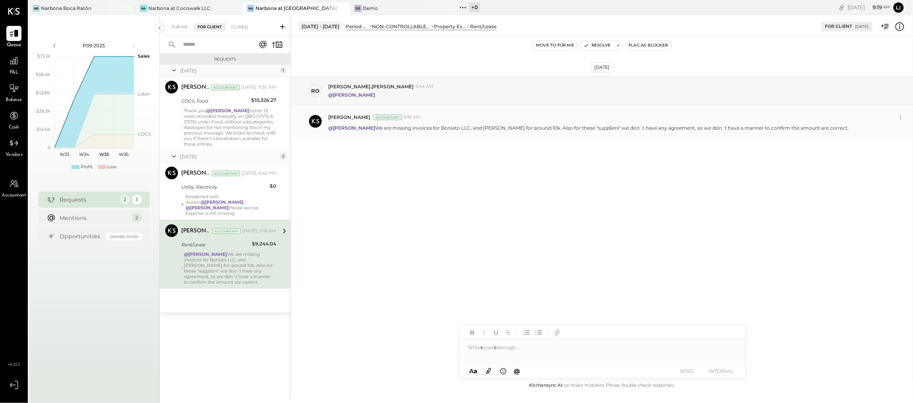
drag, startPoint x: 846, startPoint y: 132, endPoint x: 857, endPoint y: 130, distance: 10.6
click at [846, 132] on div "Lilia Martinez Nogueda Accountant 9:18 AM @Noemi Balmaceda We are missing invoi…" at bounding box center [602, 121] width 622 height 33
drag, startPoint x: 851, startPoint y: 126, endPoint x: 329, endPoint y: 126, distance: 522.2
click at [329, 126] on div "@Noemi Balmaceda We are missing invoices for Boniato LLC, and Gustavo Tellez fo…" at bounding box center [617, 127] width 579 height 8
copy p "@Noemi Balmaceda We are missing invoices for Boniato LLC, and Gustavo Tellez fo…"
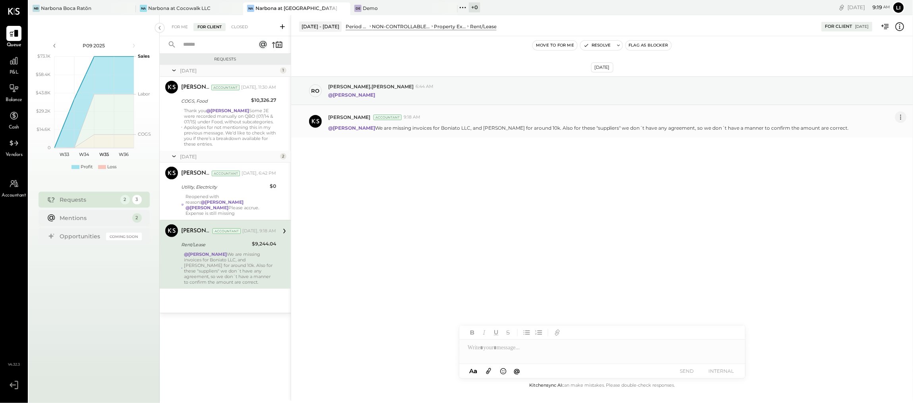
click at [902, 119] on icon at bounding box center [901, 117] width 8 height 8
click at [890, 144] on button "Delete Message..." at bounding box center [880, 143] width 54 height 13
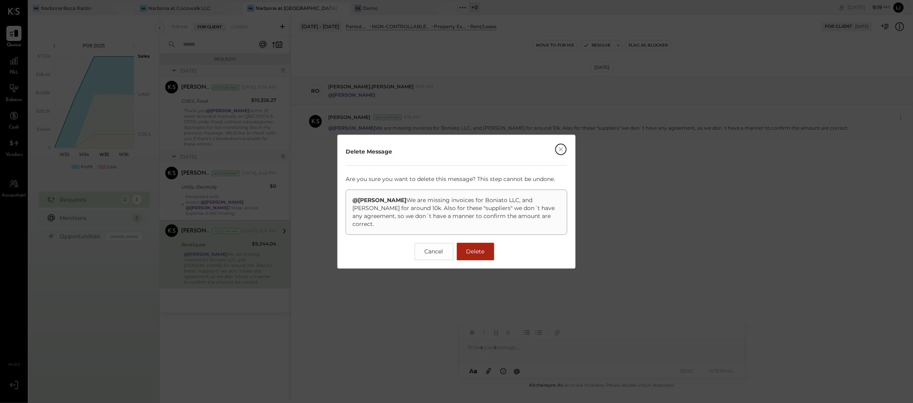
click at [480, 259] on button "Delete" at bounding box center [475, 250] width 37 height 17
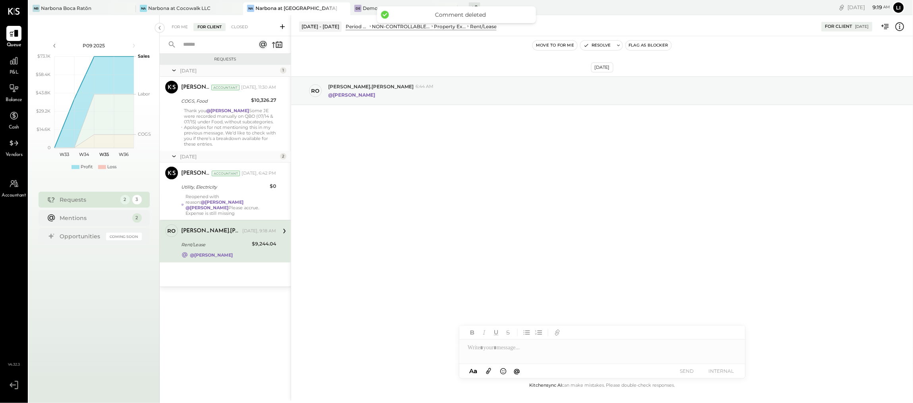
click at [537, 352] on div at bounding box center [602, 347] width 286 height 16
paste div
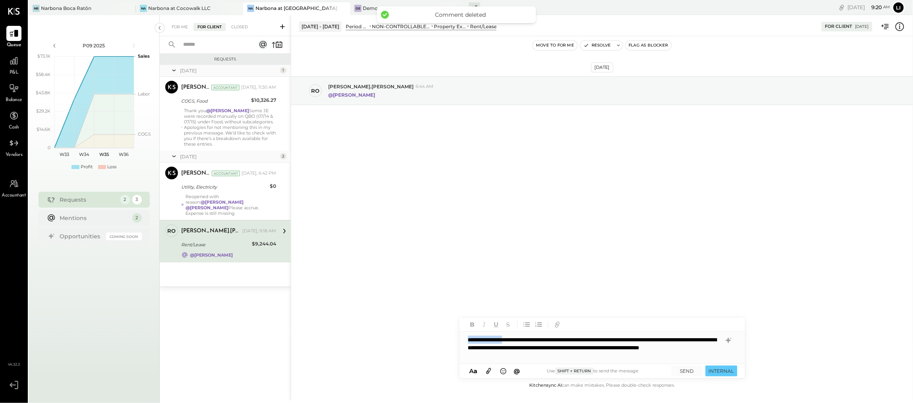
drag, startPoint x: 528, startPoint y: 341, endPoint x: 472, endPoint y: 335, distance: 56.3
click at [472, 335] on div "**********" at bounding box center [602, 347] width 286 height 32
click at [533, 331] on span "[PERSON_NAME]" at bounding box center [536, 331] width 62 height 8
drag, startPoint x: 587, startPoint y: 339, endPoint x: 534, endPoint y: 338, distance: 53.3
click at [534, 338] on div "**********" at bounding box center [602, 347] width 286 height 32
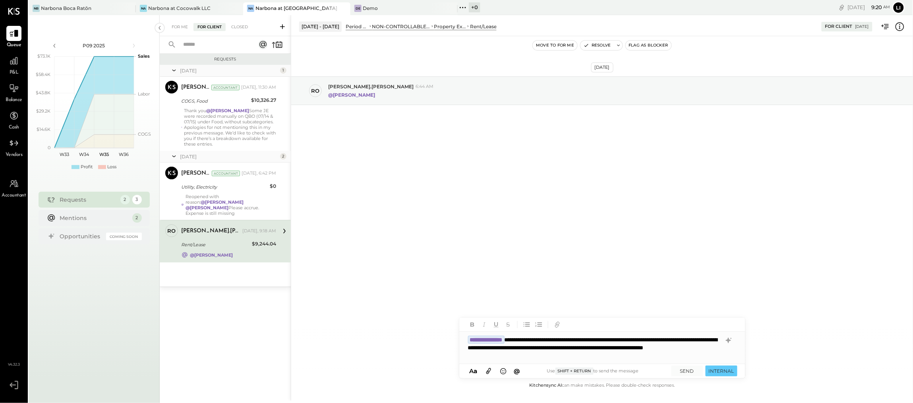
click at [639, 353] on div "**********" at bounding box center [602, 347] width 286 height 32
type input "*****"
click at [530, 331] on span "[PERSON_NAME]" at bounding box center [536, 331] width 62 height 8
click at [726, 367] on button "INTERNAL" at bounding box center [722, 370] width 32 height 11
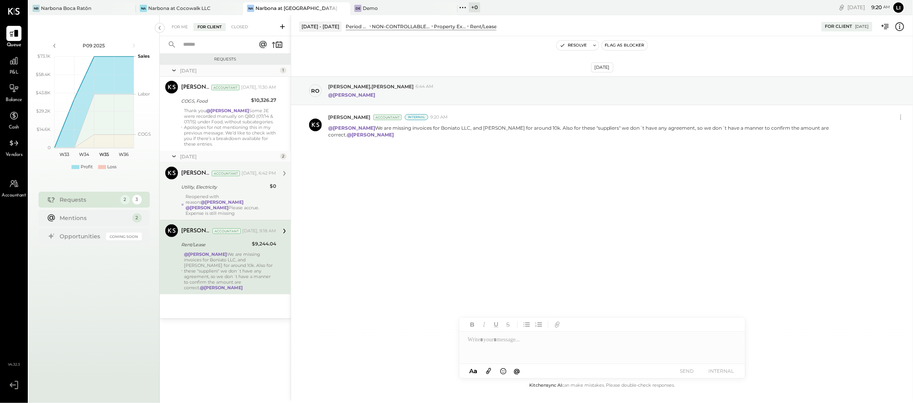
click at [241, 181] on div "Joseph Shin Accountant Today, 6:42 PM Utility, Electricity $0 Reopened with rea…" at bounding box center [228, 191] width 95 height 49
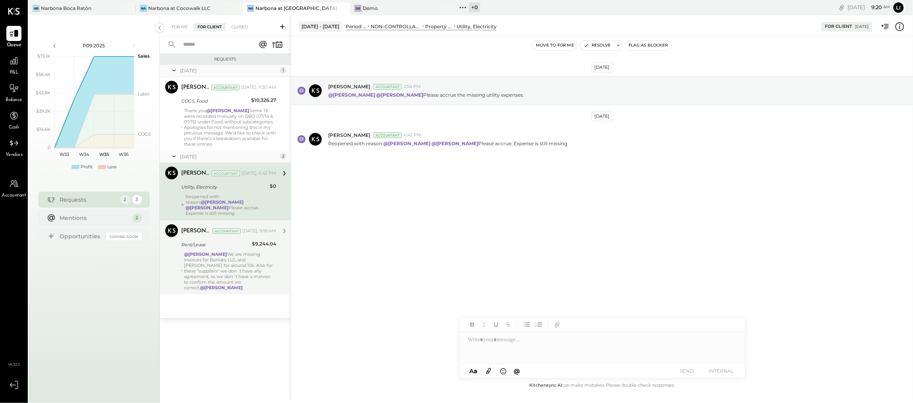
click at [447, 170] on div "[DATE] [PERSON_NAME] Accountant 2:54 PM @[PERSON_NAME] @[PERSON_NAME] Please ac…" at bounding box center [602, 134] width 622 height 157
click at [17, 66] on div at bounding box center [13, 60] width 15 height 15
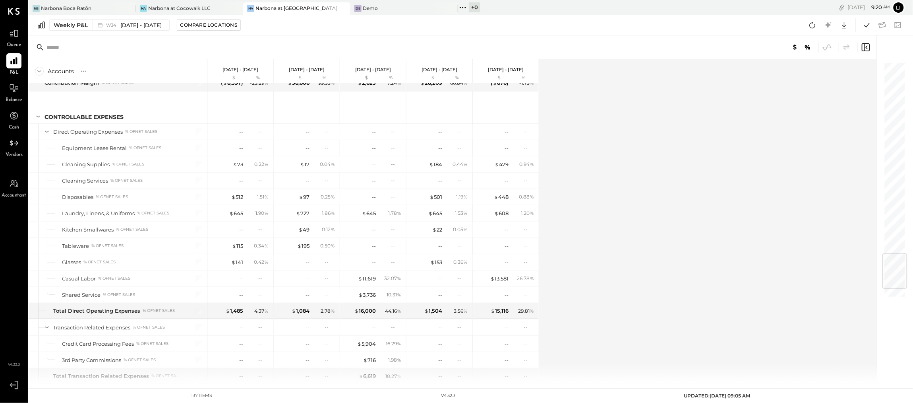
scroll to position [1627, 0]
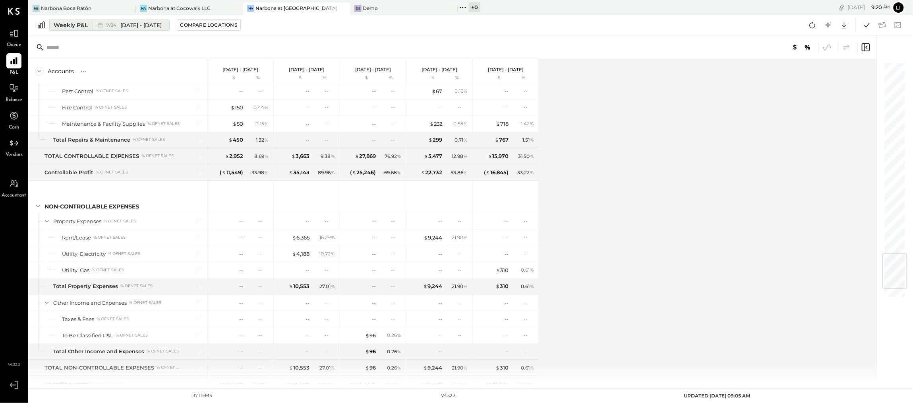
click at [81, 24] on div "Weekly P&L" at bounding box center [71, 25] width 34 height 8
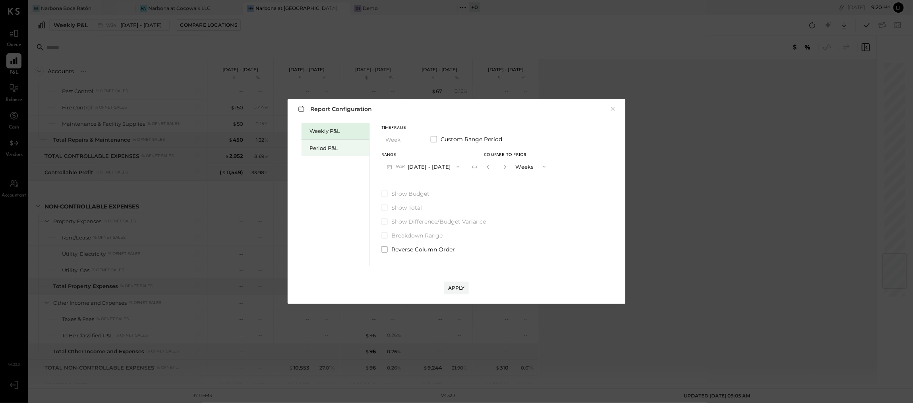
click at [345, 149] on div "Period P&L" at bounding box center [338, 148] width 56 height 8
click at [534, 166] on div "Weekly P&L Period P&L Timeframe Period Custom Range Period Range P09 Aug 11 - S…" at bounding box center [457, 193] width 322 height 145
click at [499, 166] on div "Compare" at bounding box center [486, 166] width 26 height 7
click at [506, 167] on icon "button" at bounding box center [503, 166] width 5 height 5
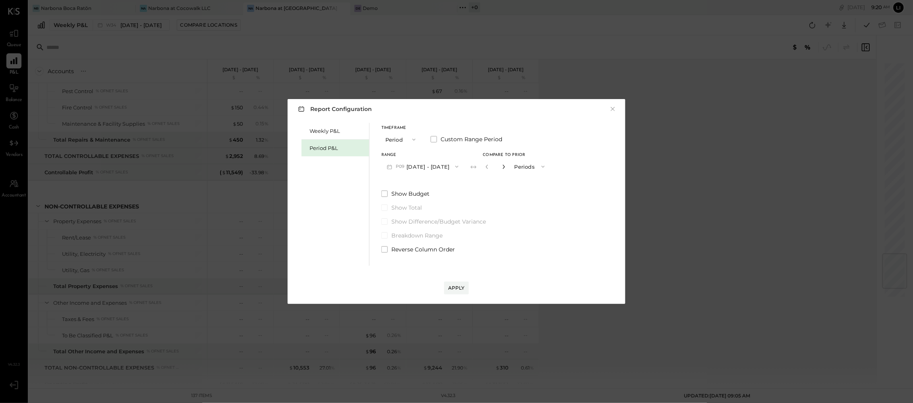
click at [506, 167] on icon "button" at bounding box center [503, 166] width 5 height 5
type input "*"
click at [460, 281] on div "Apply" at bounding box center [457, 279] width 322 height 29
click at [461, 283] on button "Apply" at bounding box center [456, 287] width 25 height 13
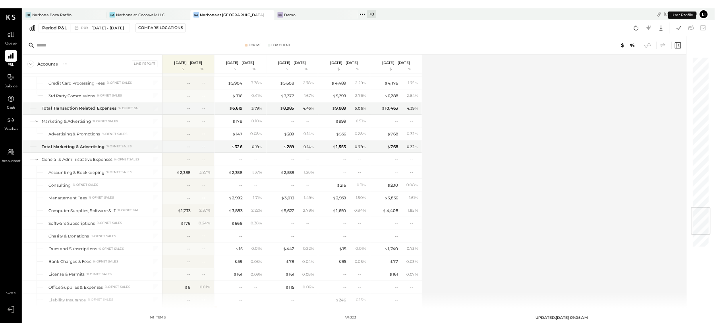
scroll to position [1765, 0]
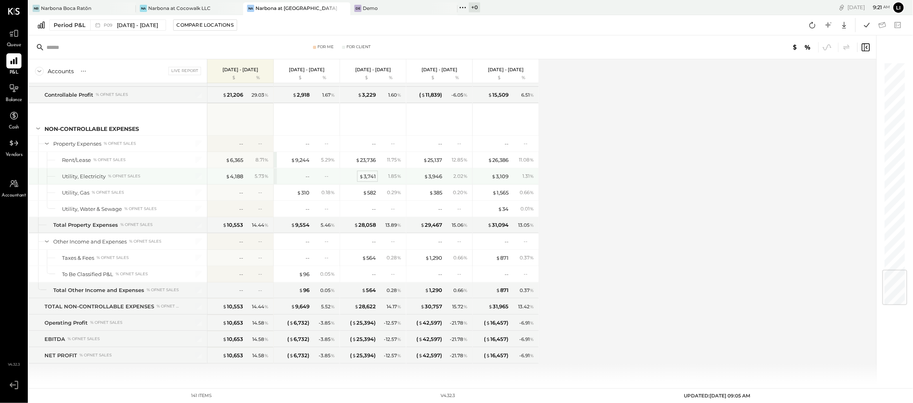
click at [373, 175] on div "$ 3,741" at bounding box center [367, 176] width 17 height 8
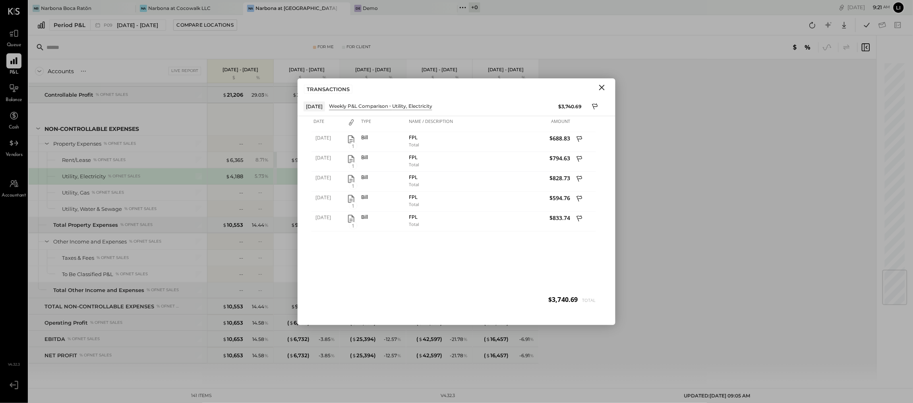
click at [604, 87] on icon "Close" at bounding box center [602, 88] width 10 height 10
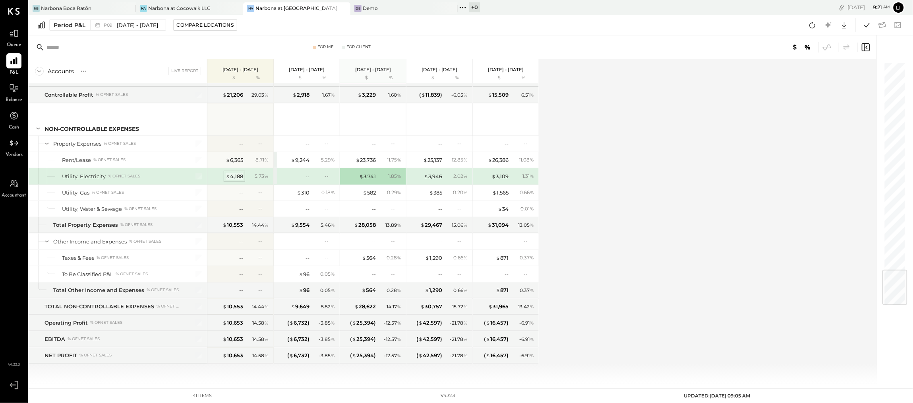
click at [238, 176] on div "$ 4,188" at bounding box center [234, 176] width 17 height 8
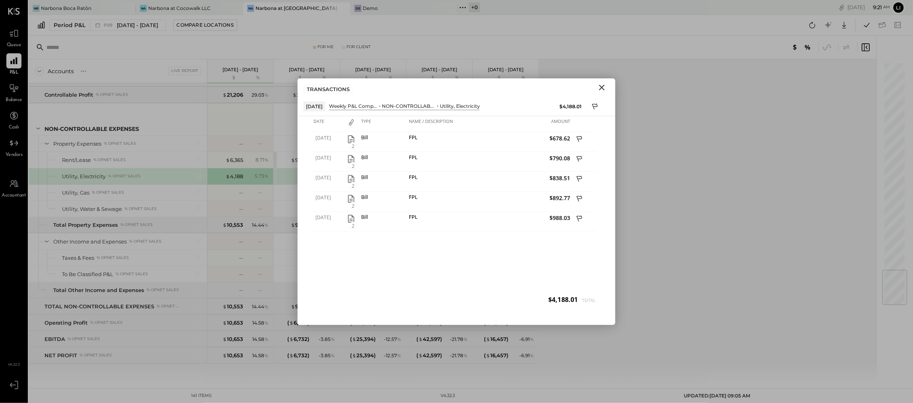
click at [601, 89] on icon "Close" at bounding box center [602, 88] width 6 height 6
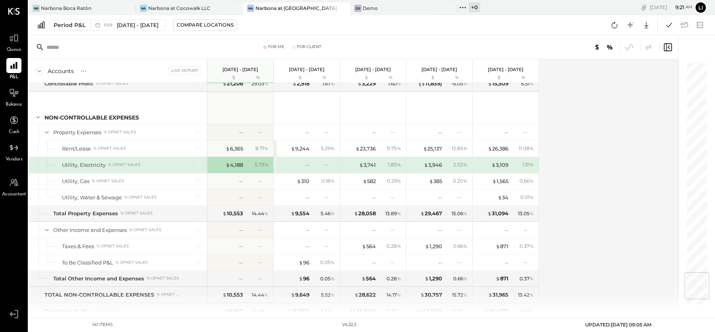
scroll to position [1765, 0]
click at [242, 161] on div "$ 4,188" at bounding box center [234, 165] width 17 height 8
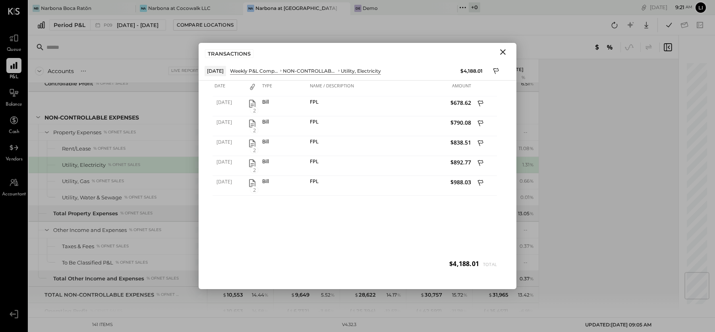
click at [501, 53] on icon "Close" at bounding box center [503, 52] width 10 height 10
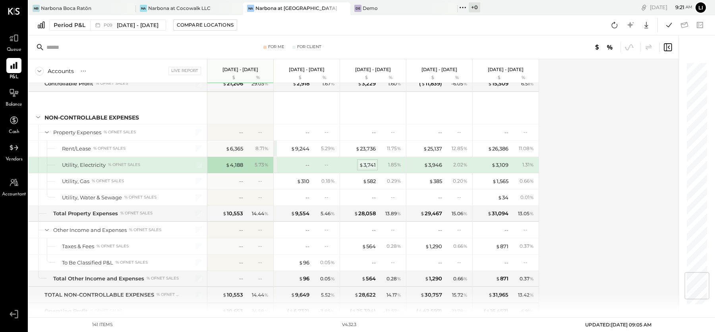
click at [370, 161] on div "$ 3,741" at bounding box center [367, 165] width 17 height 8
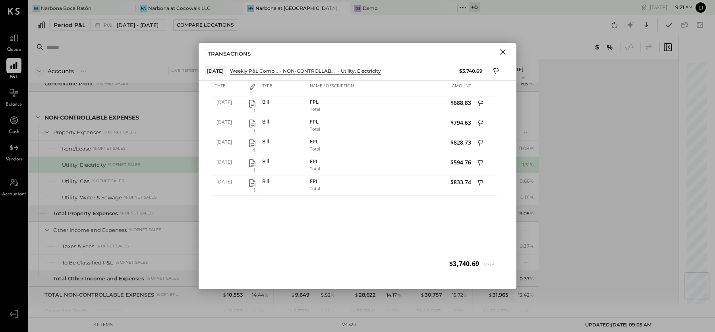
click at [501, 51] on icon "Close" at bounding box center [503, 52] width 10 height 10
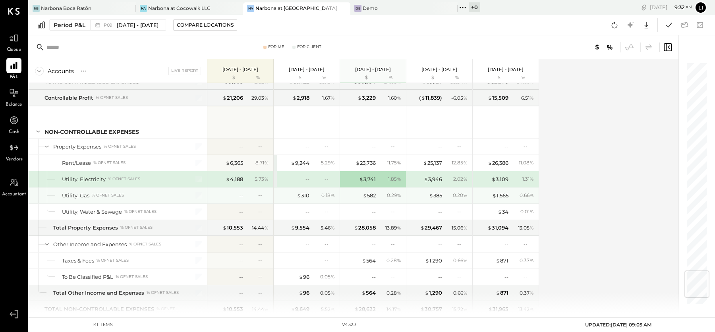
scroll to position [1747, 0]
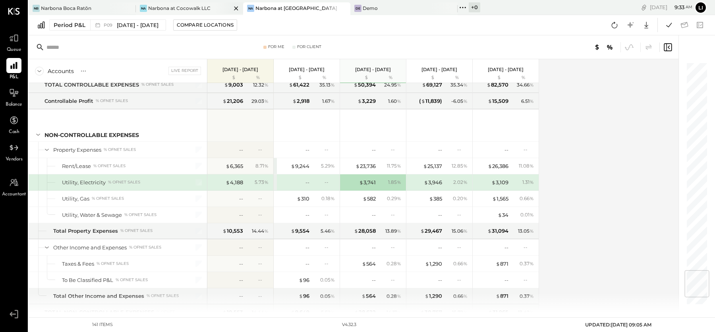
click at [205, 2] on div "Na Narbona at Cocowalk LLC" at bounding box center [189, 8] width 107 height 13
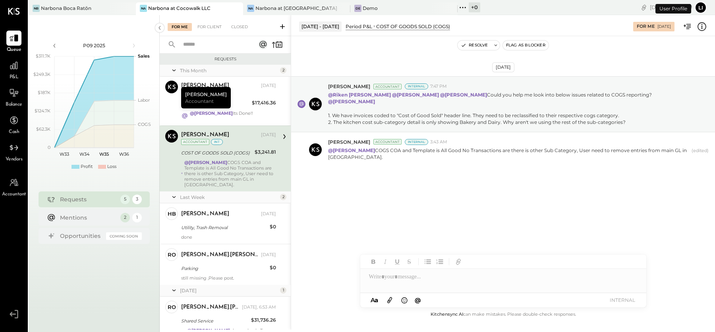
click at [7, 74] on div "P&L" at bounding box center [13, 69] width 15 height 23
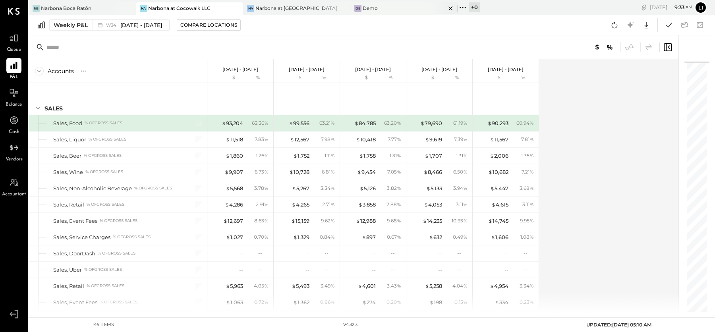
scroll to position [1732, 0]
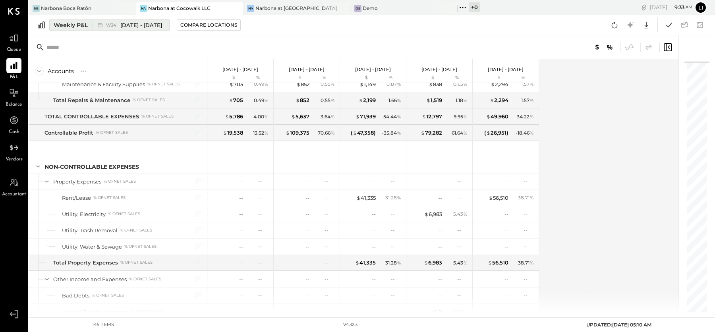
click at [114, 23] on span "W34" at bounding box center [112, 25] width 12 height 4
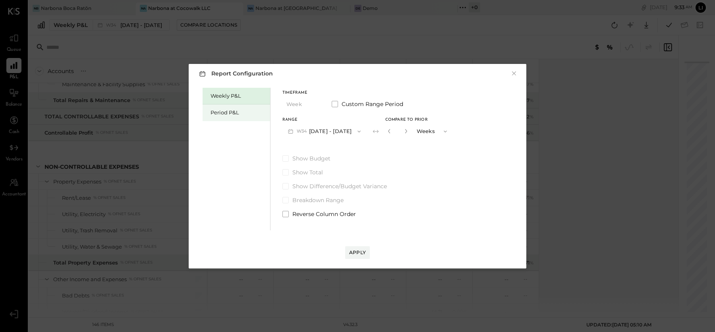
click at [231, 109] on div "Period P&L" at bounding box center [239, 113] width 56 height 8
click at [414, 132] on div "Weekly P&L Period P&L Timeframe Period Custom Range Period Range P09 Aug 11 - S…" at bounding box center [358, 158] width 322 height 145
click at [399, 132] on div "Compare" at bounding box center [387, 131] width 26 height 7
click at [407, 131] on icon "button" at bounding box center [405, 131] width 5 height 5
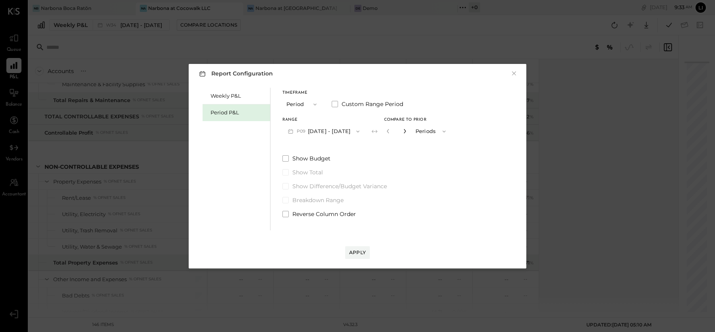
click at [407, 131] on icon "button" at bounding box center [405, 131] width 5 height 5
type input "*"
click at [350, 250] on div "Apply" at bounding box center [357, 252] width 17 height 7
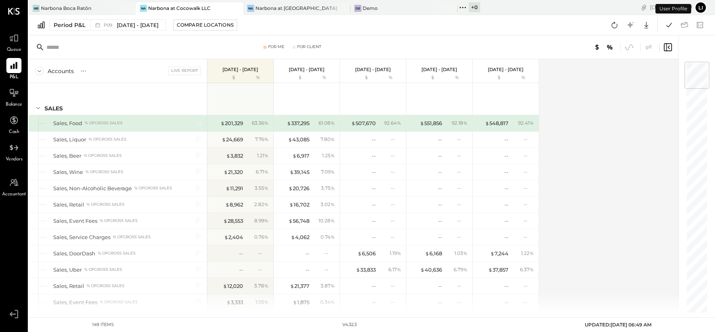
scroll to position [1780, 0]
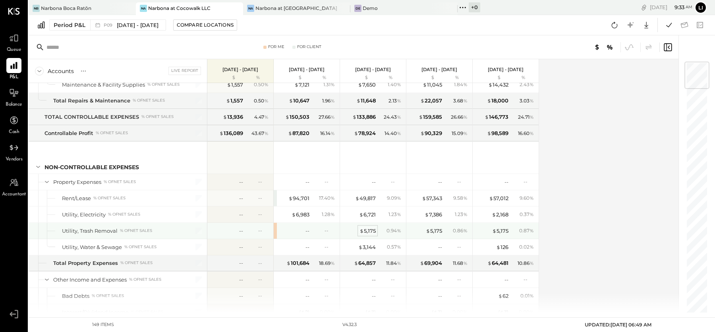
click at [370, 227] on div "$ 5,175" at bounding box center [368, 231] width 16 height 8
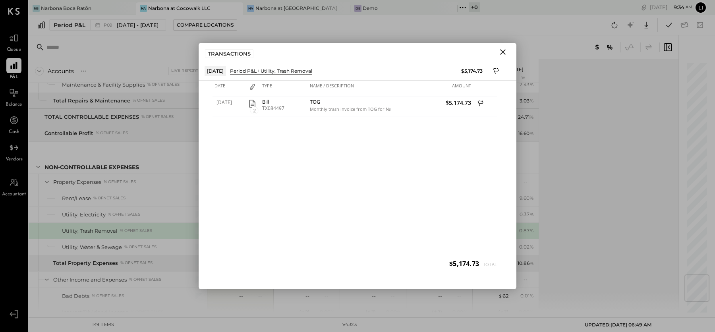
click at [504, 53] on icon "Close" at bounding box center [503, 52] width 6 height 6
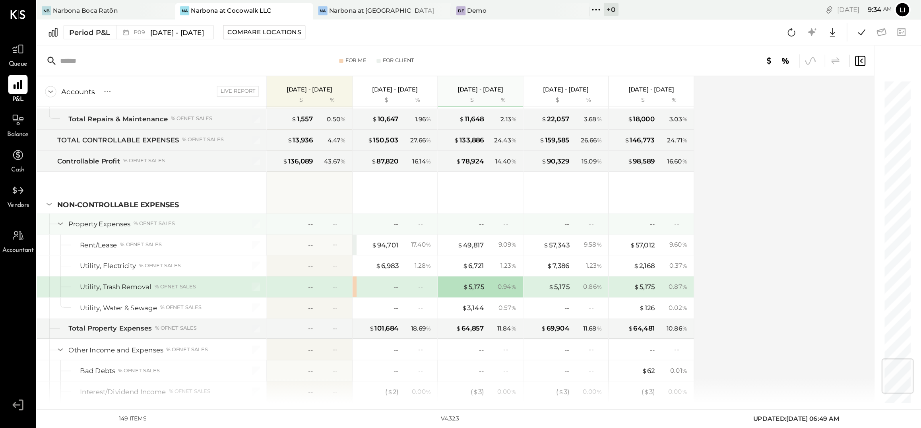
scroll to position [1810, 0]
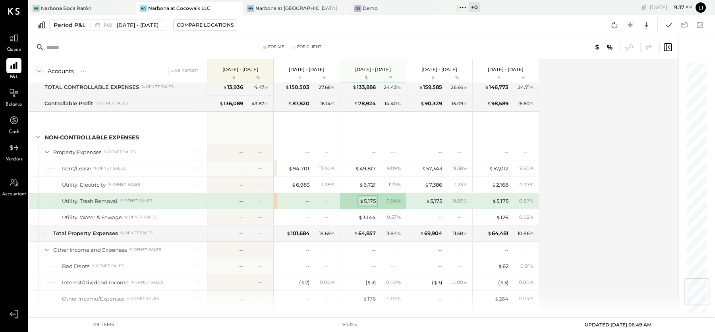
click at [367, 197] on div "$ 5,175" at bounding box center [368, 201] width 16 height 8
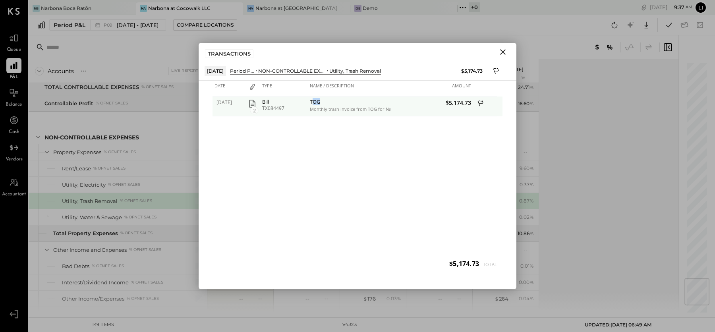
drag, startPoint x: 319, startPoint y: 101, endPoint x: 312, endPoint y: 101, distance: 7.6
click at [312, 101] on div "TOG" at bounding box center [349, 103] width 79 height 8
copy div "OG"
click at [324, 106] on div "Monthly trash invoice from TOG for Narbona at Cocowalk Shopping Center" at bounding box center [349, 109] width 79 height 6
drag, startPoint x: 323, startPoint y: 103, endPoint x: 310, endPoint y: 103, distance: 13.5
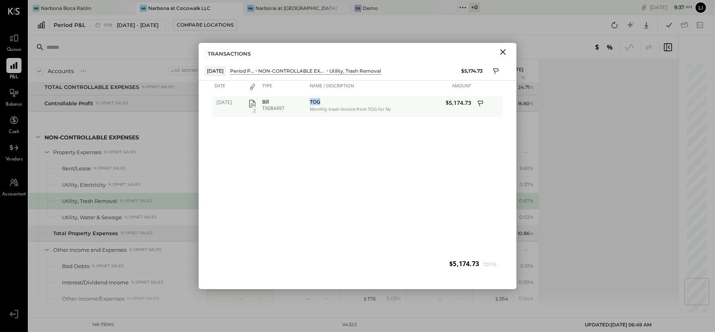
click at [310, 103] on div "TOG Monthly trash invoice from TOG for Narbona at Cocowalk Shopping Center" at bounding box center [349, 107] width 83 height 20
copy div "TOG"
click at [509, 56] on button "Close" at bounding box center [503, 52] width 14 height 10
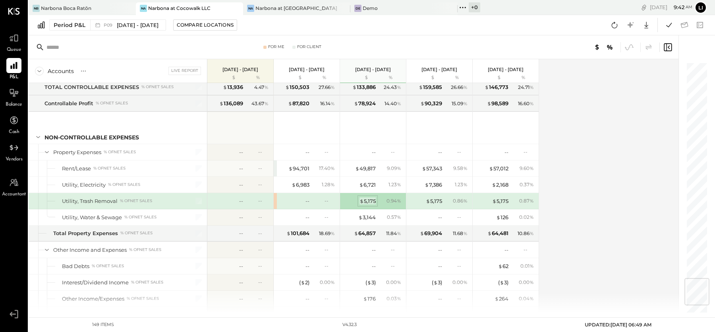
click at [372, 197] on div "$ 5,175" at bounding box center [368, 201] width 16 height 8
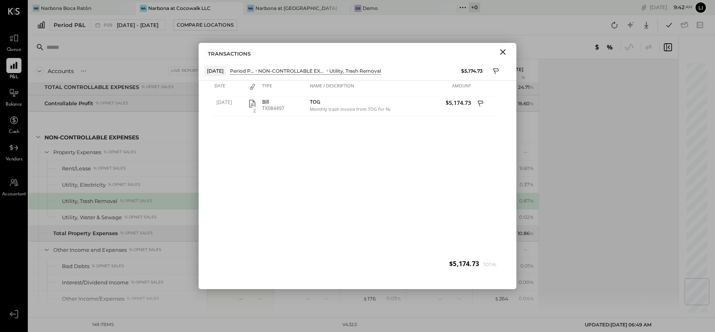
click at [503, 52] on icon "Close" at bounding box center [503, 52] width 6 height 6
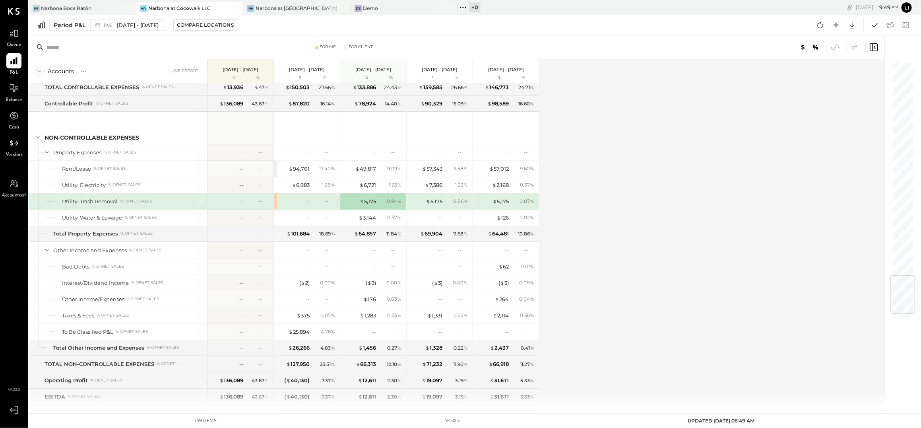
scroll to position [1810, 0]
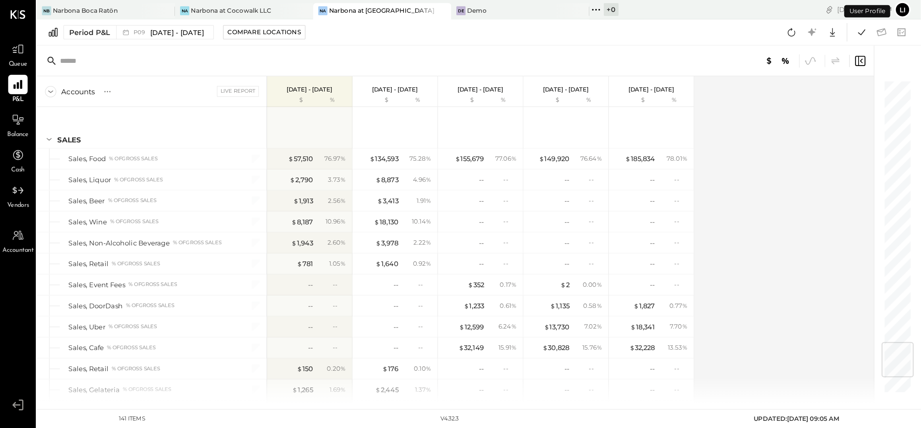
scroll to position [1708, 0]
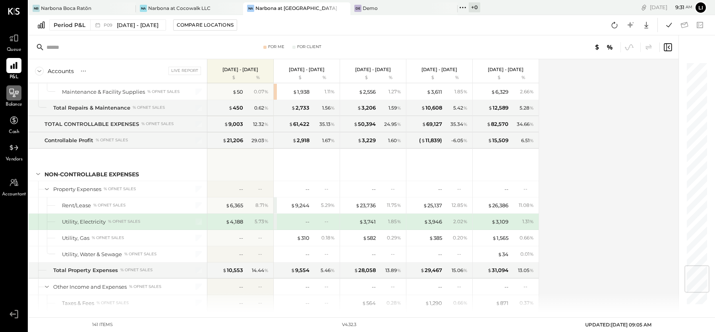
click at [14, 85] on div at bounding box center [13, 92] width 15 height 15
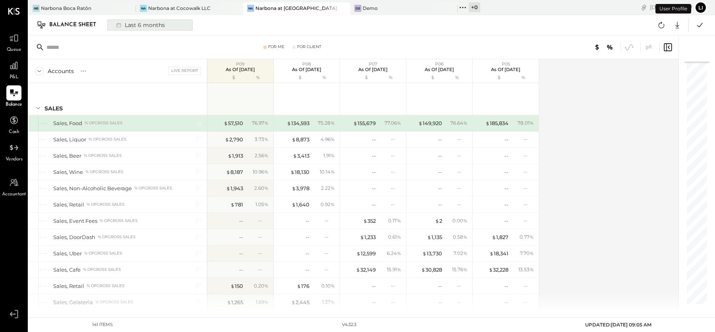
click at [152, 24] on div "Last 6 months" at bounding box center [140, 25] width 56 height 10
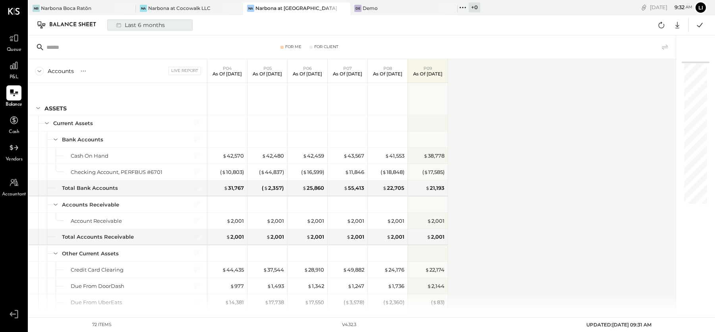
click at [176, 22] on button "Last 6 months" at bounding box center [149, 24] width 85 height 11
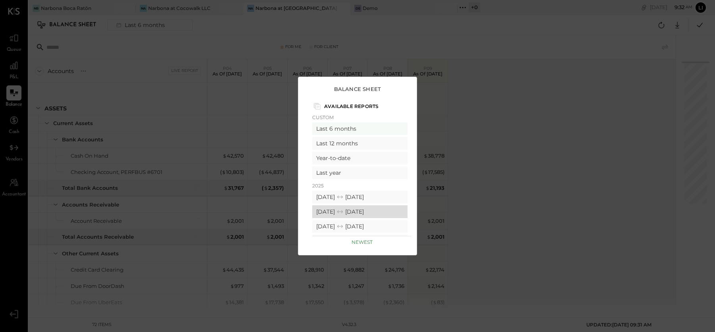
click at [344, 212] on icon at bounding box center [340, 212] width 8 height 8
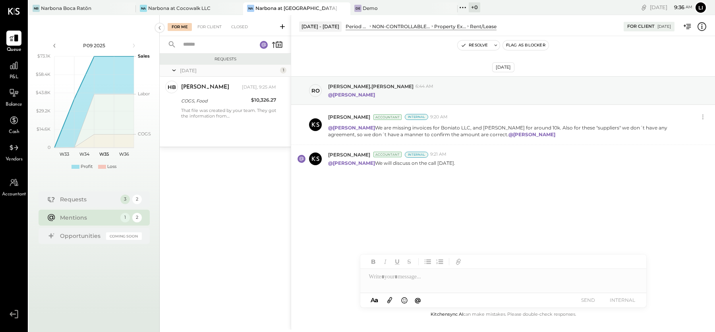
click at [393, 209] on div "[DATE] ro [PERSON_NAME].[PERSON_NAME] 6:44 AM @[PERSON_NAME] [PERSON_NAME] Acco…" at bounding box center [503, 144] width 424 height 176
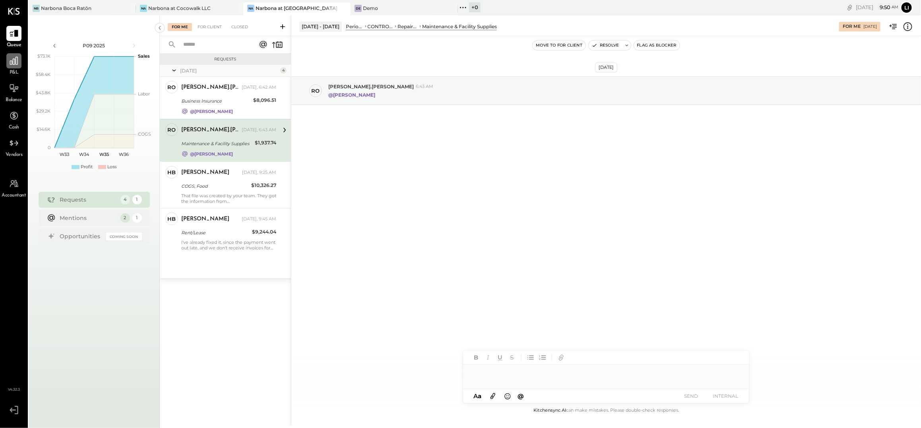
click at [21, 67] on div at bounding box center [13, 60] width 15 height 15
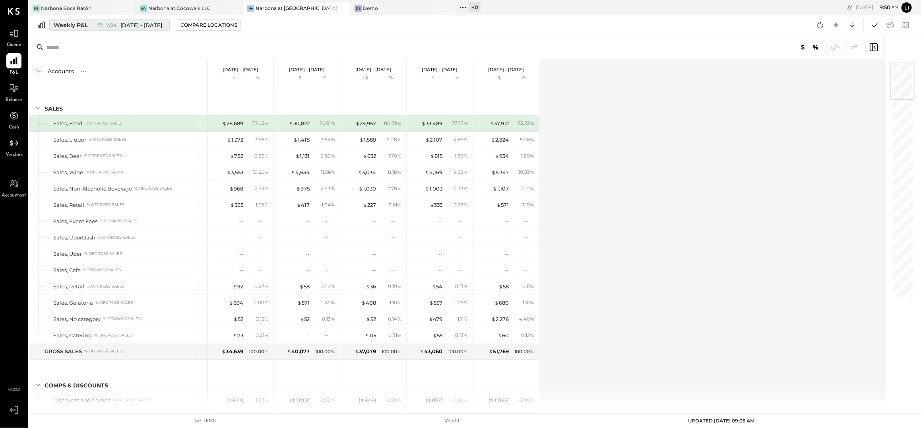
click at [134, 23] on span "[DATE] - [DATE]" at bounding box center [141, 25] width 42 height 8
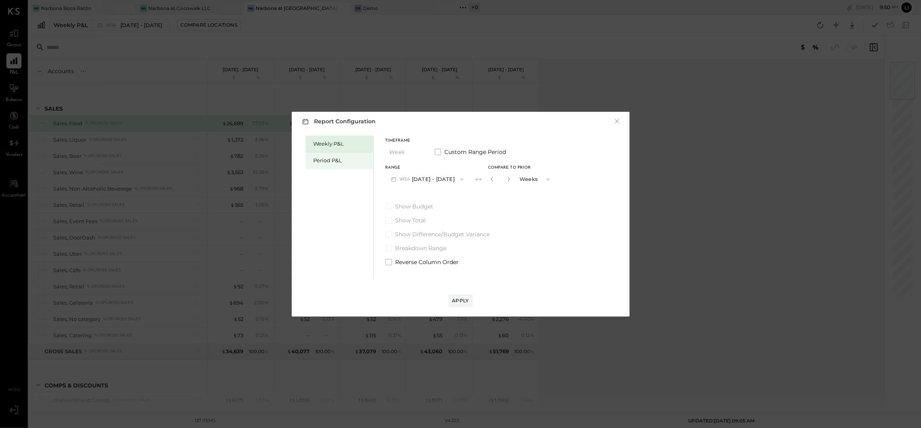
click at [326, 162] on div "Period P&L" at bounding box center [342, 161] width 56 height 8
click at [494, 178] on div "Compare" at bounding box center [490, 178] width 26 height 7
click at [510, 178] on icon "button" at bounding box center [507, 178] width 5 height 5
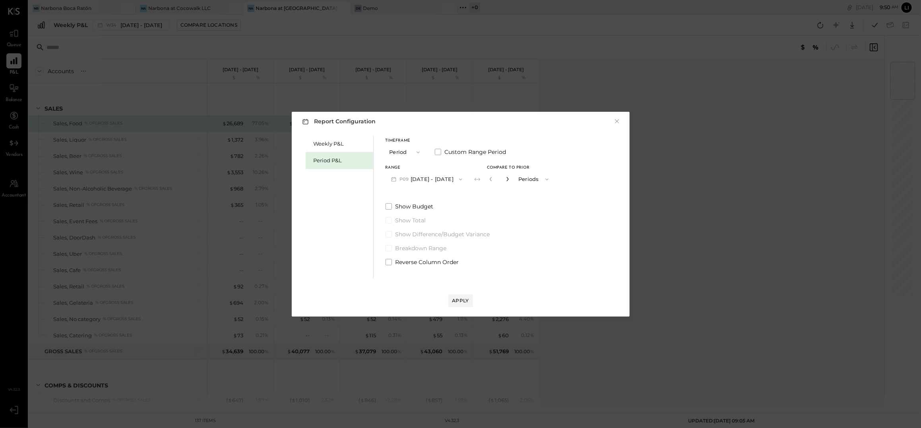
click at [510, 178] on icon "button" at bounding box center [507, 178] width 5 height 5
type input "*"
click at [466, 300] on div "Apply" at bounding box center [460, 300] width 17 height 7
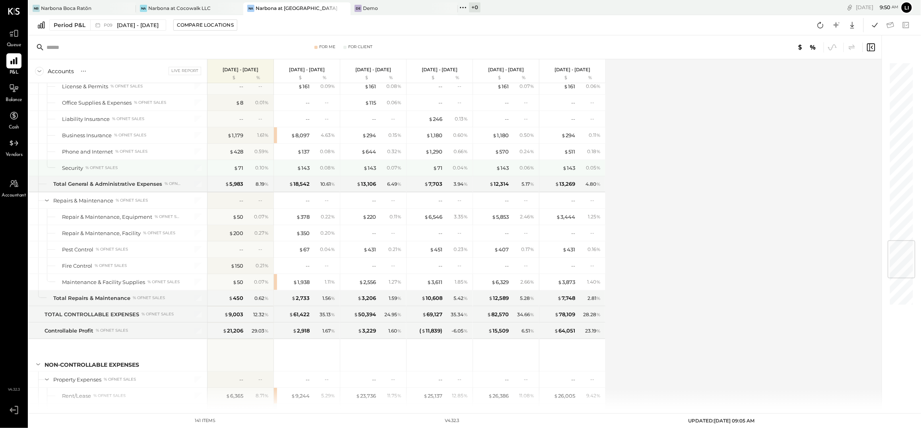
scroll to position [1523, 0]
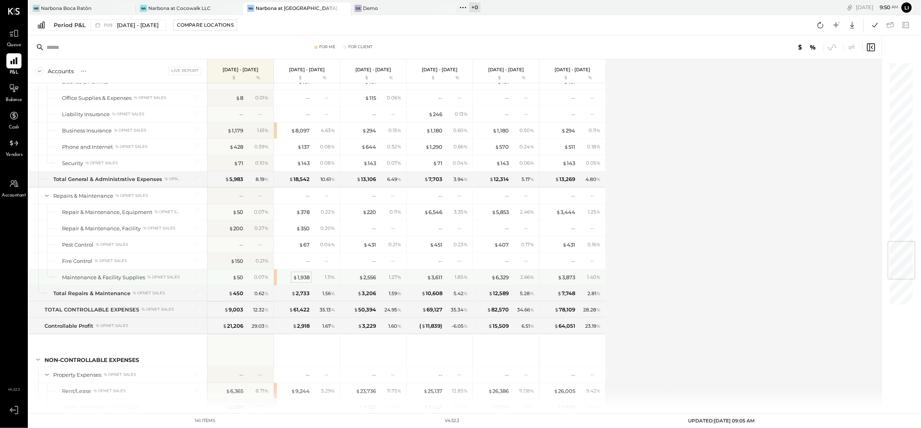
click at [304, 281] on div "$ 1,938" at bounding box center [301, 277] width 17 height 8
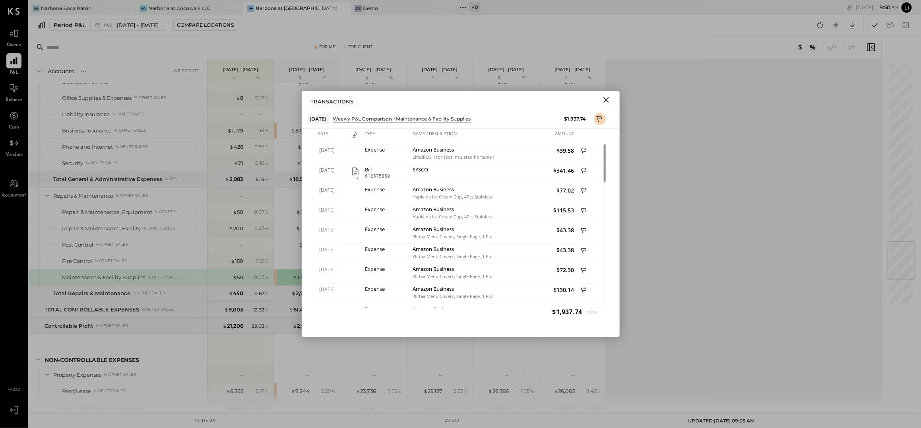
click at [605, 101] on icon "Close" at bounding box center [606, 100] width 6 height 6
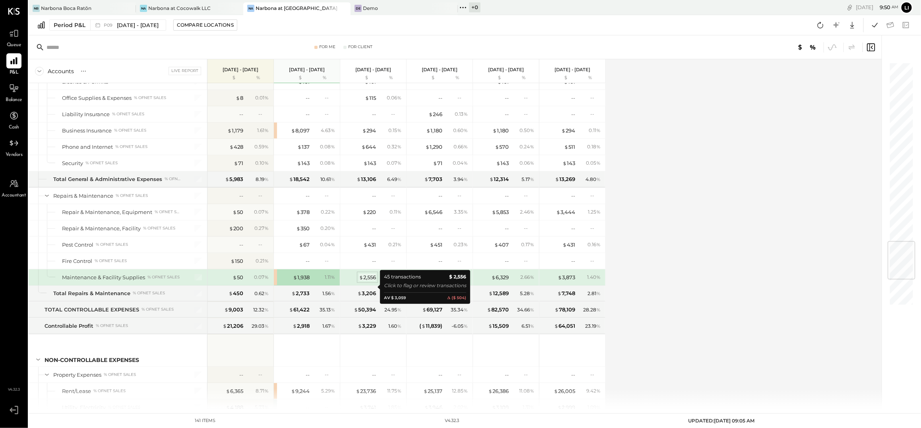
click at [366, 281] on div "$ 2,556" at bounding box center [367, 277] width 17 height 8
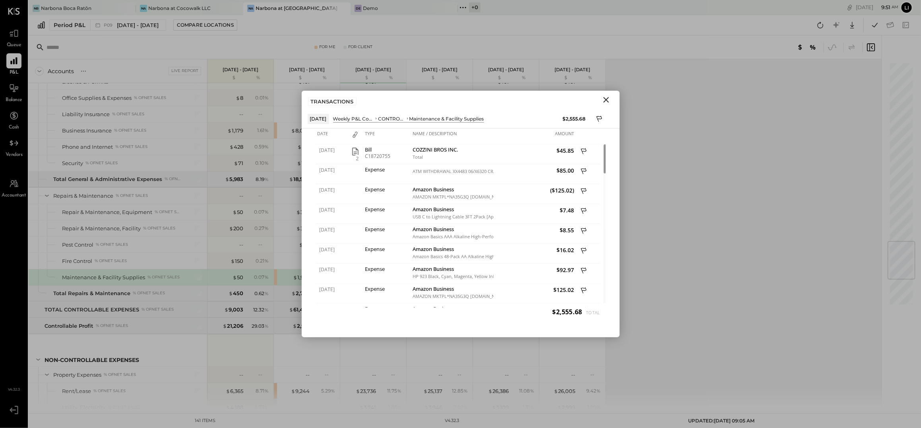
click at [604, 103] on icon "Close" at bounding box center [606, 100] width 10 height 10
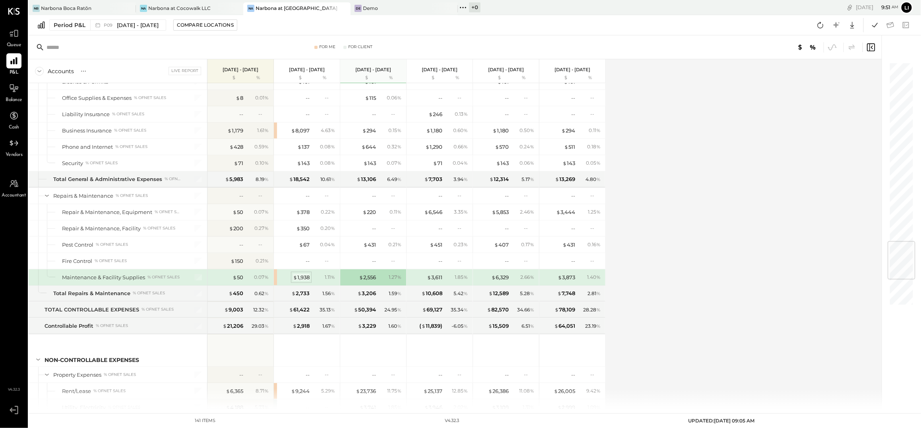
click at [306, 281] on div "$ 1,938" at bounding box center [301, 277] width 17 height 8
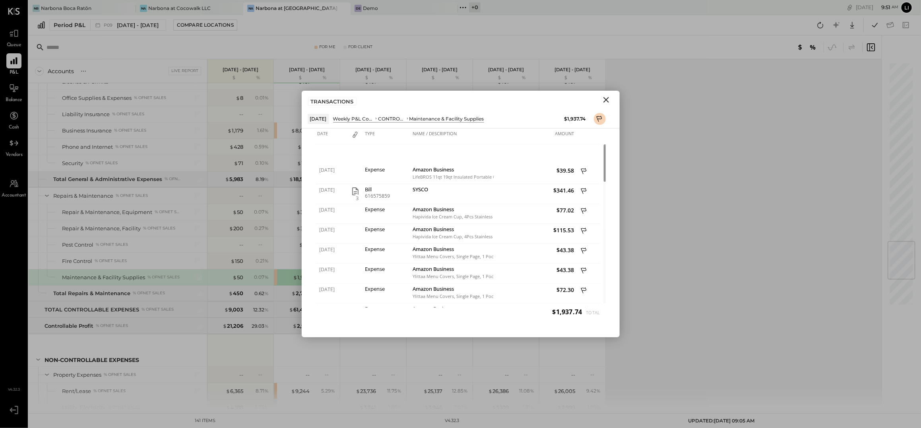
click at [605, 102] on icon "Close" at bounding box center [606, 100] width 10 height 10
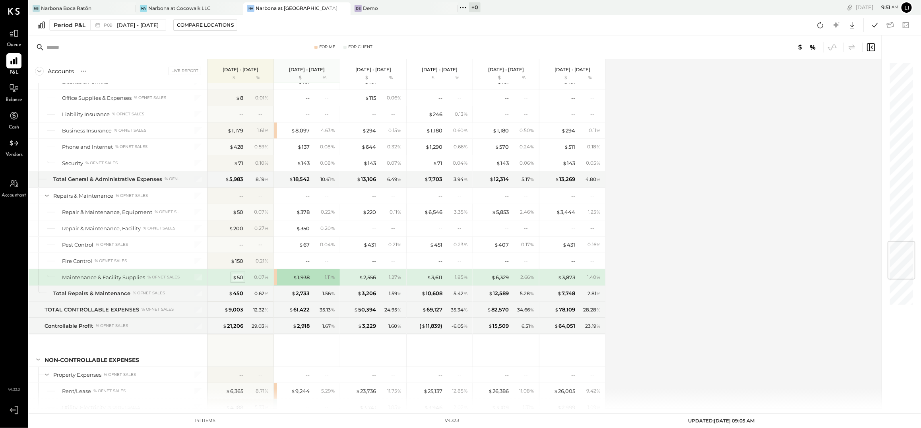
click at [235, 280] on span "$" at bounding box center [234, 277] width 4 height 6
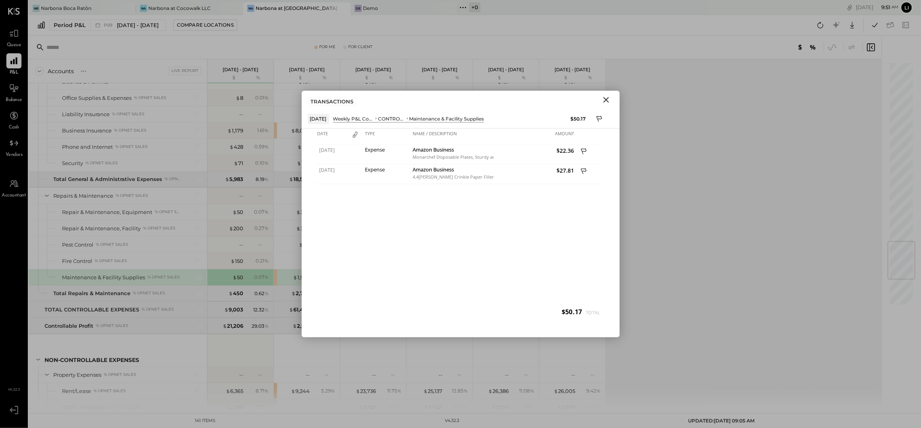
click at [606, 100] on icon "Close" at bounding box center [606, 100] width 10 height 10
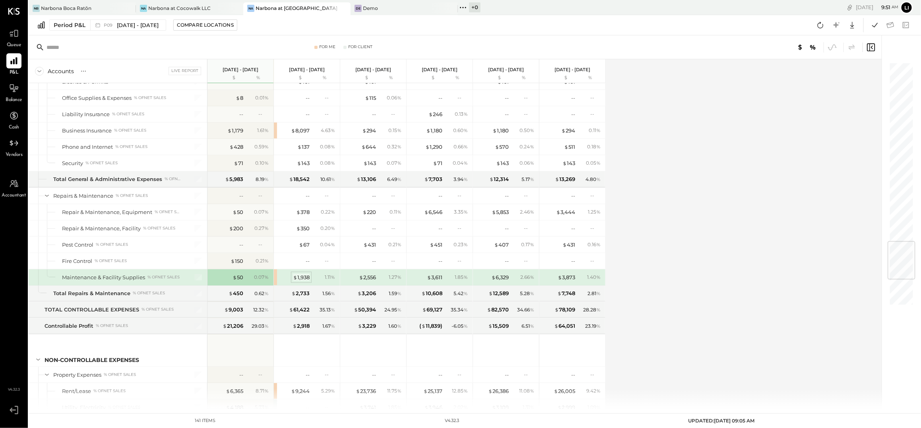
click at [294, 280] on span "$" at bounding box center [295, 277] width 4 height 6
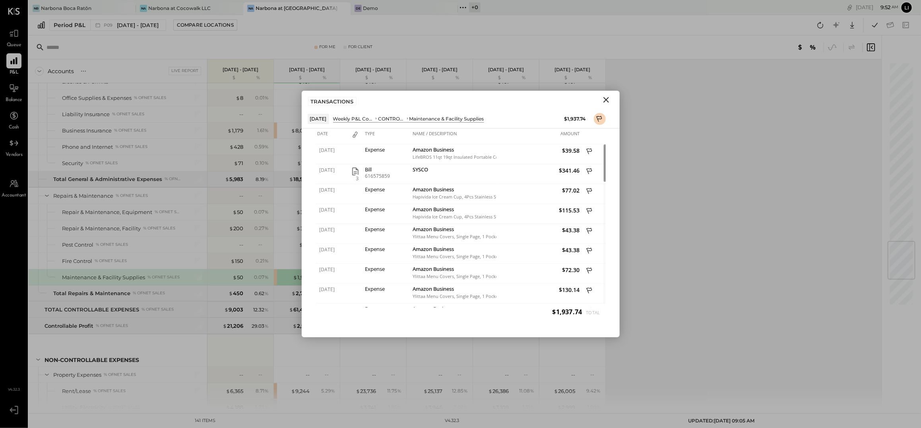
click at [604, 101] on icon "Close" at bounding box center [606, 100] width 6 height 6
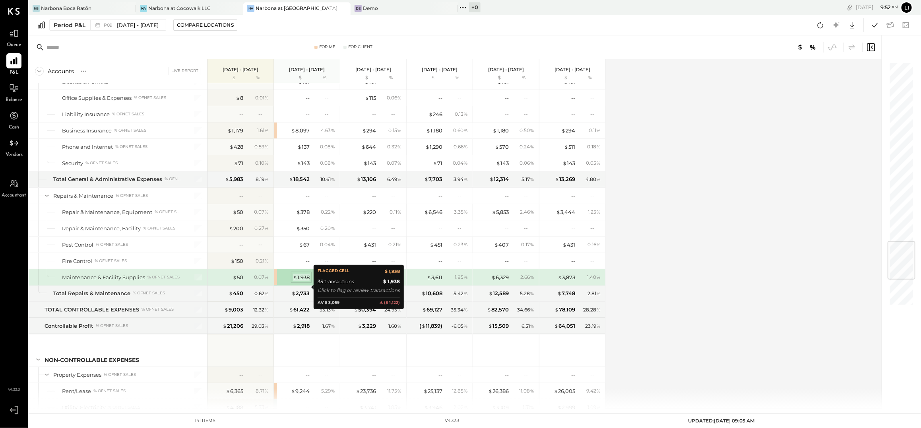
click at [305, 281] on div "$ 1,938" at bounding box center [301, 277] width 17 height 8
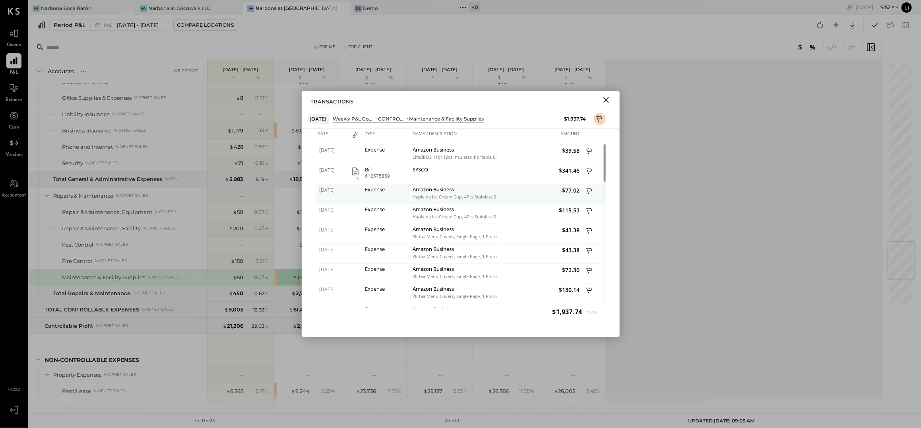
click at [375, 186] on div "Expense" at bounding box center [387, 189] width 44 height 6
click at [465, 190] on div "Amazon Business" at bounding box center [453, 190] width 81 height 8
click at [516, 105] on div "TRANSACTIONS" at bounding box center [461, 100] width 318 height 18
click at [609, 101] on icon "Close" at bounding box center [606, 100] width 10 height 10
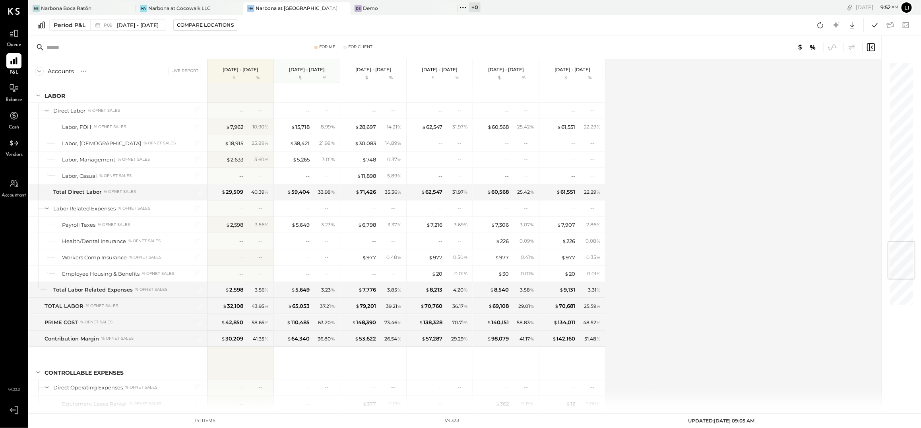
scroll to position [1400, 0]
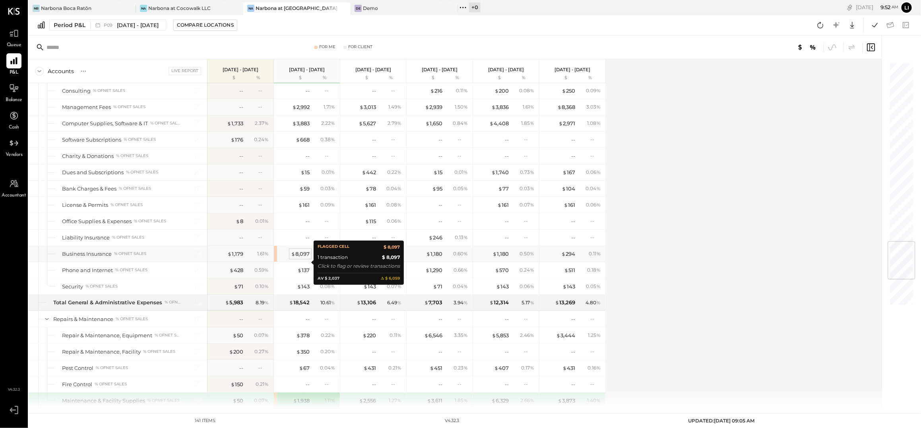
click at [298, 258] on div "$ 8,097" at bounding box center [300, 254] width 19 height 8
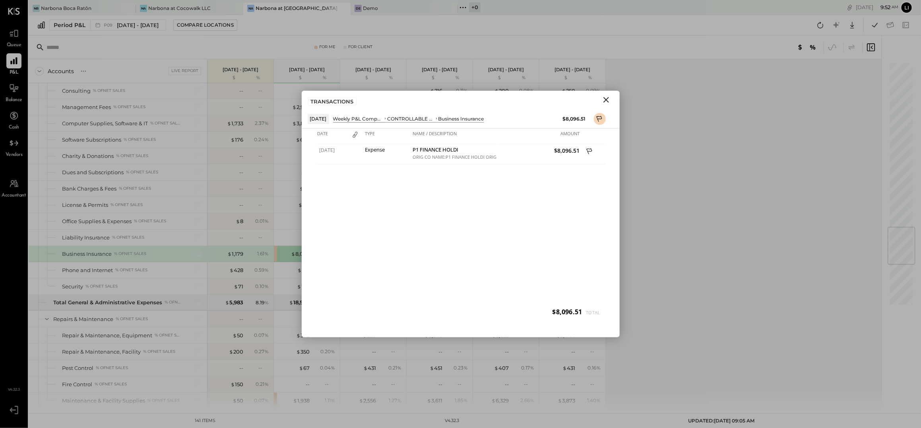
click at [606, 99] on icon "Close" at bounding box center [606, 100] width 6 height 6
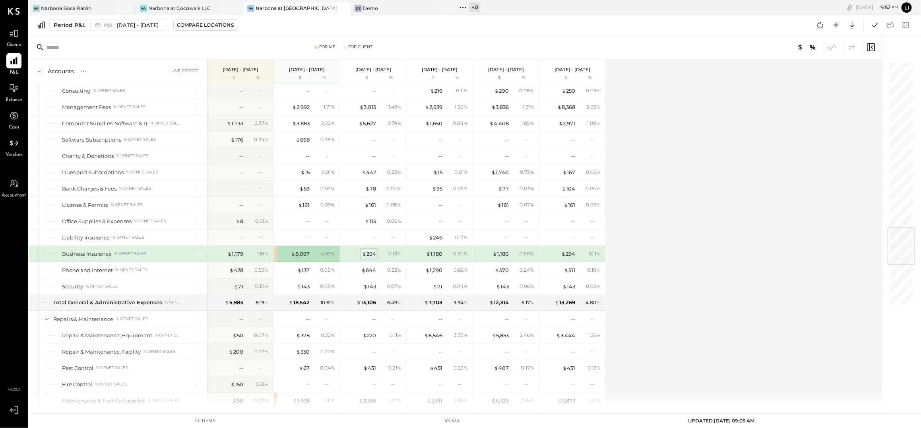
click at [369, 258] on div "$ 294" at bounding box center [369, 254] width 14 height 8
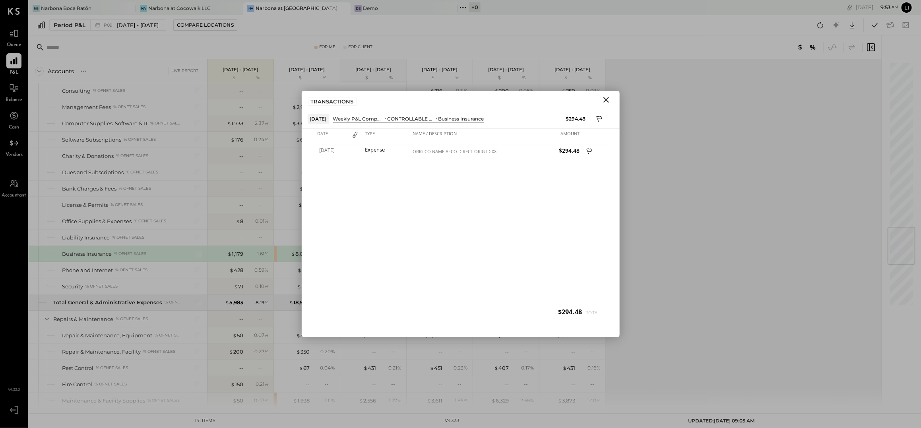
click at [600, 101] on button "Close" at bounding box center [606, 100] width 14 height 10
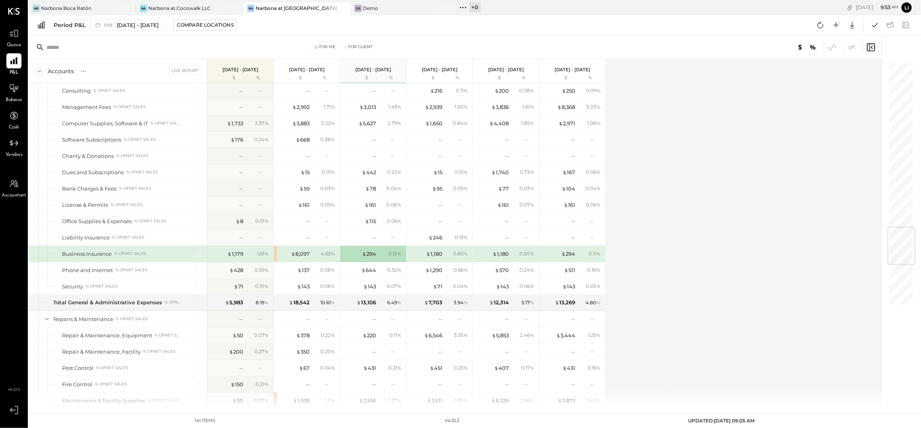
click at [244, 261] on div "$ 1,179 1.61 %" at bounding box center [241, 254] width 60 height 16
click at [241, 258] on div "$ 1,179" at bounding box center [235, 254] width 16 height 8
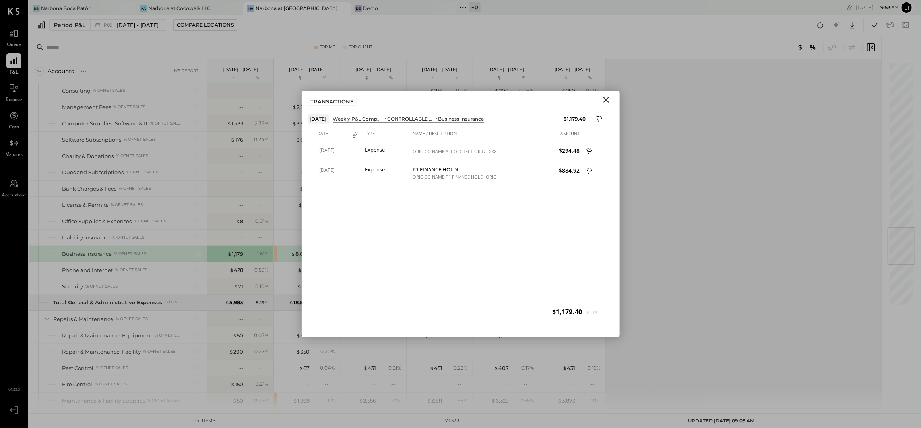
click at [611, 101] on button "Close" at bounding box center [606, 100] width 14 height 10
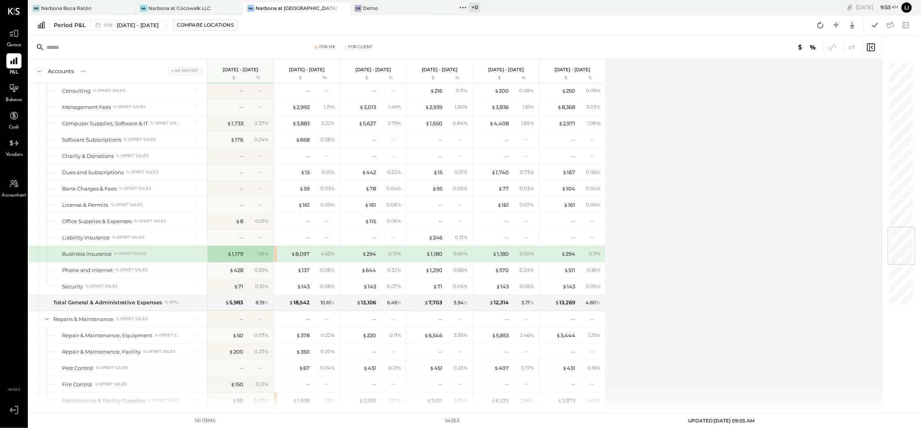
click at [513, 257] on div "0.50 %" at bounding box center [524, 253] width 26 height 7
click at [498, 258] on div "$ 1,180" at bounding box center [500, 254] width 16 height 8
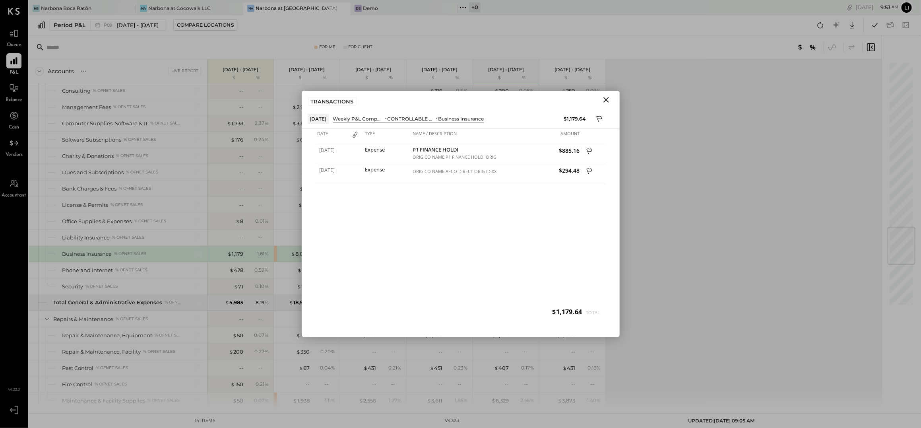
click at [603, 101] on icon "Close" at bounding box center [606, 100] width 10 height 10
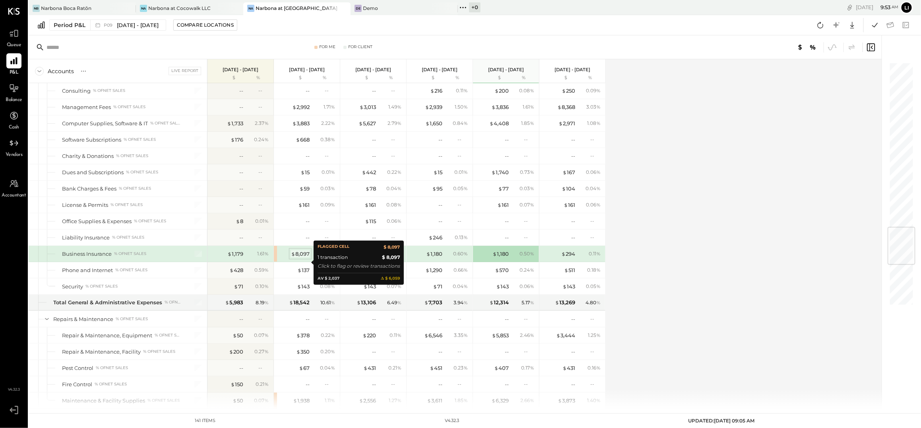
click at [298, 258] on div "$ 8,097" at bounding box center [300, 254] width 19 height 8
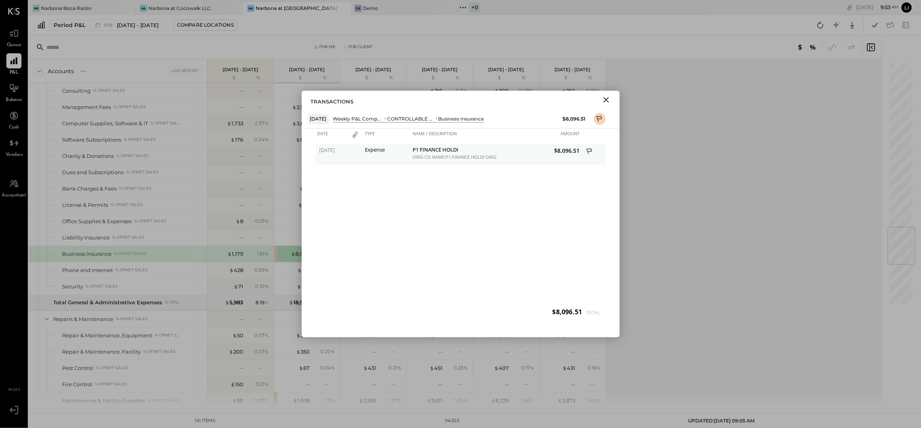
click at [455, 154] on div "ORIG CO NAME:P1 FINANCE HOLDI ORIG ID:XXXXXX9830 DESC DATE:250711 CO ENTRY DESC…" at bounding box center [453, 157] width 81 height 6
click at [501, 176] on div "[DATE] Expense P1 FINANCE HOLDI ORIG CO NAME:P1 FINANCE HOLDI ORIG ID:XXXXXX983…" at bounding box center [461, 233] width 290 height 179
click at [513, 156] on div "$8,096.51" at bounding box center [538, 154] width 85 height 20
click at [611, 99] on button "Close" at bounding box center [606, 100] width 14 height 10
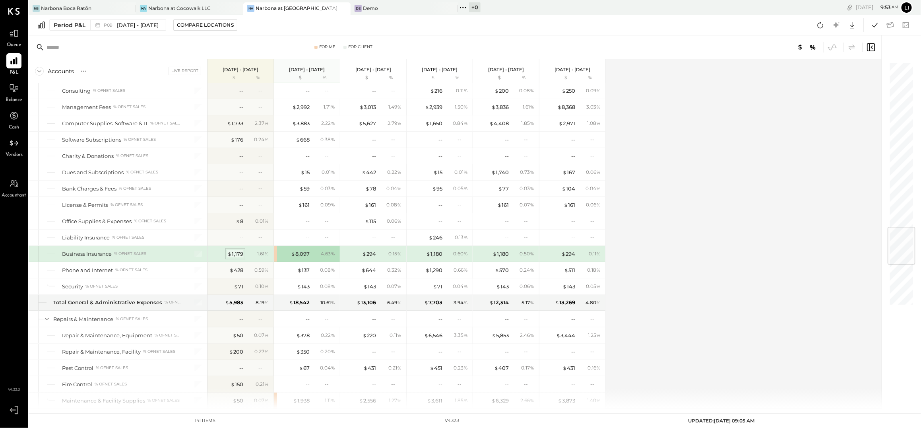
click at [236, 258] on div "$ 1,179" at bounding box center [235, 254] width 16 height 8
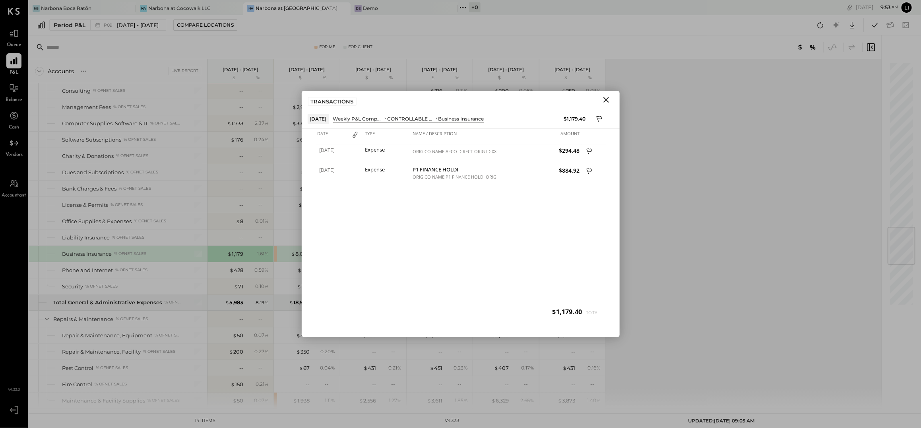
click at [606, 102] on icon "Close" at bounding box center [606, 100] width 10 height 10
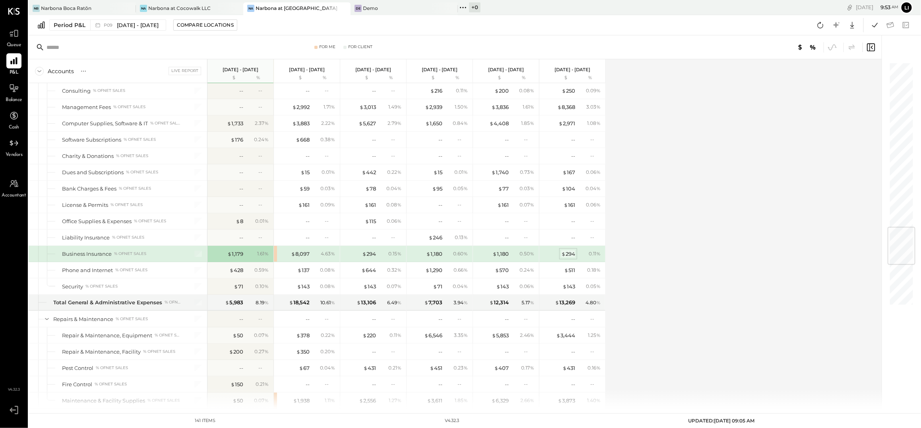
click at [568, 258] on div "$ 294" at bounding box center [568, 254] width 14 height 8
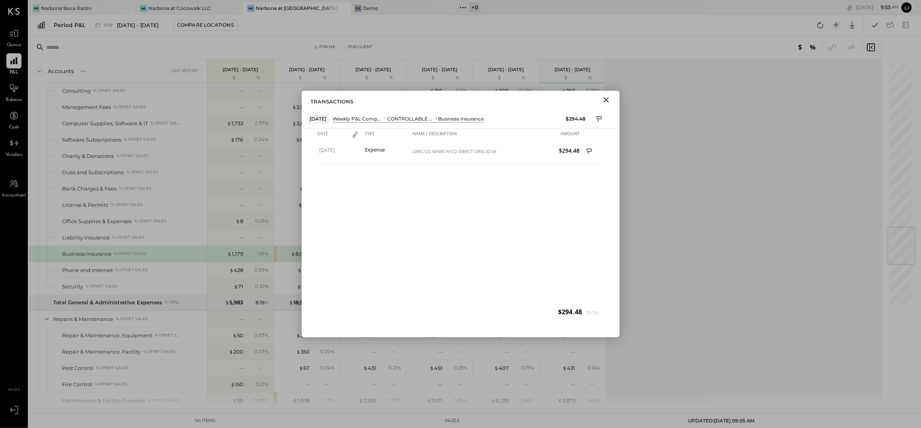
click at [602, 106] on div "TRANSACTIONS" at bounding box center [461, 100] width 318 height 18
click at [603, 100] on icon "Close" at bounding box center [606, 100] width 10 height 10
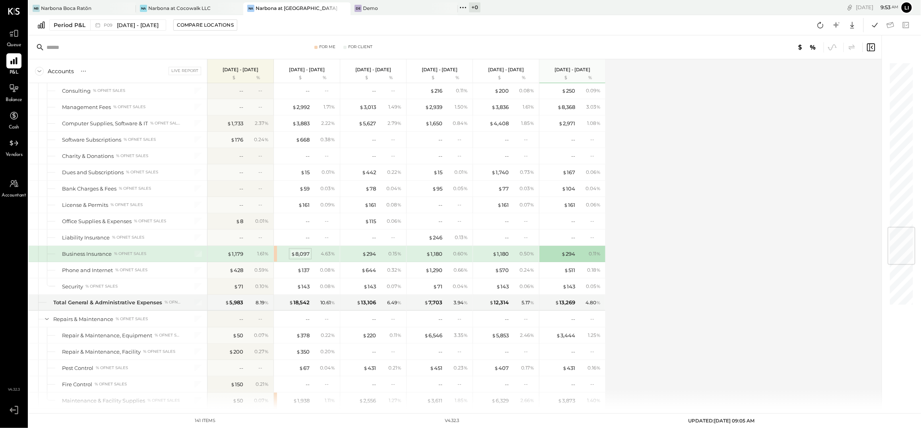
click at [305, 258] on div "$ 8,097" at bounding box center [300, 254] width 19 height 8
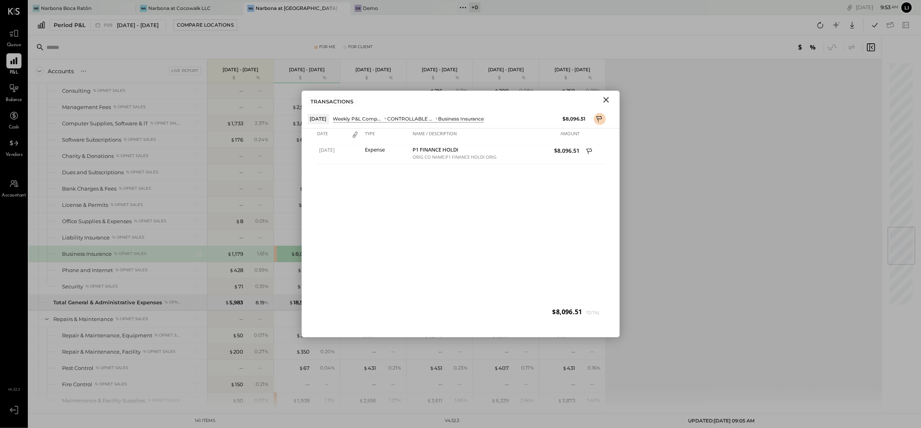
click at [610, 101] on button "Close" at bounding box center [606, 100] width 14 height 10
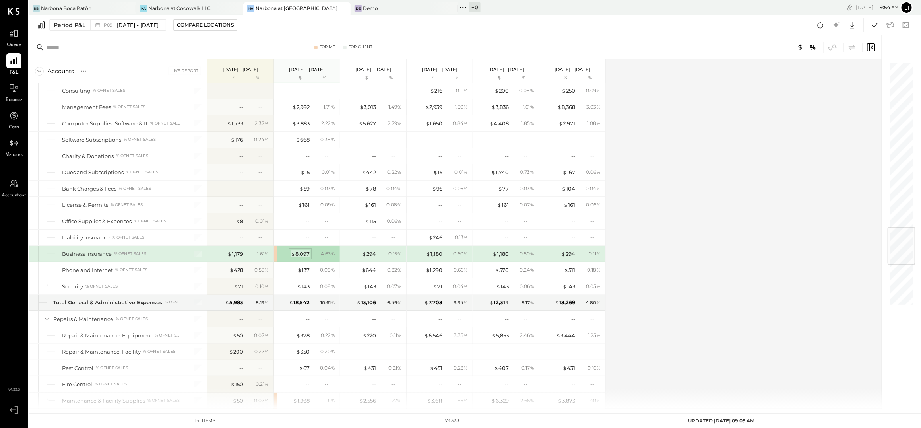
click at [297, 258] on div "$ 8,097" at bounding box center [300, 254] width 19 height 8
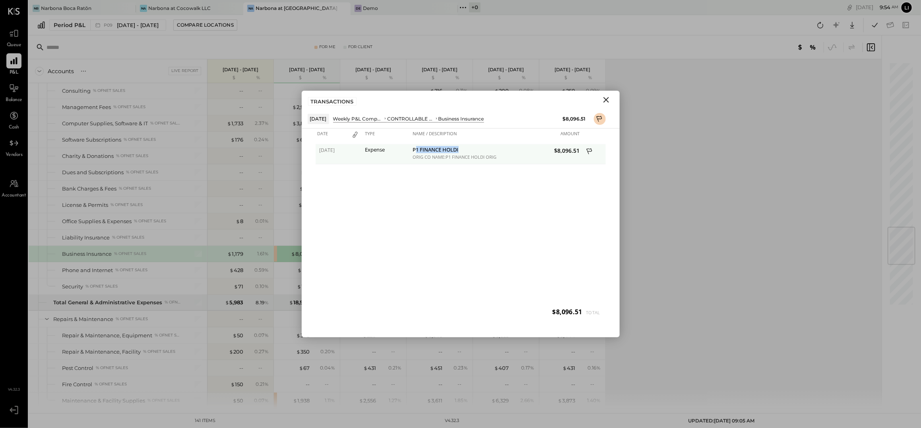
drag, startPoint x: 415, startPoint y: 151, endPoint x: 465, endPoint y: 153, distance: 50.1
click at [465, 153] on div "P1 FINANCE HOLDI" at bounding box center [453, 151] width 81 height 8
click at [459, 147] on div "P1 FINANCE HOLDI" at bounding box center [453, 151] width 81 height 8
drag, startPoint x: 465, startPoint y: 149, endPoint x: 411, endPoint y: 149, distance: 53.6
click at [411, 149] on div "P1 FINANCE HOLDI ORIG CO NAME:P1 FINANCE HOLDI ORIG ID:XXXXXX9830 DESC DATE:250…" at bounding box center [453, 154] width 85 height 20
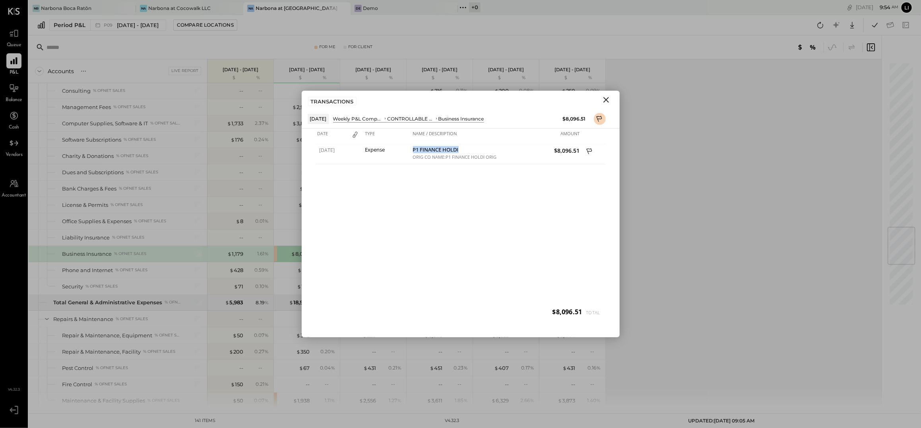
copy div "P1 FINANCE HOLDI"
click at [604, 102] on icon "Close" at bounding box center [606, 100] width 6 height 6
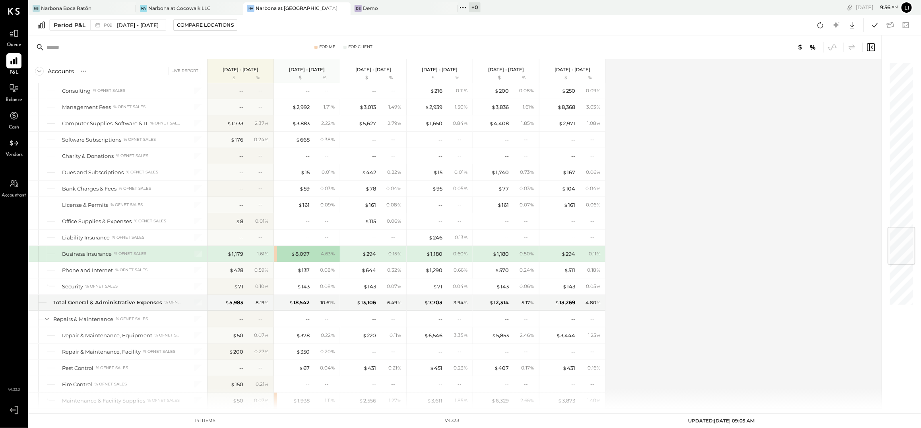
click at [377, 261] on div "$ 294 0.15 %" at bounding box center [374, 254] width 60 height 16
click at [370, 258] on div "$ 294" at bounding box center [369, 254] width 14 height 8
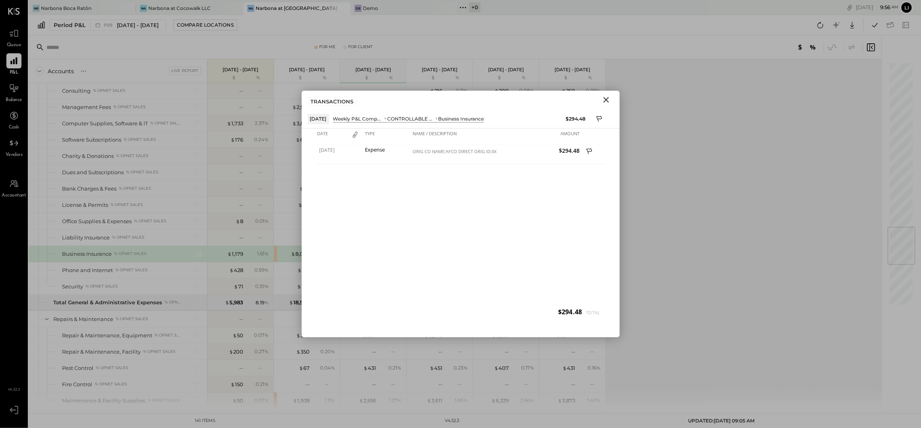
click at [600, 99] on button "Close" at bounding box center [606, 100] width 14 height 10
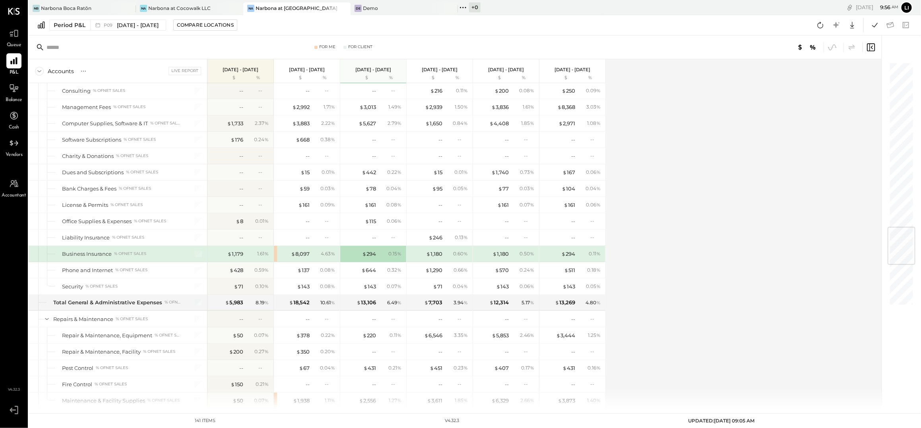
click at [620, 160] on div "Accounts S % GL Live Report [DATE] - [DATE] $ % [DATE] - [DATE] $ % [DATE] - [D…" at bounding box center [456, 233] width 854 height 349
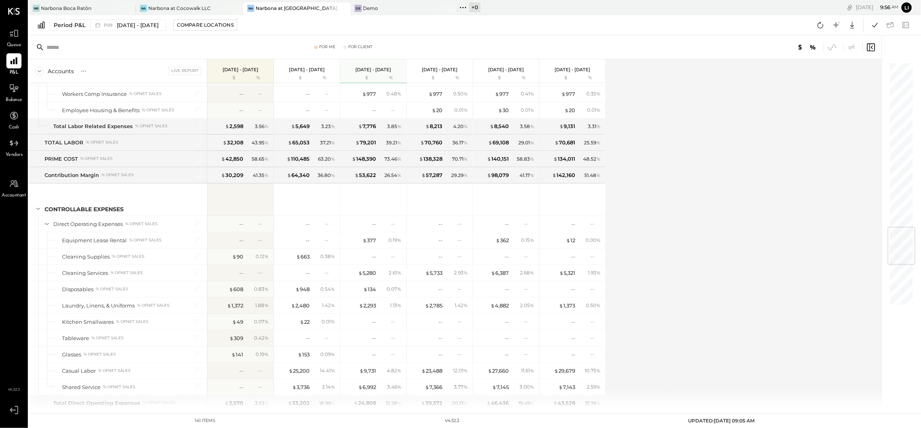
scroll to position [1678, 0]
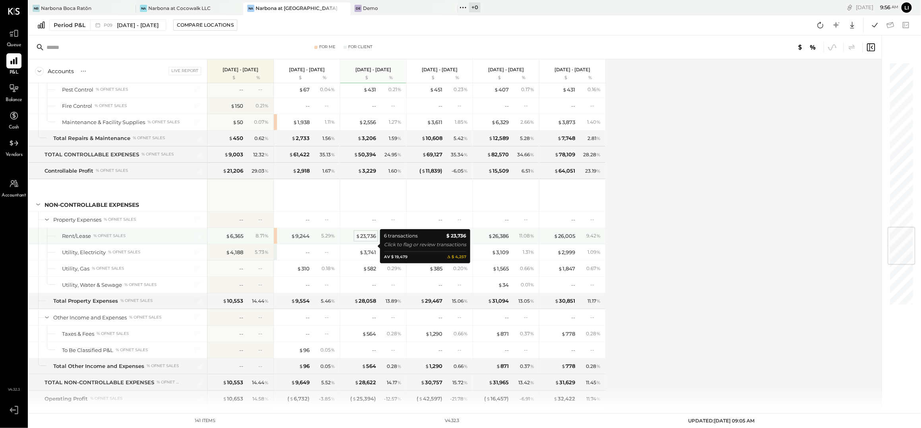
click at [371, 240] on div "$ 23,736" at bounding box center [366, 236] width 20 height 8
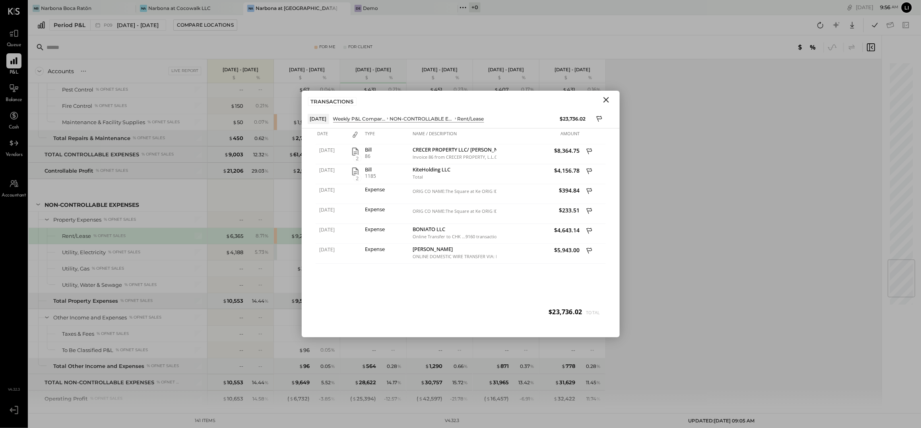
click at [508, 275] on div "[DATE] 2 Bill 86 CRECER PROPERTY LLC/ [PERSON_NAME] del [PERSON_NAME] Invoice 8…" at bounding box center [461, 233] width 290 height 179
click at [603, 101] on icon "Close" at bounding box center [606, 100] width 10 height 10
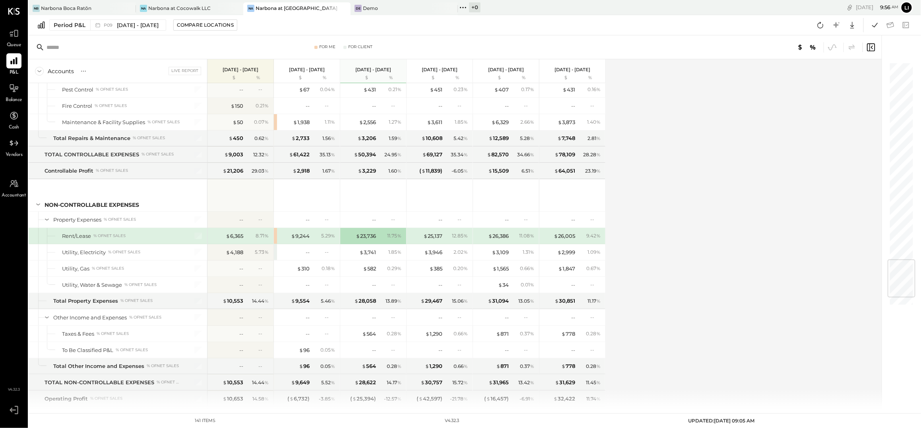
click at [263, 239] on div "8.71 %" at bounding box center [262, 235] width 13 height 7
click at [240, 240] on div "$ 6,365" at bounding box center [234, 236] width 17 height 8
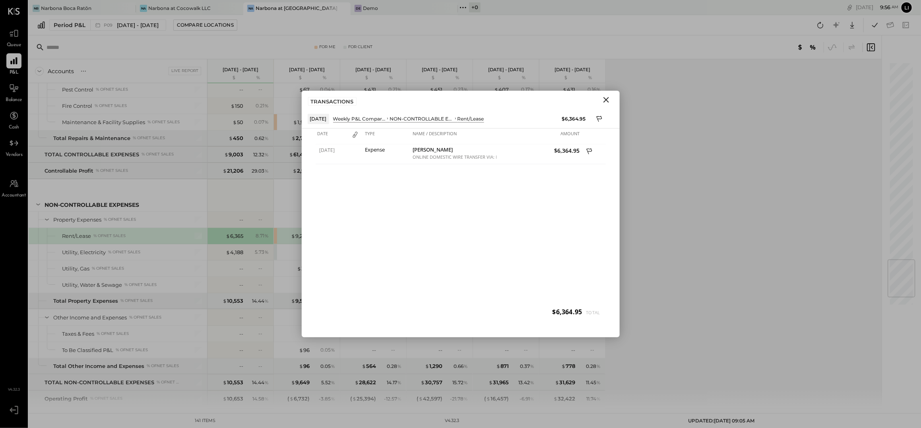
click at [607, 98] on icon "Close" at bounding box center [606, 100] width 10 height 10
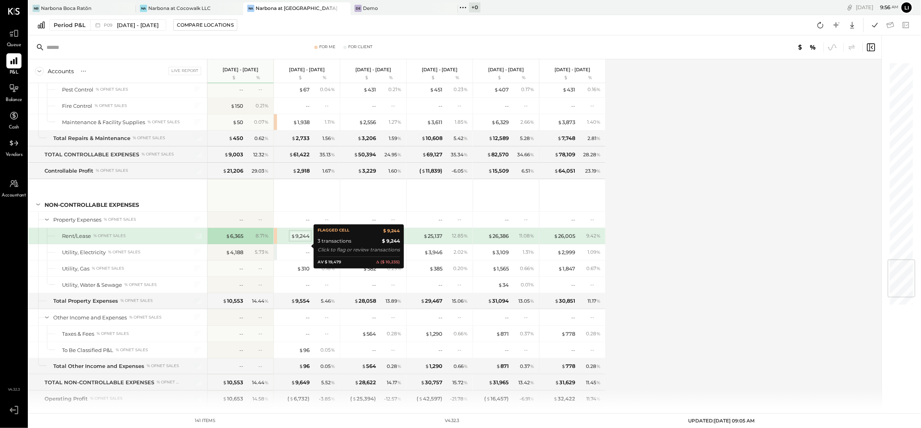
click at [309, 240] on div "$ 9,244" at bounding box center [300, 236] width 19 height 8
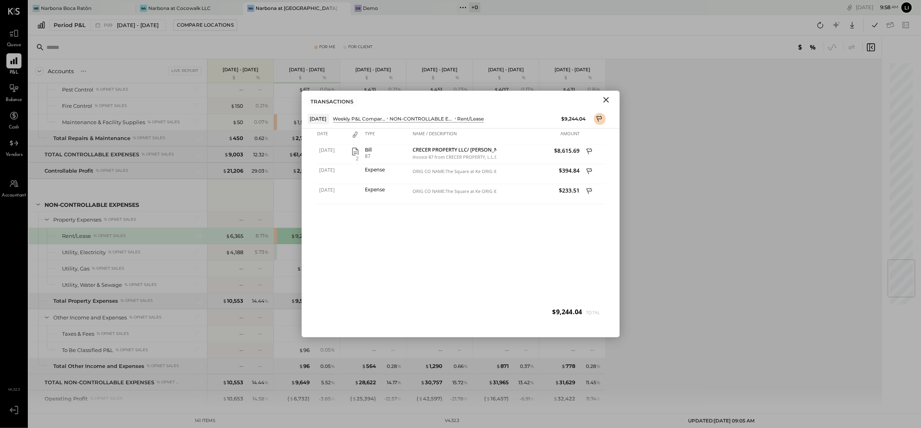
click at [610, 99] on icon "Close" at bounding box center [606, 100] width 10 height 10
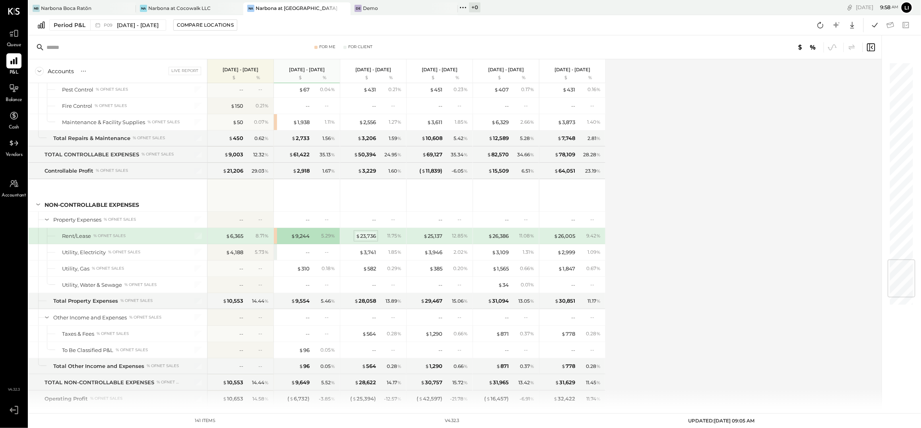
click at [364, 240] on div "$ 23,736" at bounding box center [366, 236] width 20 height 8
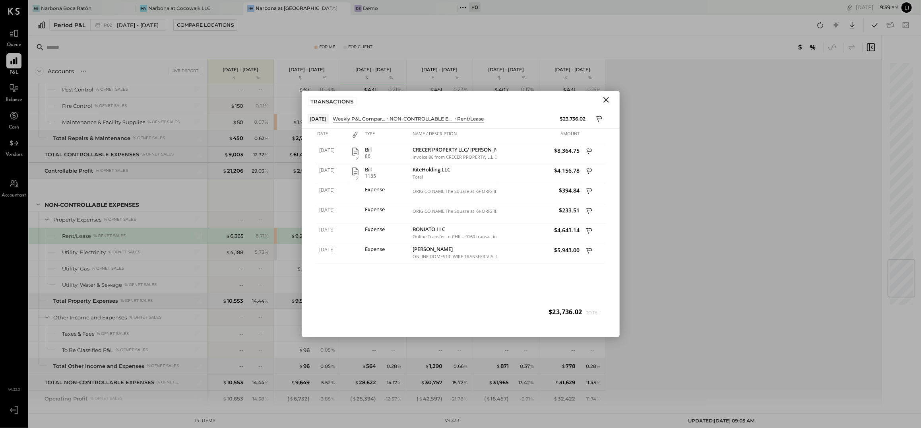
click at [606, 101] on icon "Close" at bounding box center [606, 100] width 10 height 10
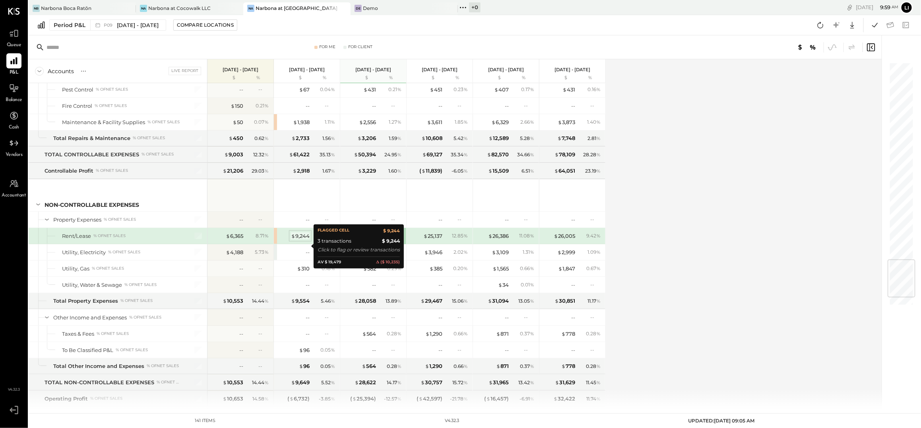
click at [302, 240] on div "$ 9,244" at bounding box center [300, 236] width 19 height 8
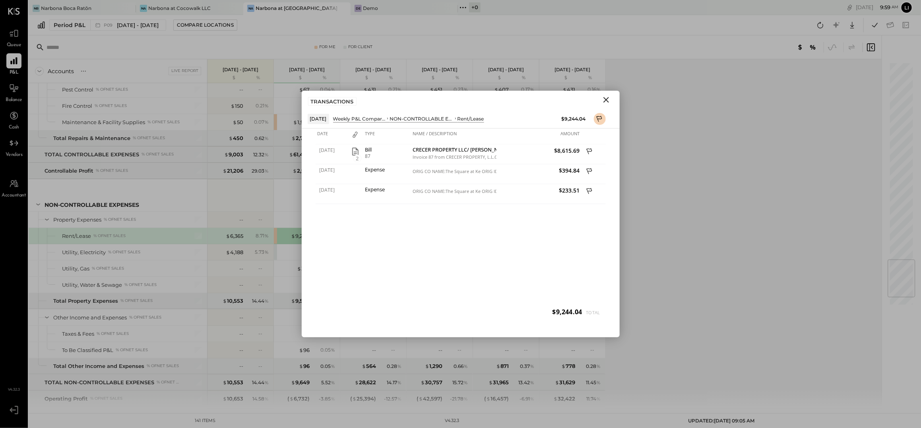
click at [610, 97] on icon "Close" at bounding box center [606, 100] width 10 height 10
